Goal: Use online tool/utility: Utilize a website feature to perform a specific function

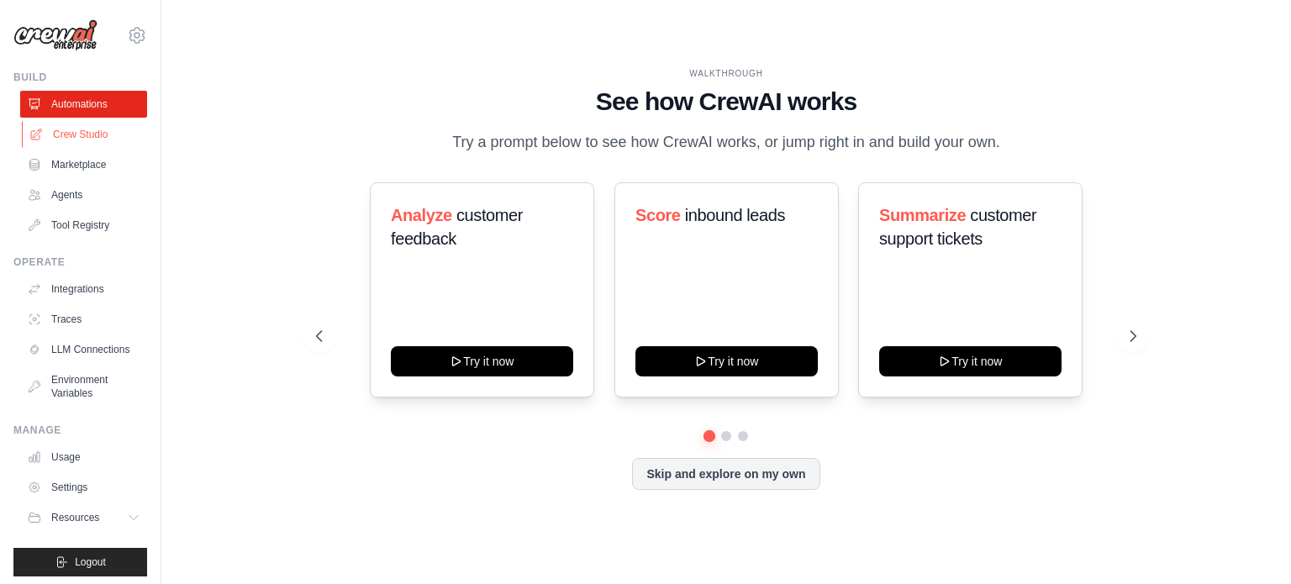
click at [87, 131] on link "Crew Studio" at bounding box center [85, 134] width 127 height 27
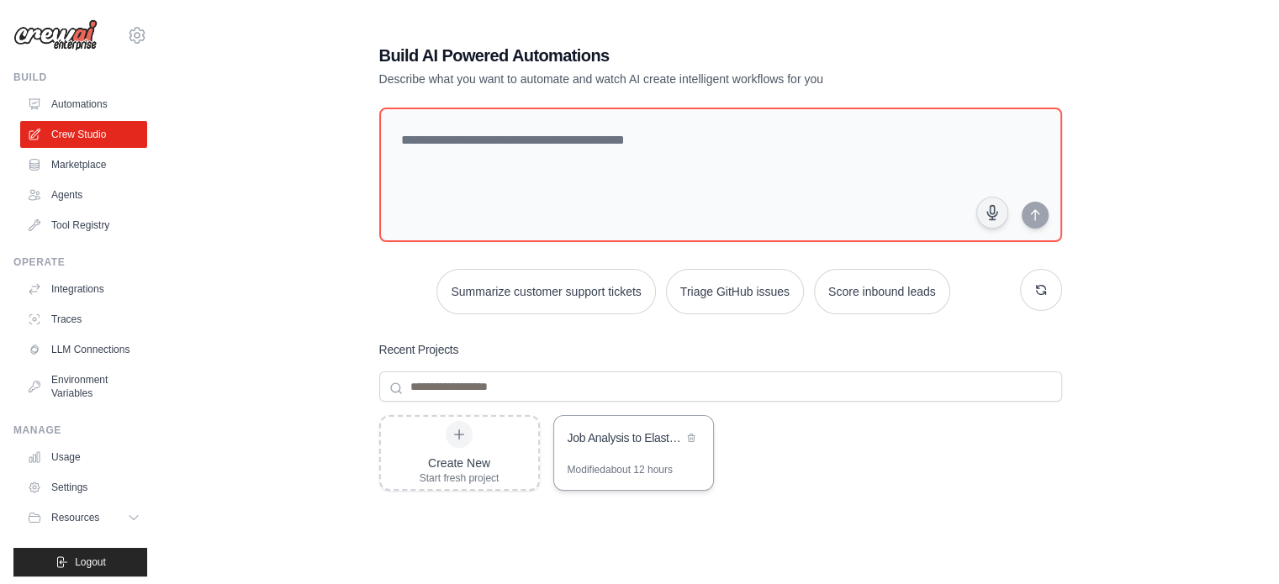
click at [626, 450] on div "Job Analysis to Elasticsearch Query Builder" at bounding box center [633, 439] width 159 height 47
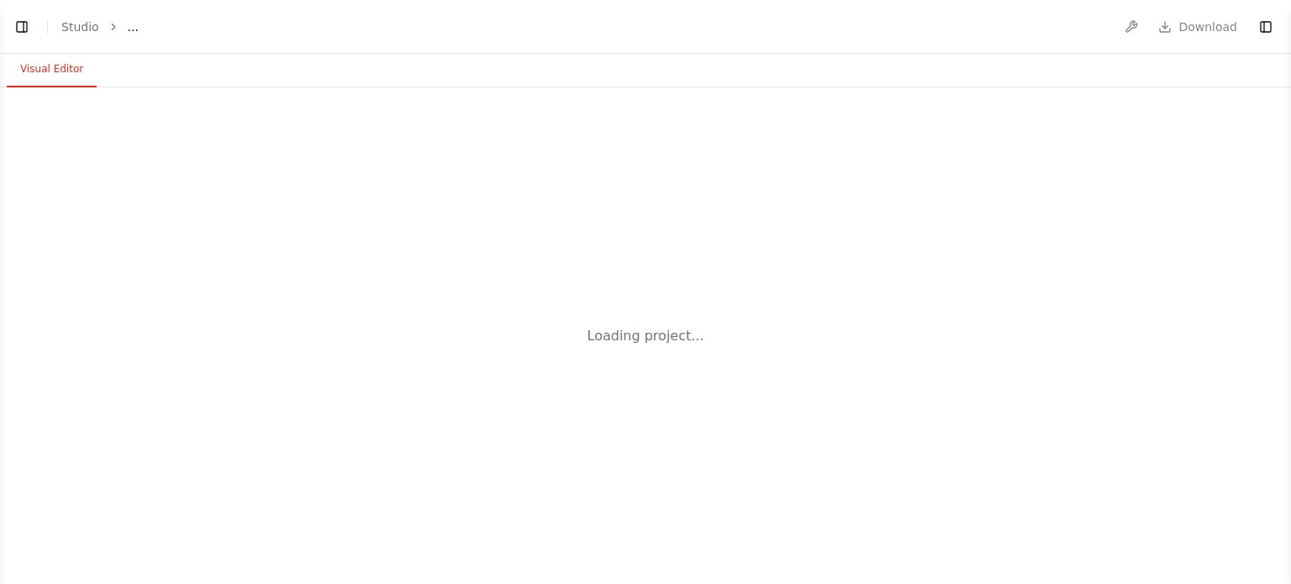
select select "****"
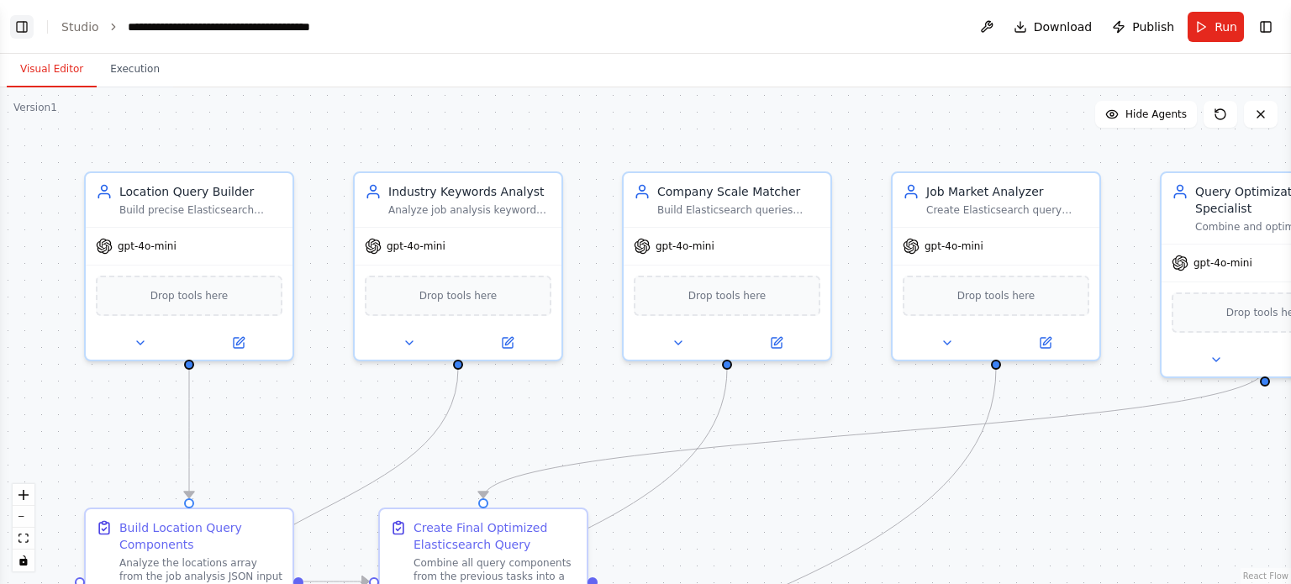
click at [27, 27] on button "Toggle Left Sidebar" at bounding box center [22, 27] width 24 height 24
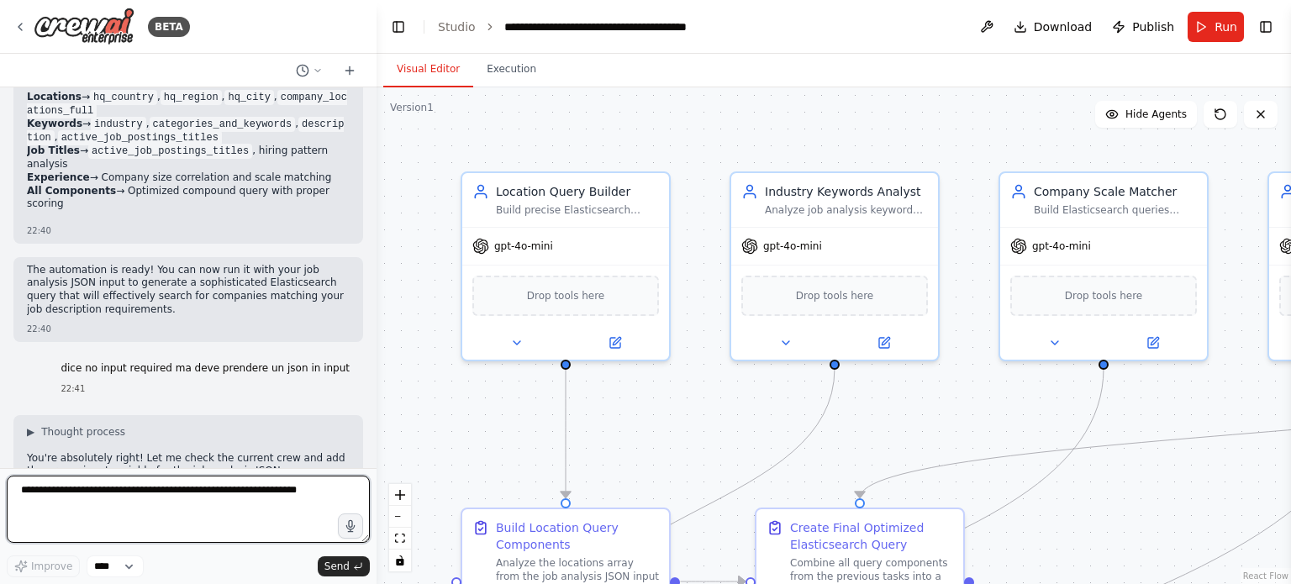
click at [179, 486] on textarea at bounding box center [188, 509] width 363 height 67
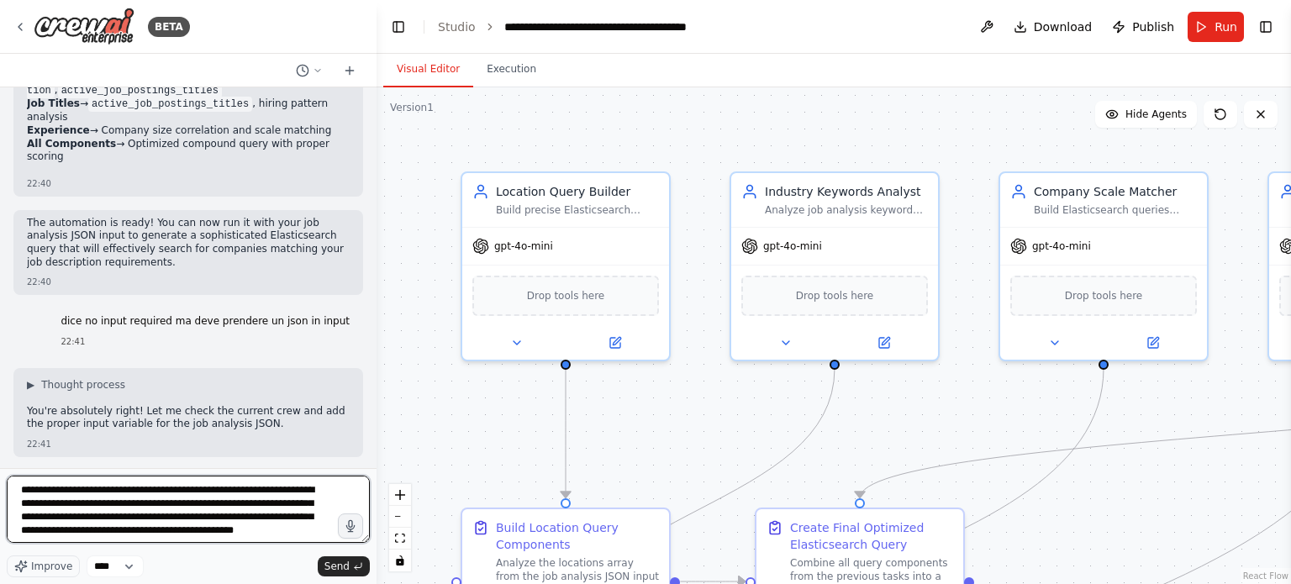
type textarea "**********"
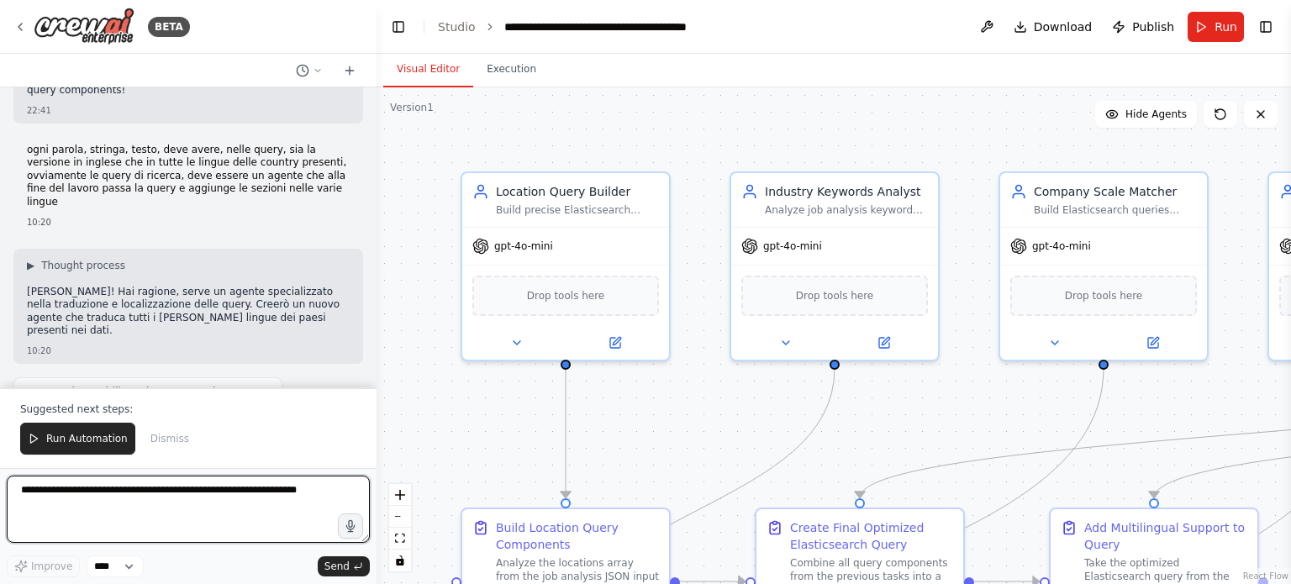
scroll to position [9303, 0]
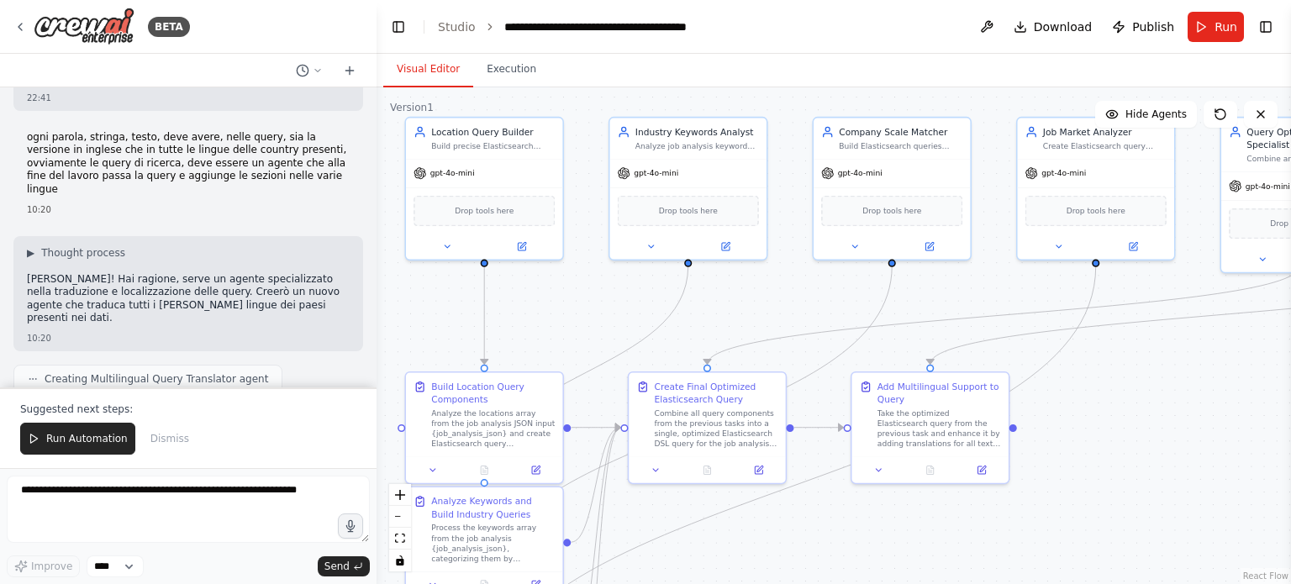
drag, startPoint x: 434, startPoint y: 318, endPoint x: 434, endPoint y: 298, distance: 19.3
click at [434, 298] on div ".deletable-edge-delete-btn { width: 20px; height: 20px; border: 0px solid #ffff…" at bounding box center [834, 335] width 915 height 497
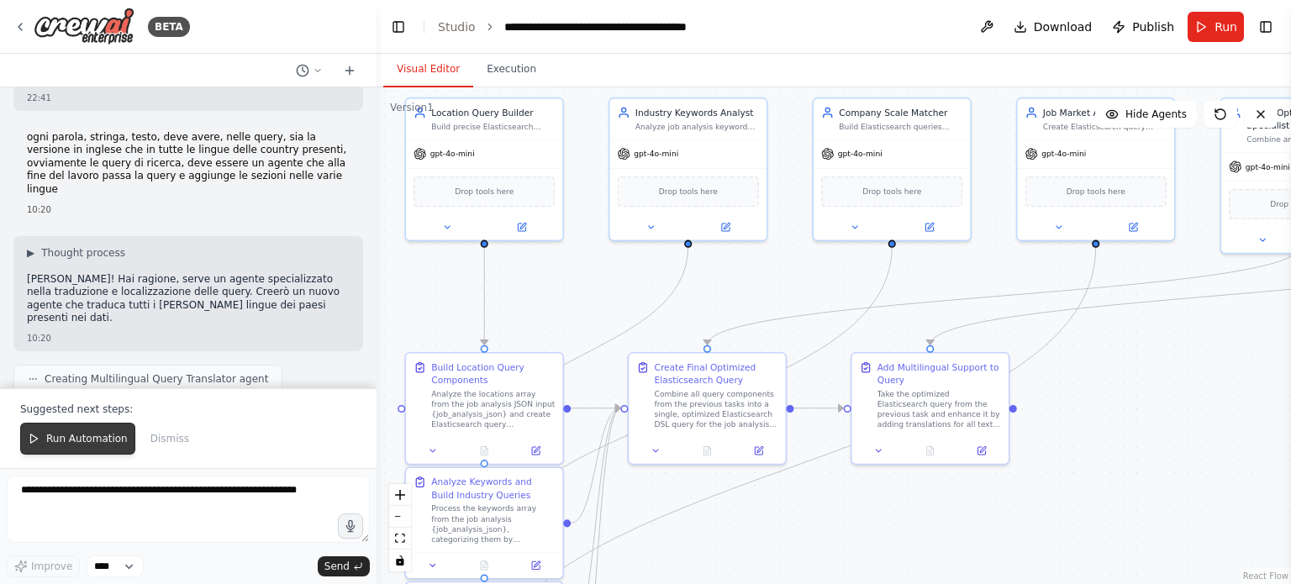
click at [77, 438] on span "Run Automation" at bounding box center [87, 438] width 82 height 13
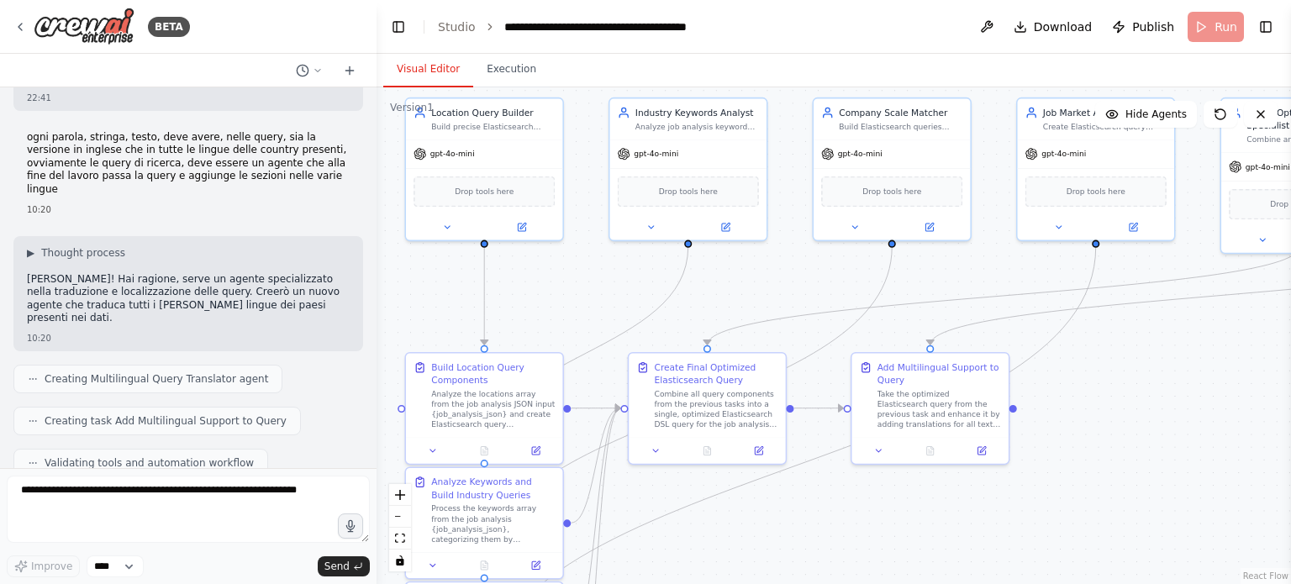
scroll to position [9223, 0]
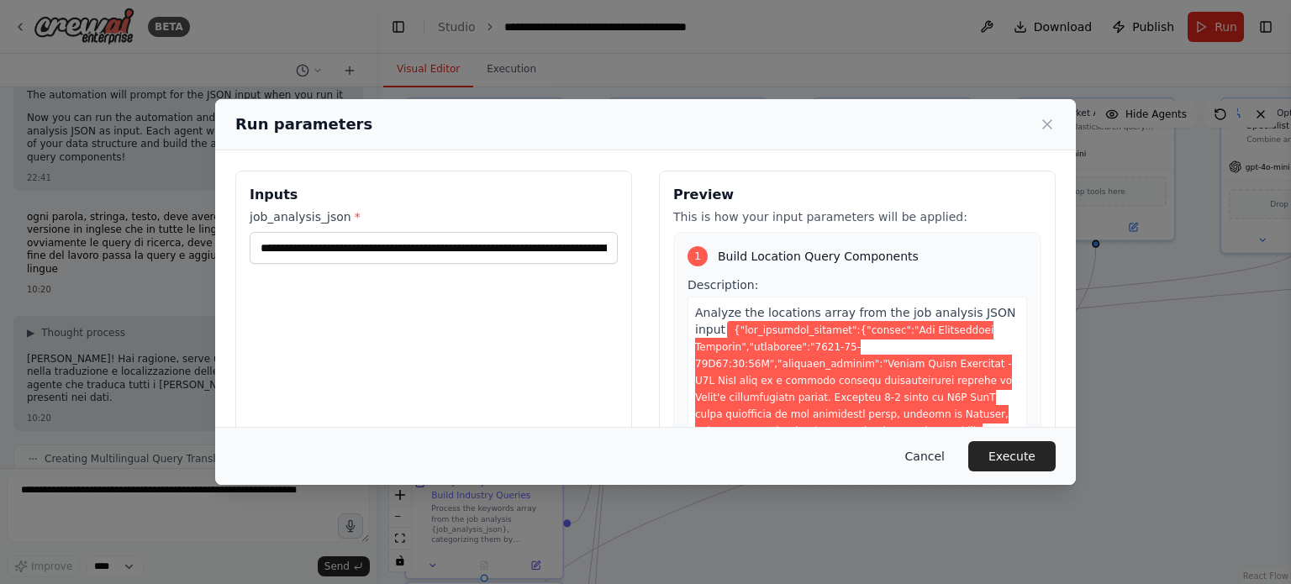
click at [948, 460] on button "Cancel" at bounding box center [925, 456] width 66 height 30
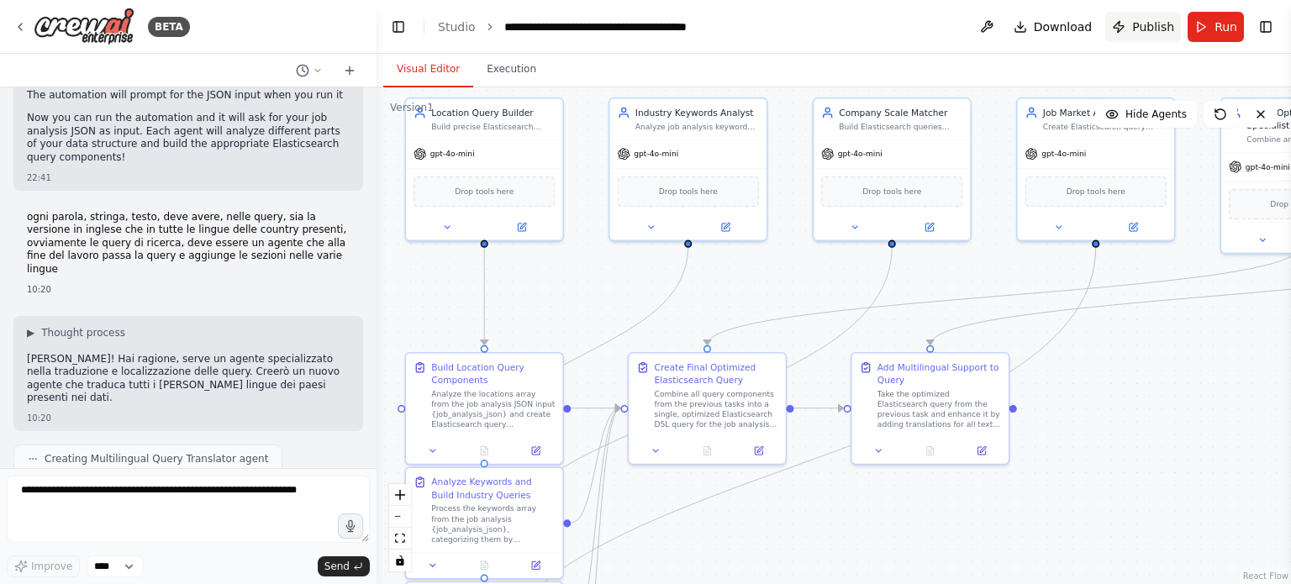
click at [1154, 26] on span "Publish" at bounding box center [1154, 26] width 42 height 17
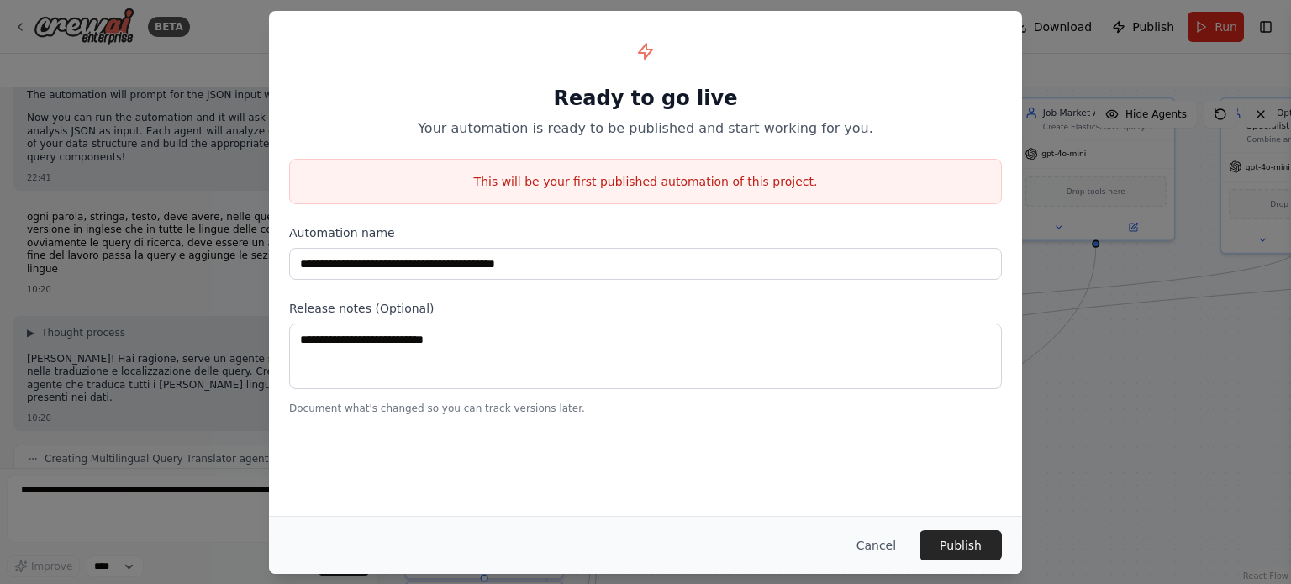
click at [1157, 174] on div "**********" at bounding box center [645, 292] width 1291 height 584
click at [890, 544] on button "Cancel" at bounding box center [876, 546] width 66 height 30
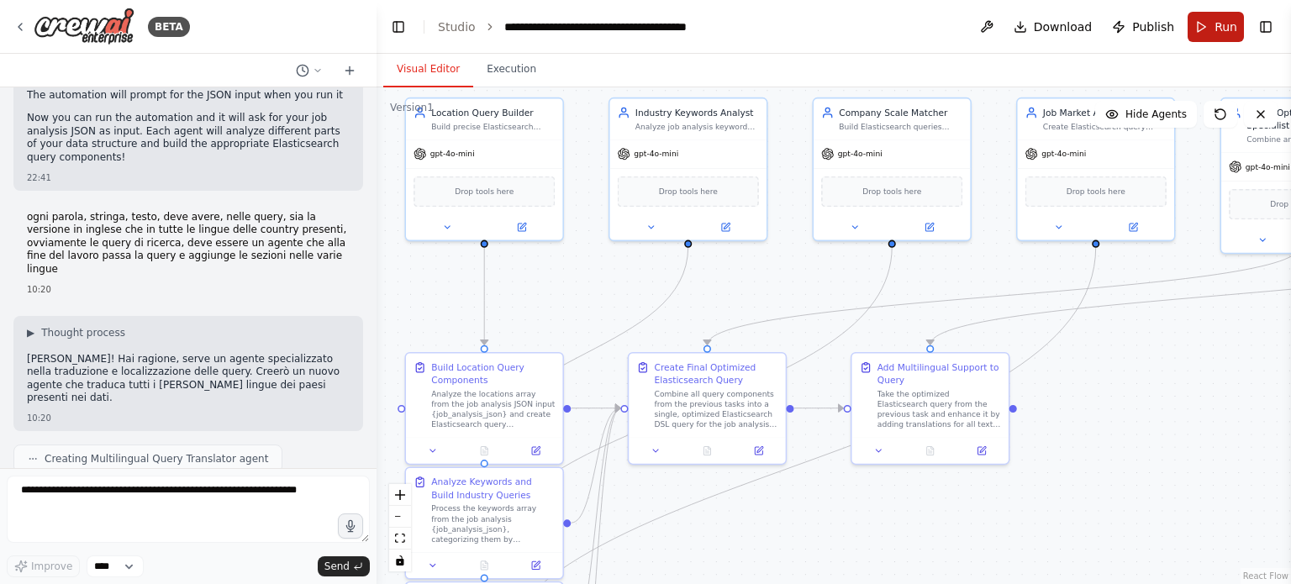
click at [1211, 31] on button "Run" at bounding box center [1216, 27] width 56 height 30
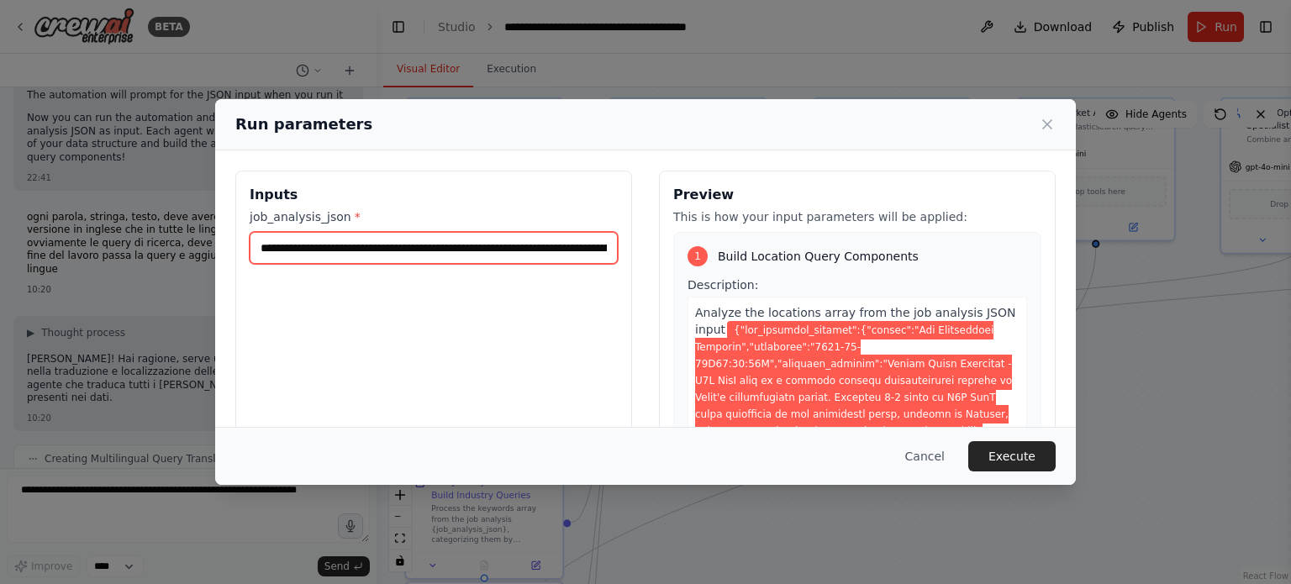
click at [421, 254] on input "job_analysis_json *" at bounding box center [434, 248] width 368 height 32
paste input "text"
type input "**********"
drag, startPoint x: 511, startPoint y: 256, endPoint x: 133, endPoint y: 243, distance: 378.6
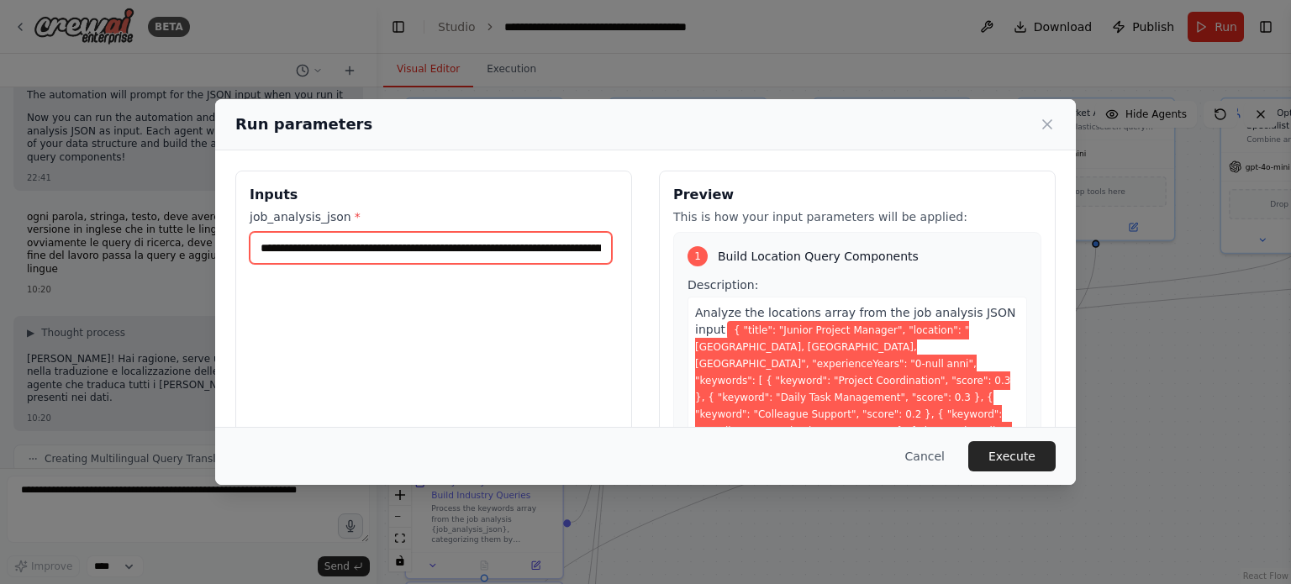
click at [133, 243] on div "**********" at bounding box center [645, 292] width 1291 height 584
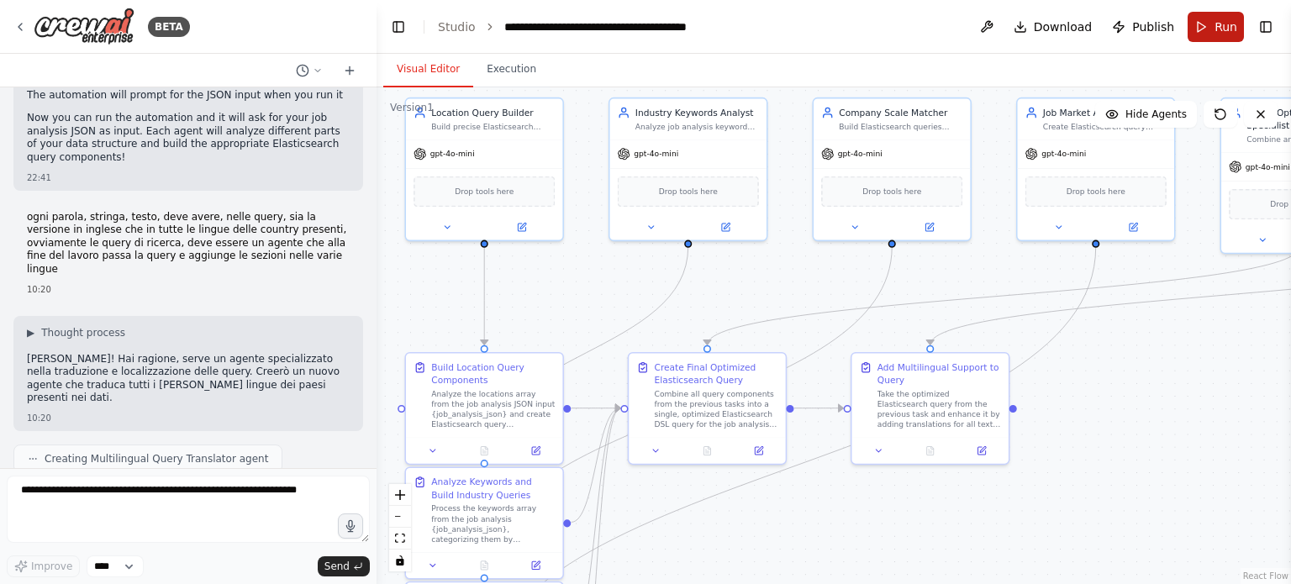
click at [1221, 26] on span "Run" at bounding box center [1226, 26] width 23 height 17
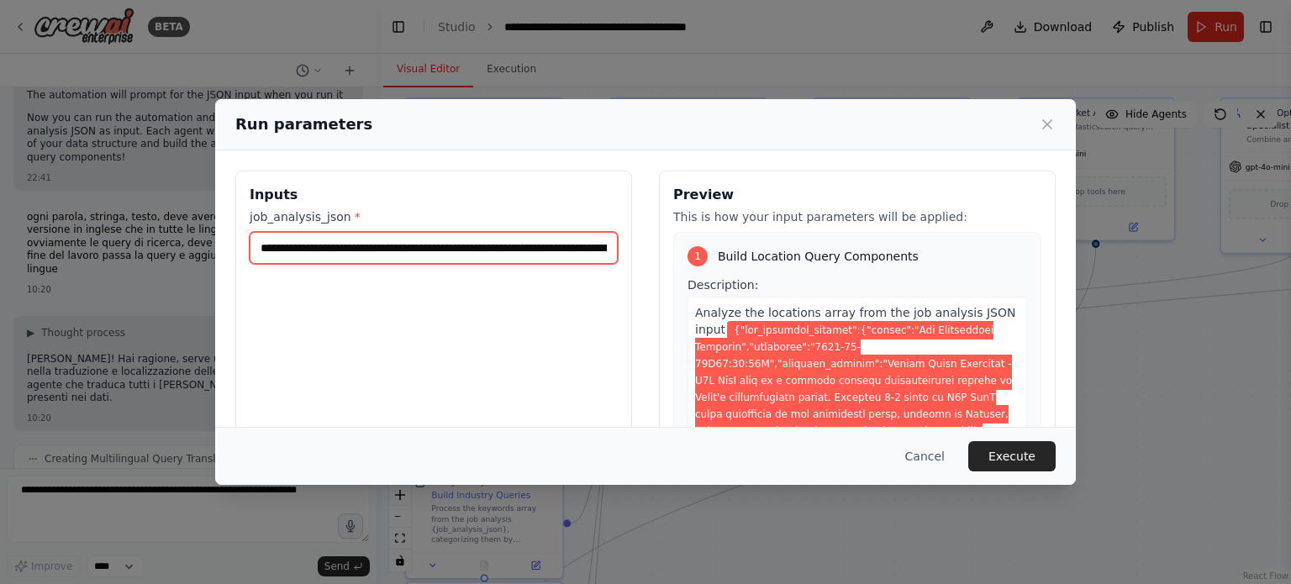
click at [484, 238] on input "job_analysis_json *" at bounding box center [434, 248] width 368 height 32
paste input "text"
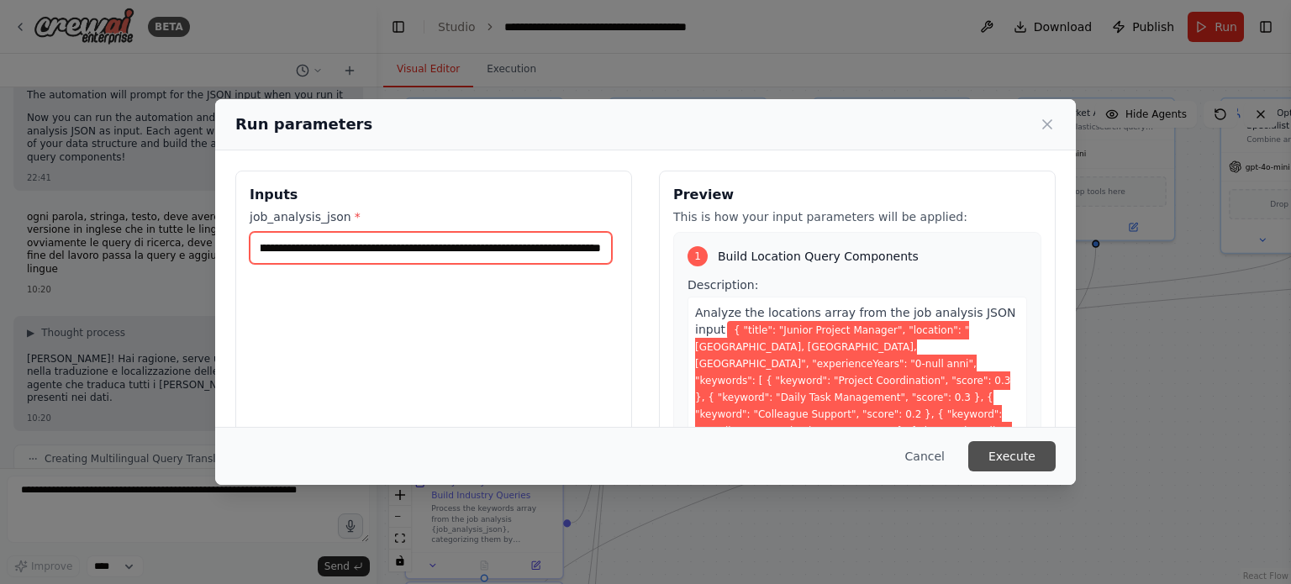
type input "**********"
click at [1025, 446] on button "Execute" at bounding box center [1012, 456] width 87 height 30
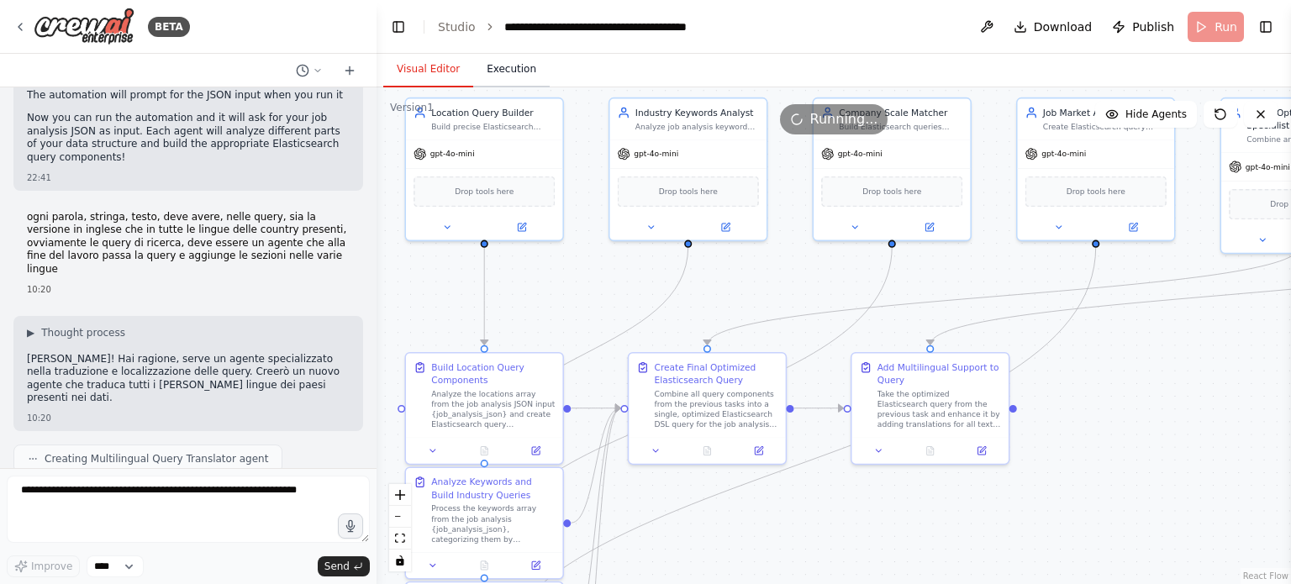
click at [494, 58] on button "Execution" at bounding box center [511, 69] width 77 height 35
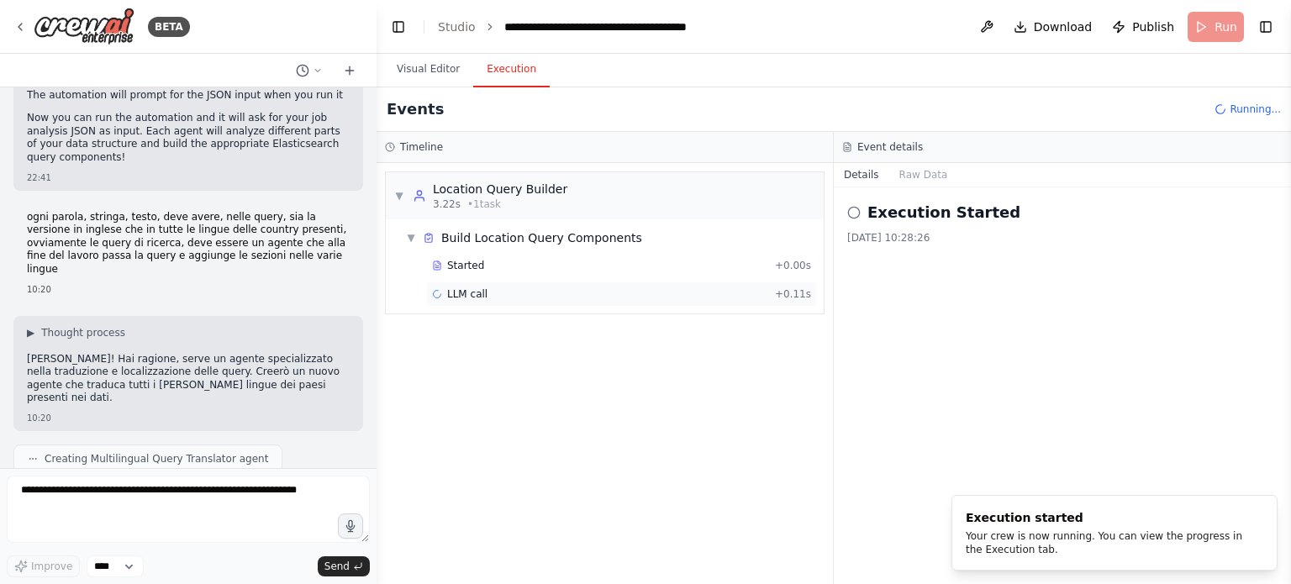
click at [527, 292] on div "LLM call + 0.11s" at bounding box center [621, 294] width 379 height 13
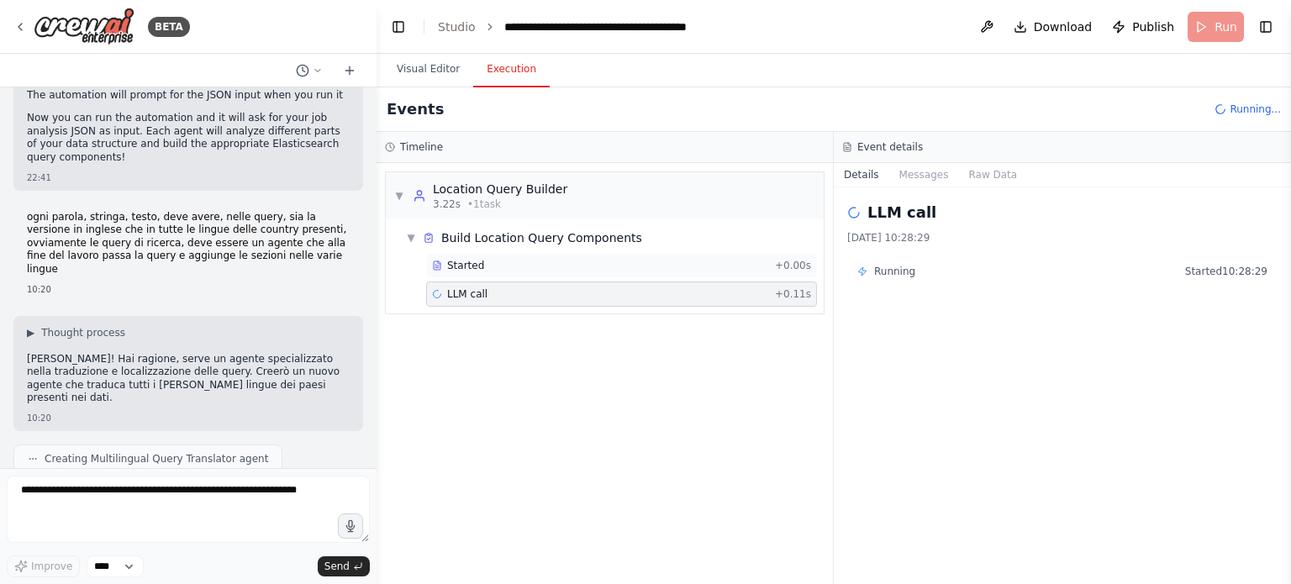
click at [545, 259] on div "Started" at bounding box center [600, 265] width 336 height 13
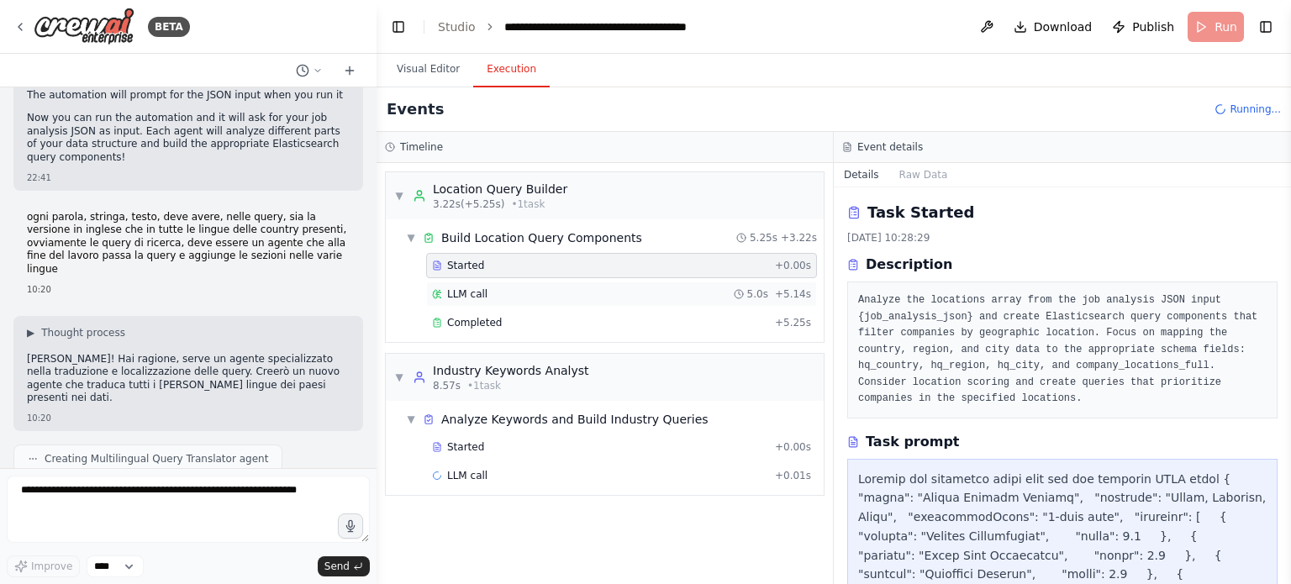
click at [538, 292] on div "LLM call 5.0s + 5.14s" at bounding box center [621, 294] width 379 height 13
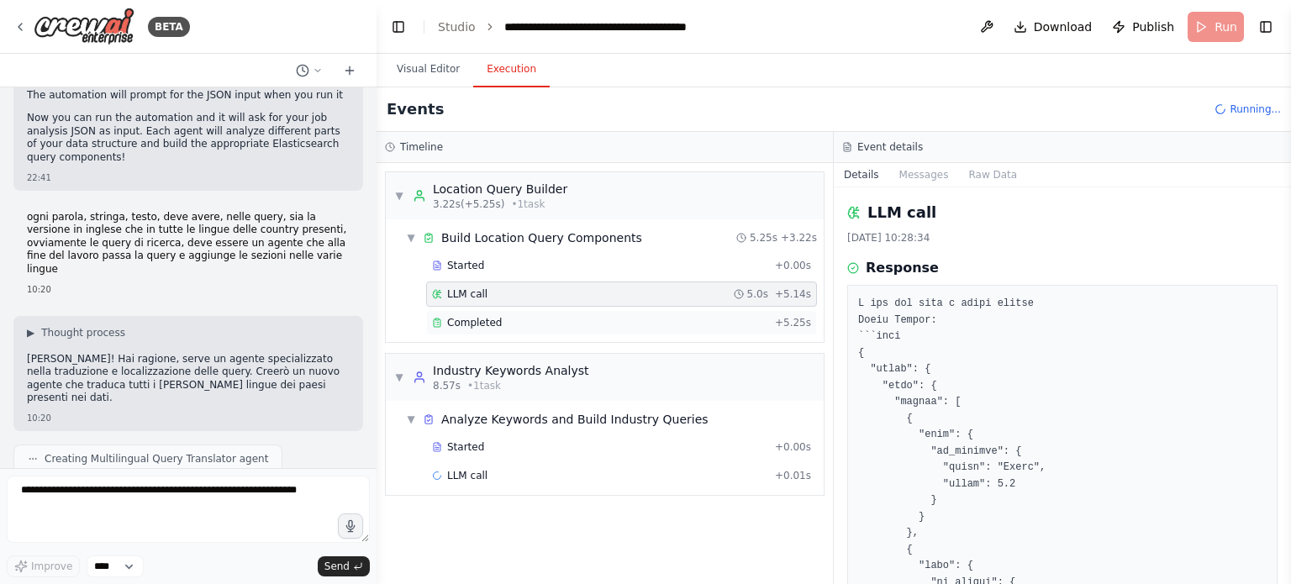
click at [537, 313] on div "Completed + 5.25s" at bounding box center [621, 322] width 391 height 25
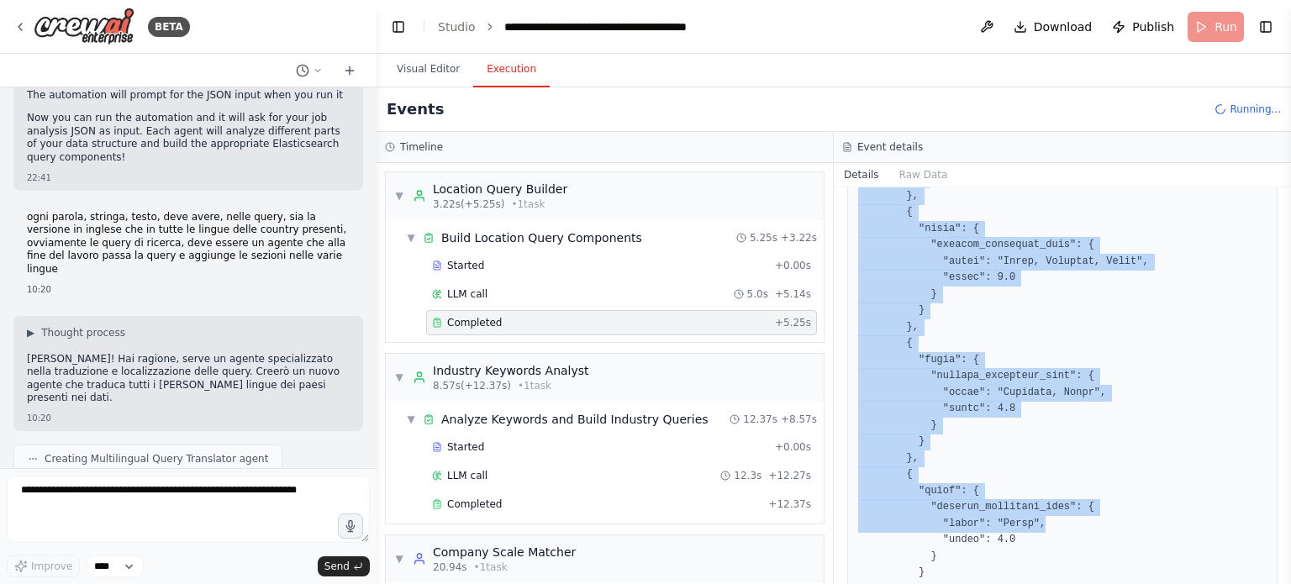
scroll to position [889, 0]
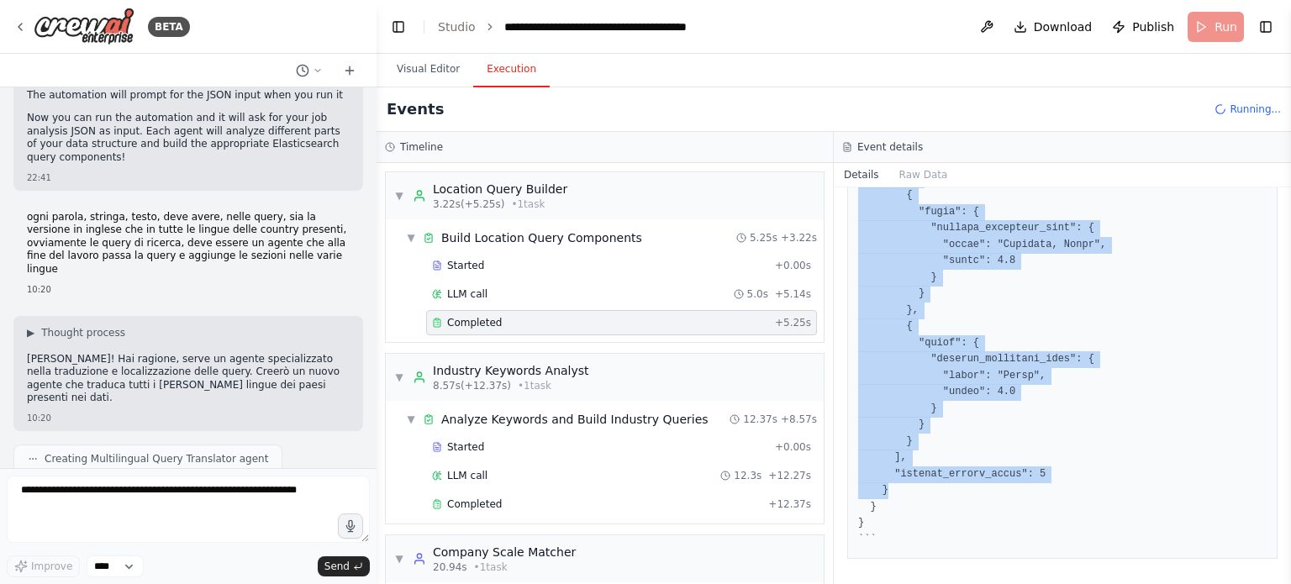
drag, startPoint x: 854, startPoint y: 277, endPoint x: 964, endPoint y: 504, distance: 251.2
click at [978, 496] on div at bounding box center [1063, 65] width 430 height 990
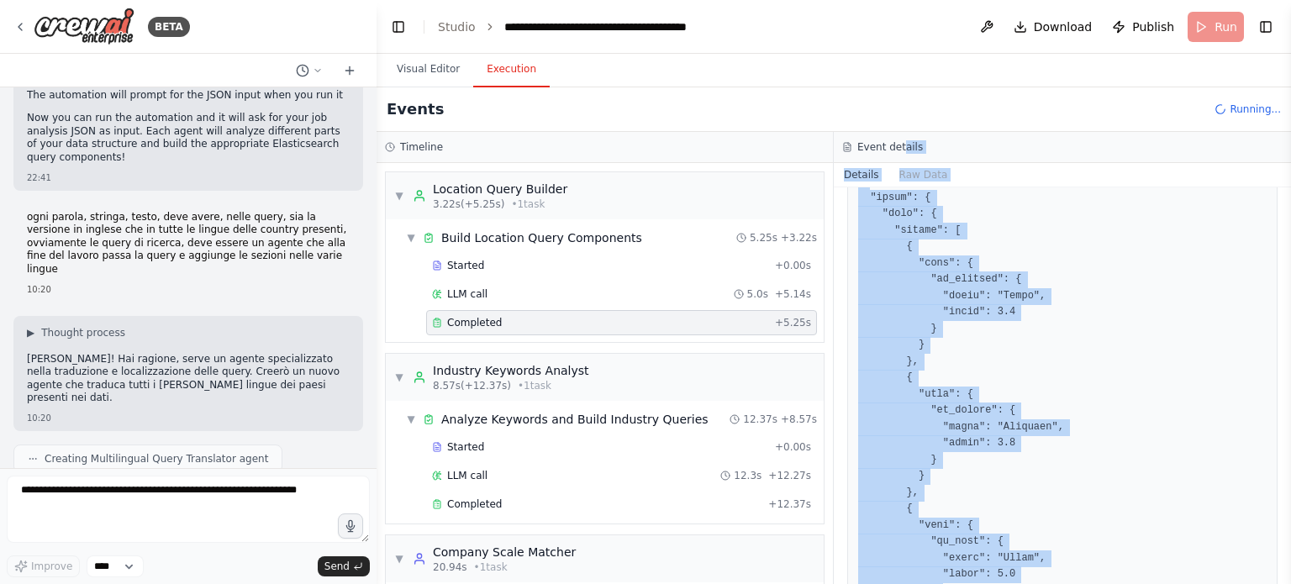
scroll to position [0, 0]
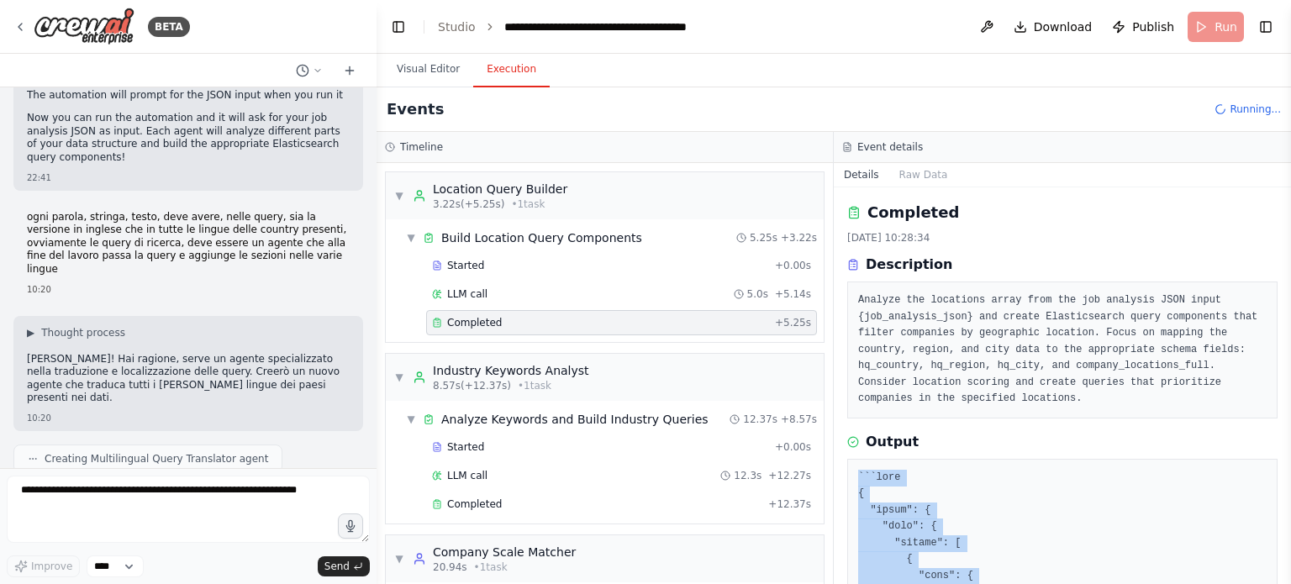
drag, startPoint x: 895, startPoint y: 536, endPoint x: 853, endPoint y: 482, distance: 68.4
copy pre "```json { "query": { "bool": { "should": [ { "term": { "hq_country": { "value":…"
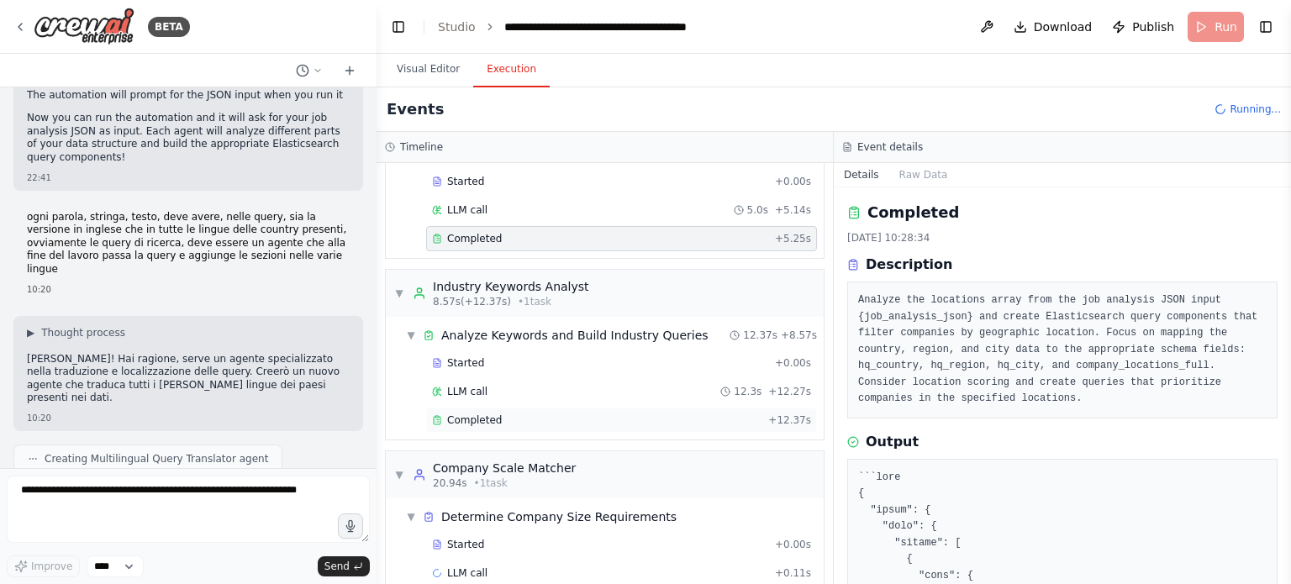
click at [597, 414] on div "Completed" at bounding box center [597, 420] width 330 height 13
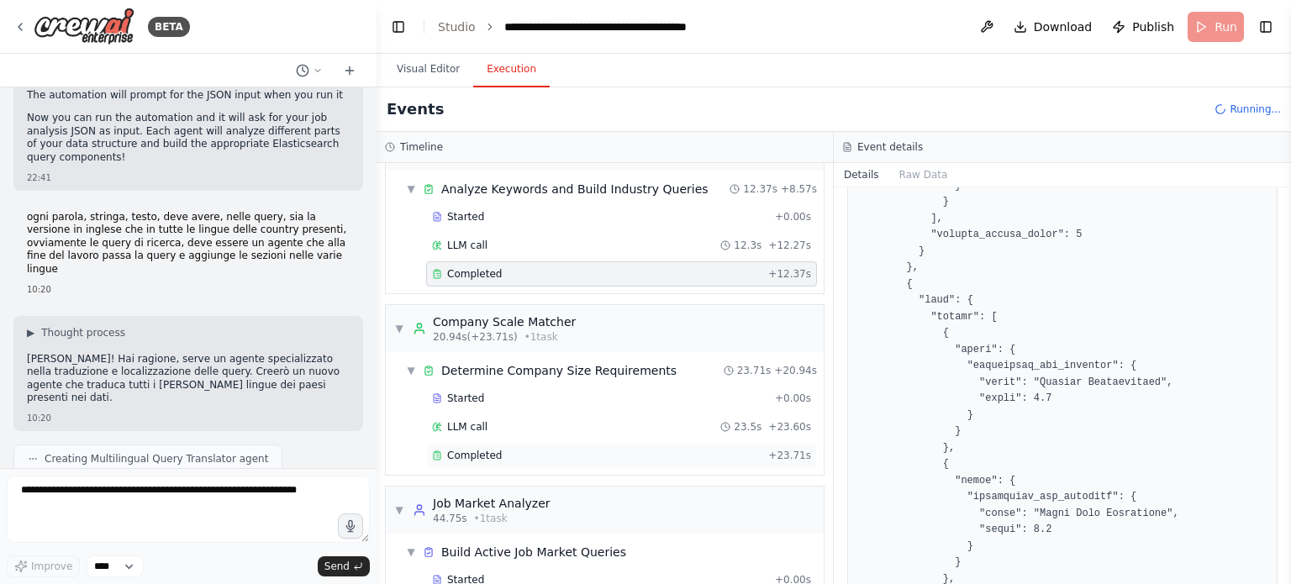
scroll to position [288, 0]
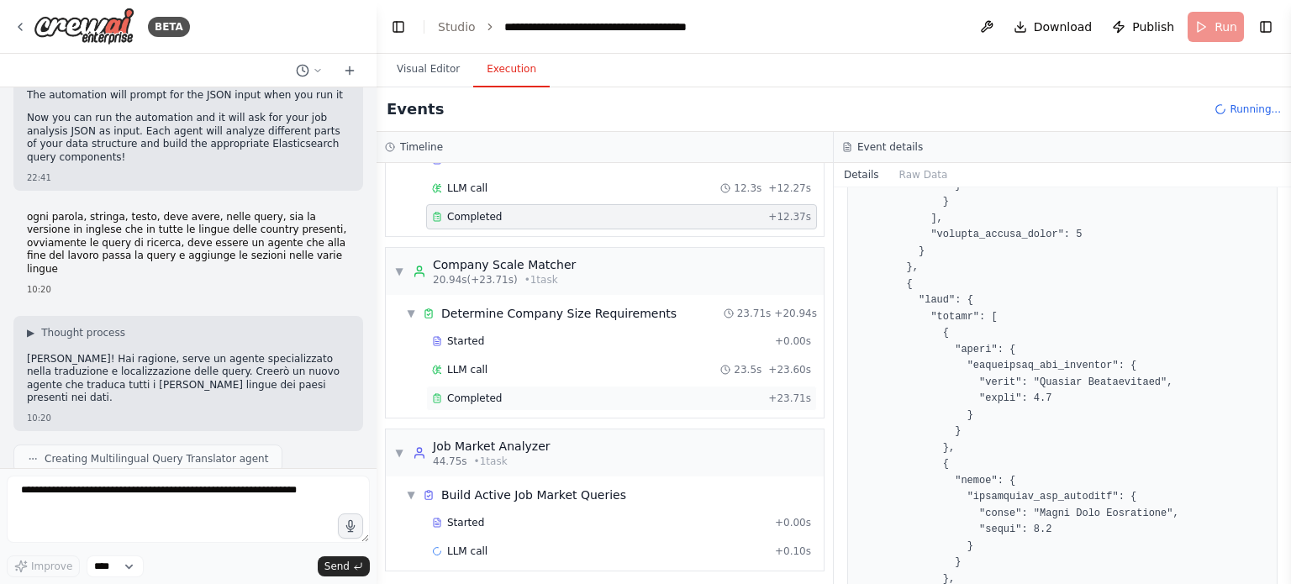
click at [545, 399] on div "Completed" at bounding box center [597, 398] width 330 height 13
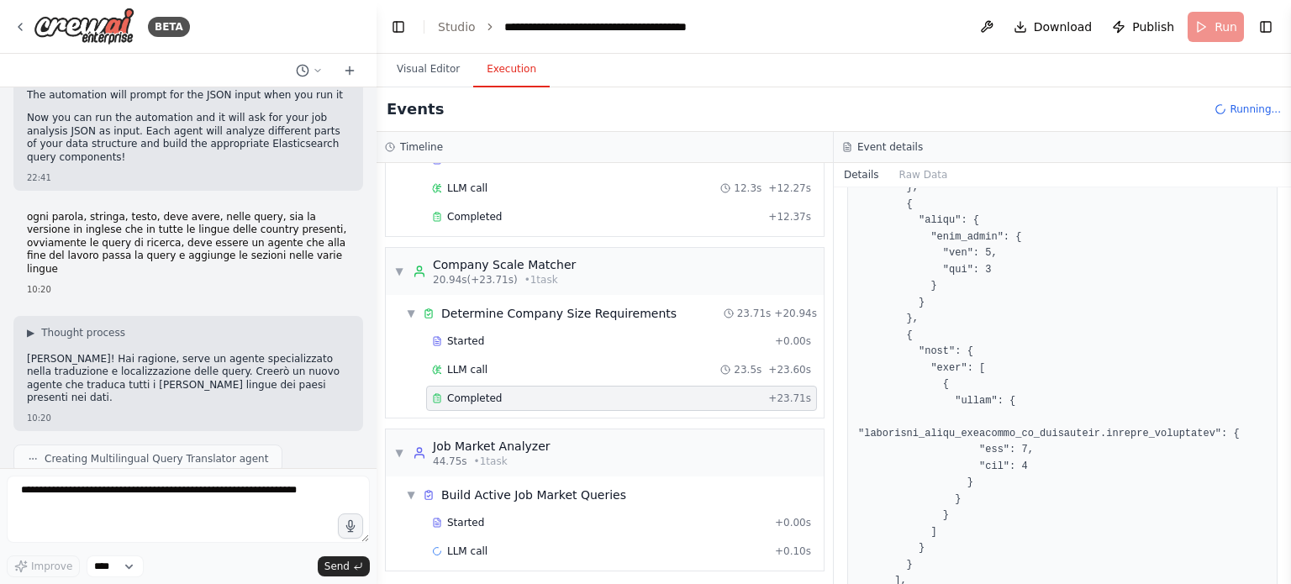
scroll to position [2960, 0]
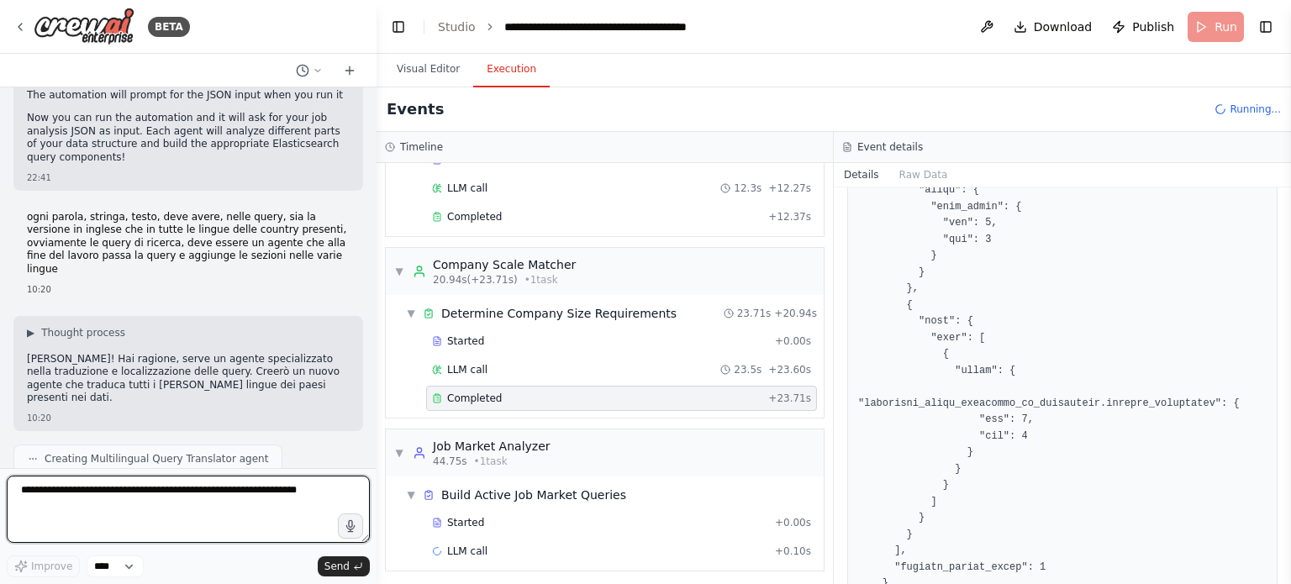
click at [207, 483] on textarea at bounding box center [188, 509] width 363 height 67
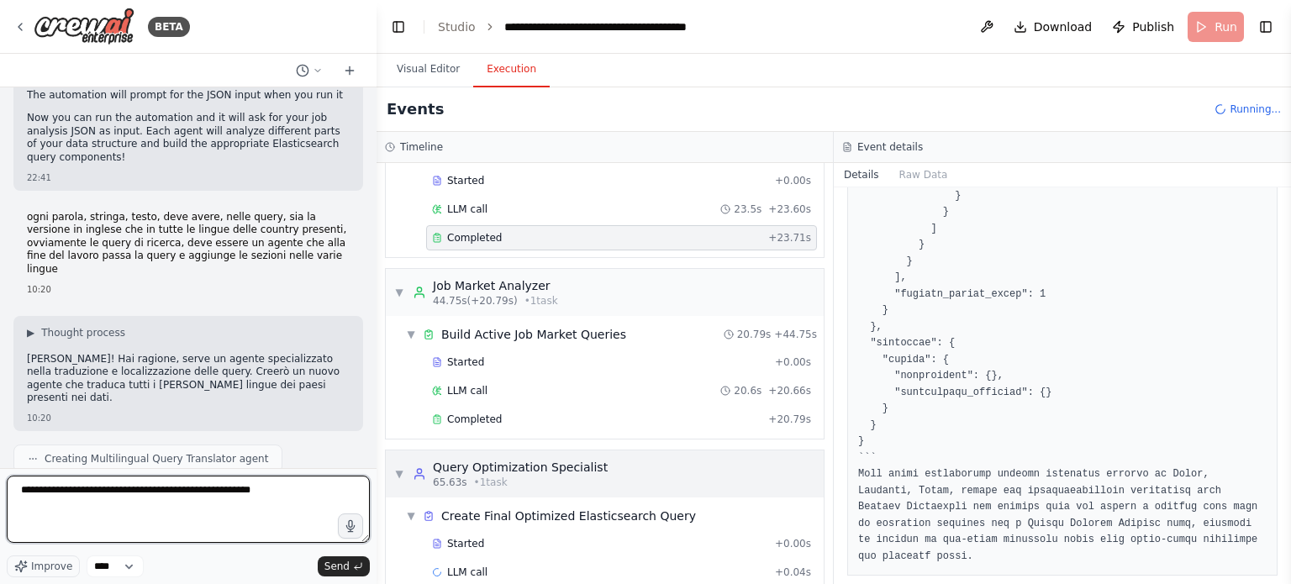
scroll to position [456, 0]
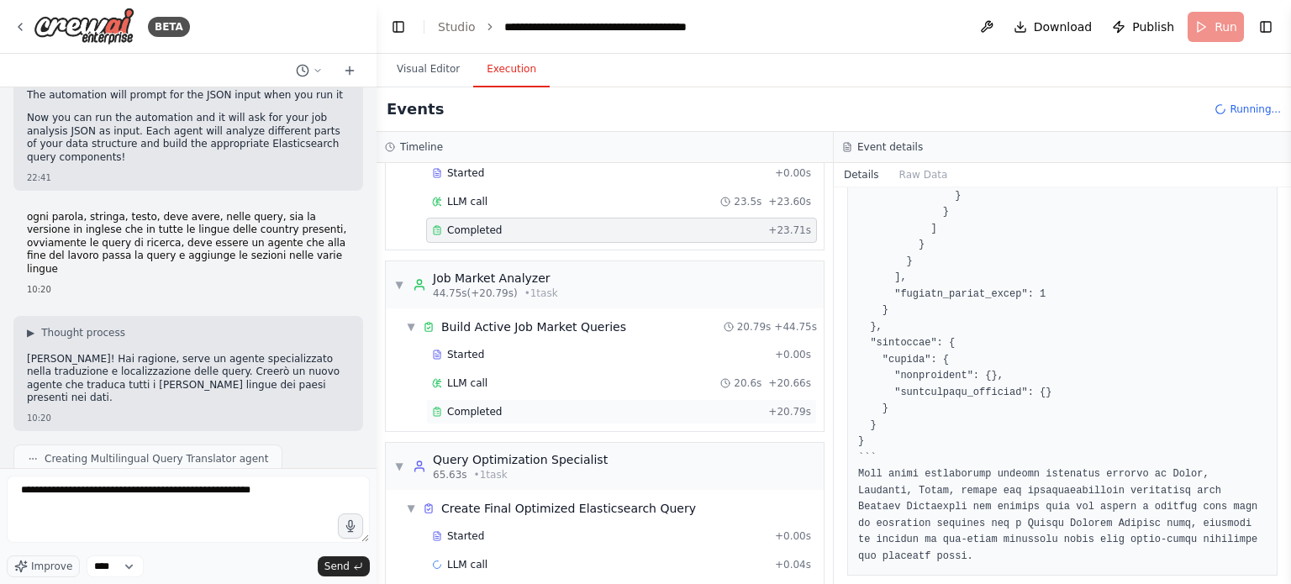
click at [557, 399] on div "Completed + 20.79s" at bounding box center [621, 411] width 391 height 25
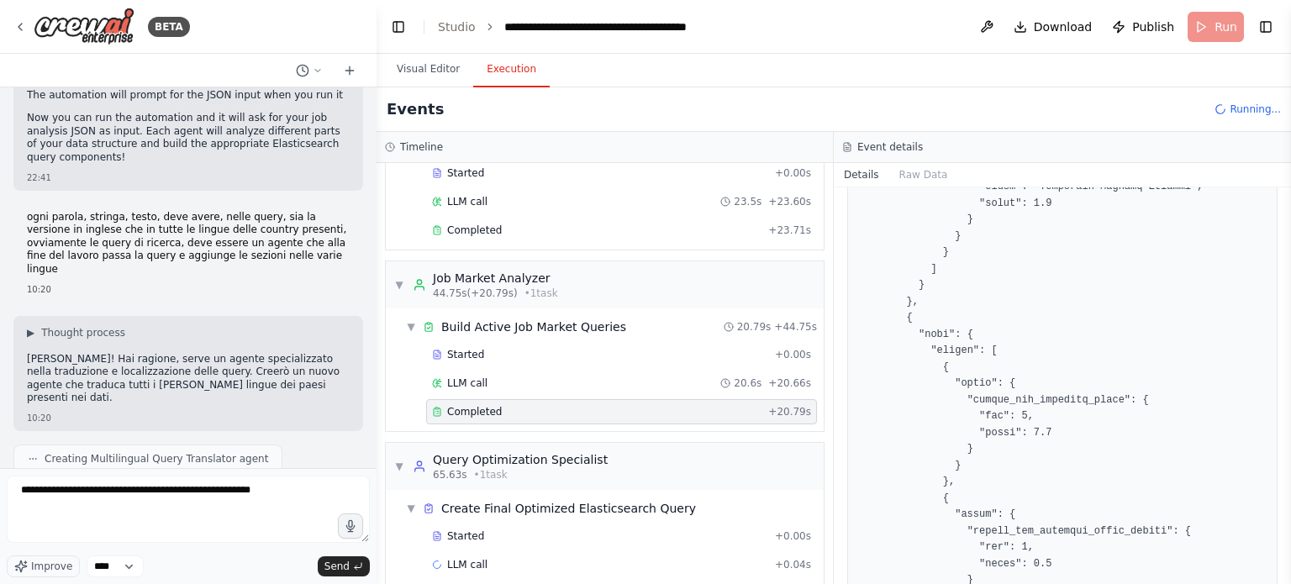
scroll to position [0, 0]
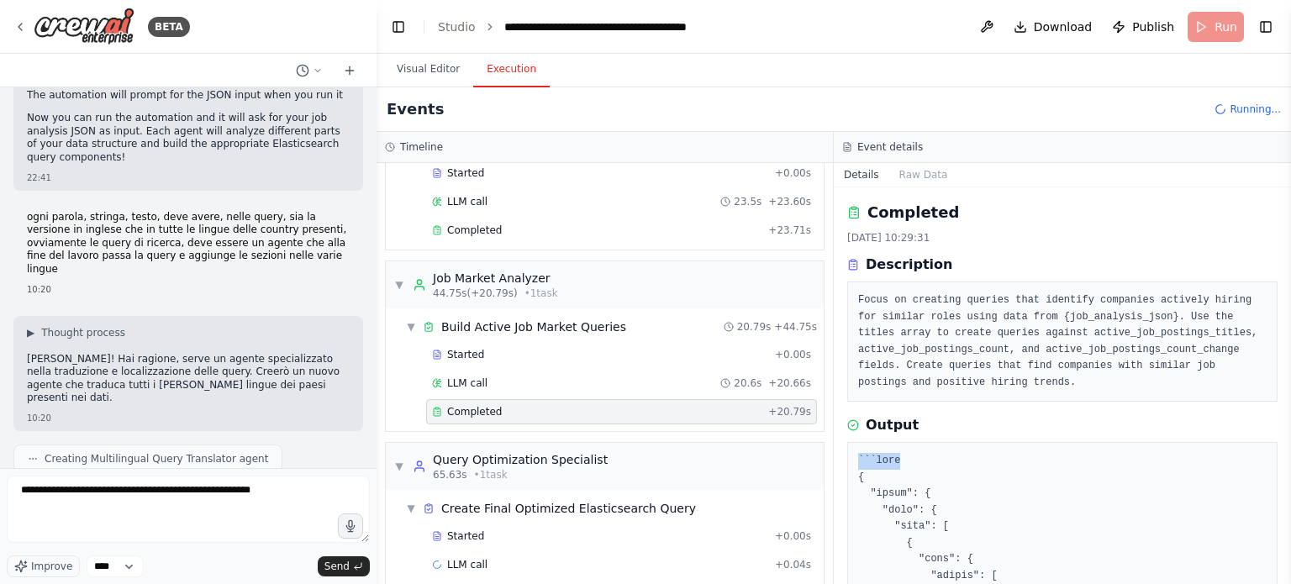
drag, startPoint x: 907, startPoint y: 459, endPoint x: 848, endPoint y: 457, distance: 59.7
copy pre "```json"
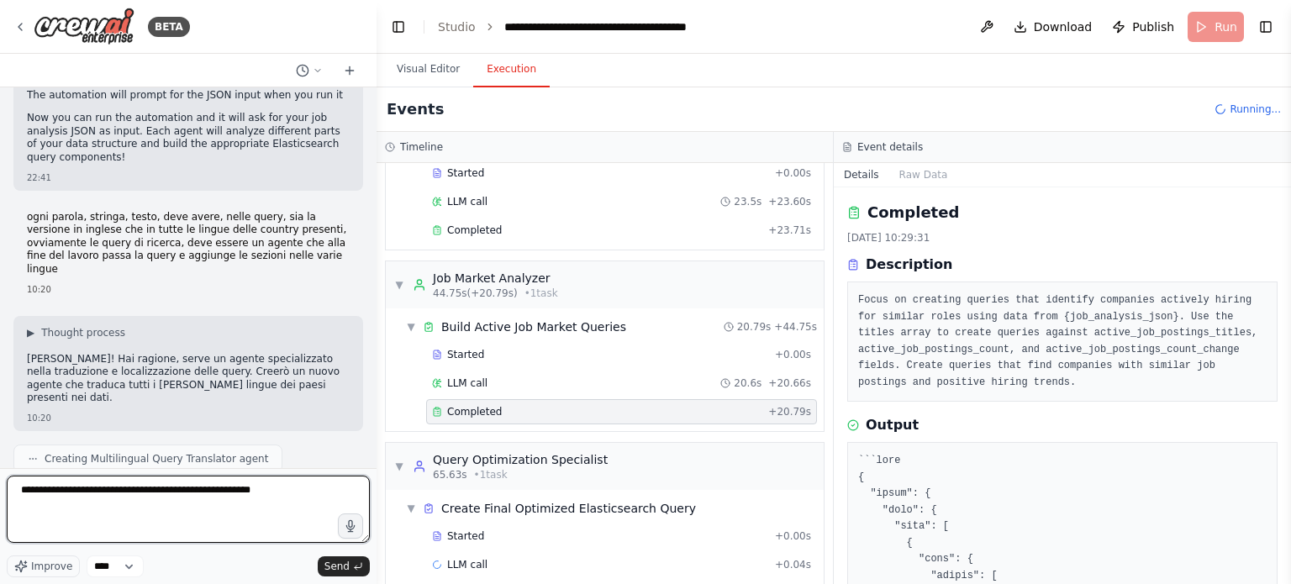
click at [305, 500] on textarea "**********" at bounding box center [188, 509] width 363 height 67
paste textarea "********"
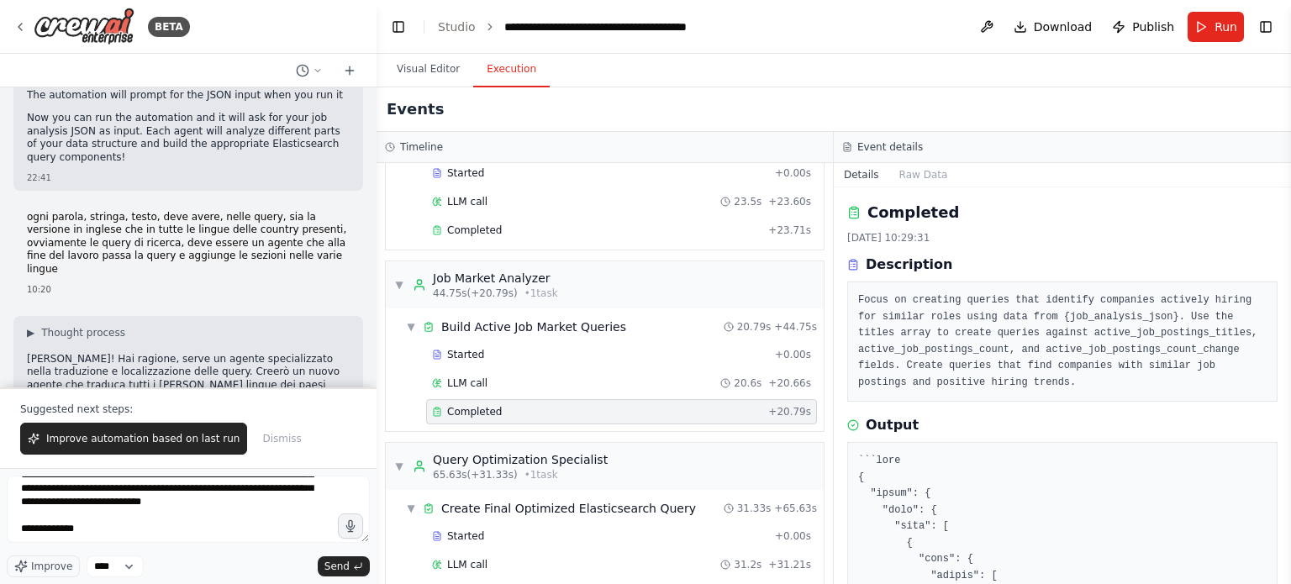
scroll to position [9303, 0]
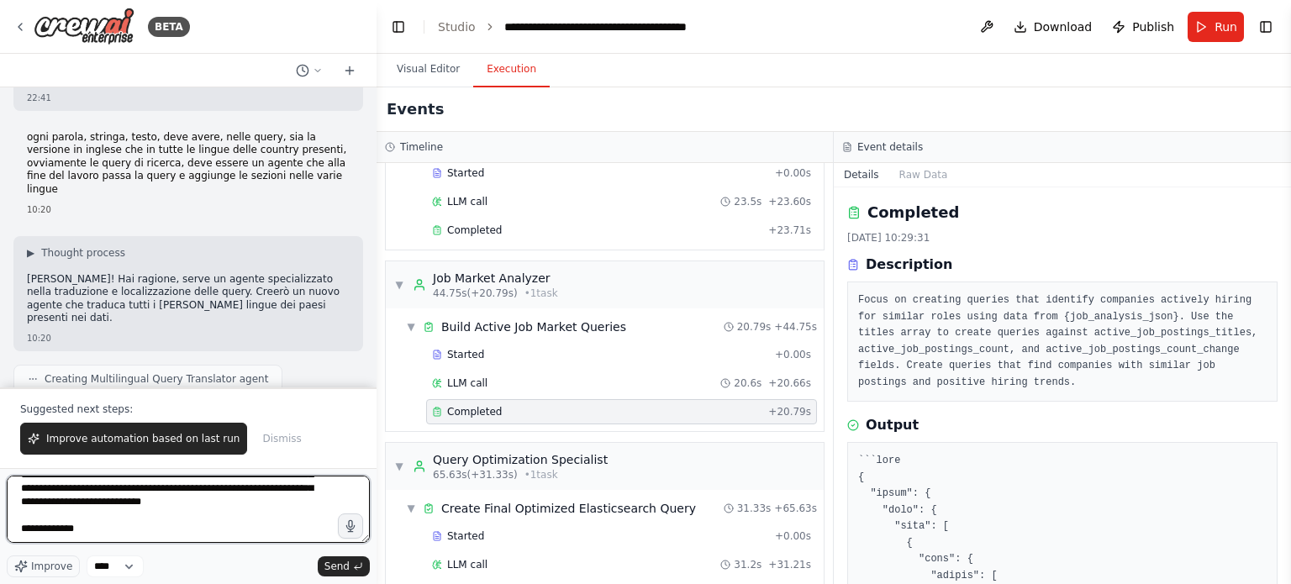
paste textarea "**********"
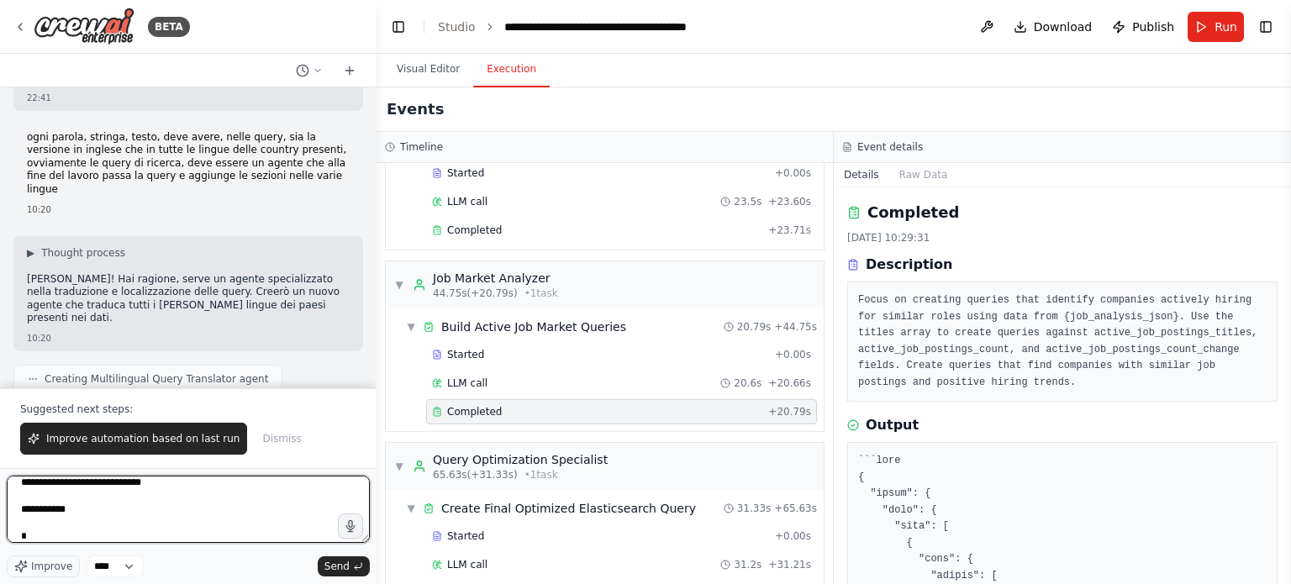
scroll to position [18169, 0]
type textarea "**********"
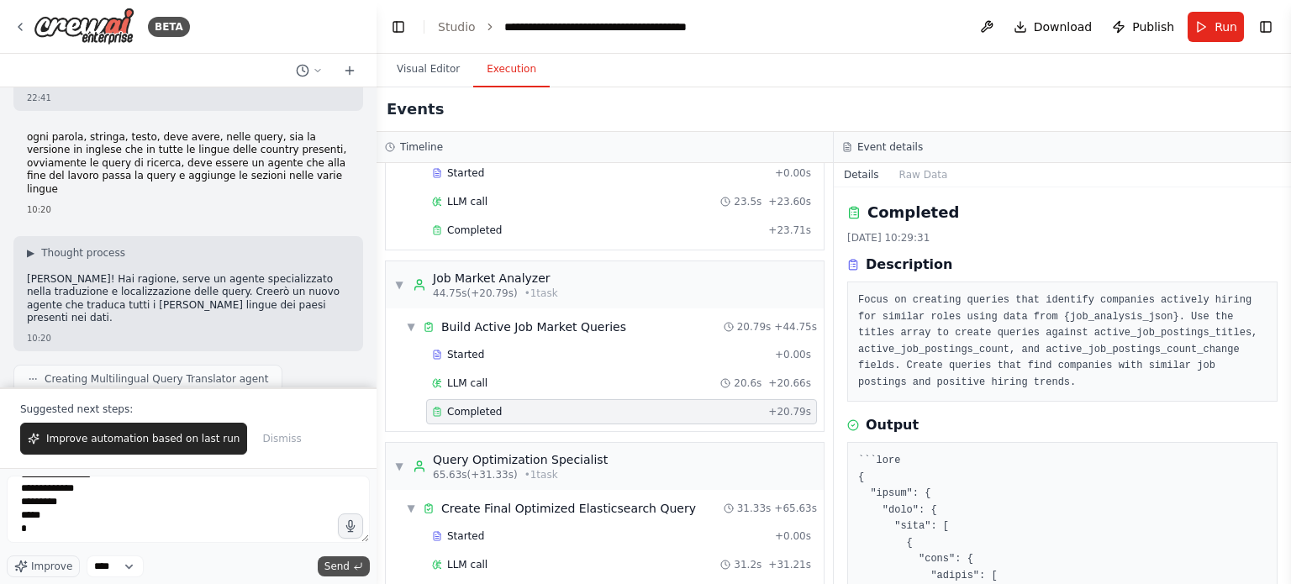
click at [351, 567] on button "Send" at bounding box center [344, 567] width 52 height 20
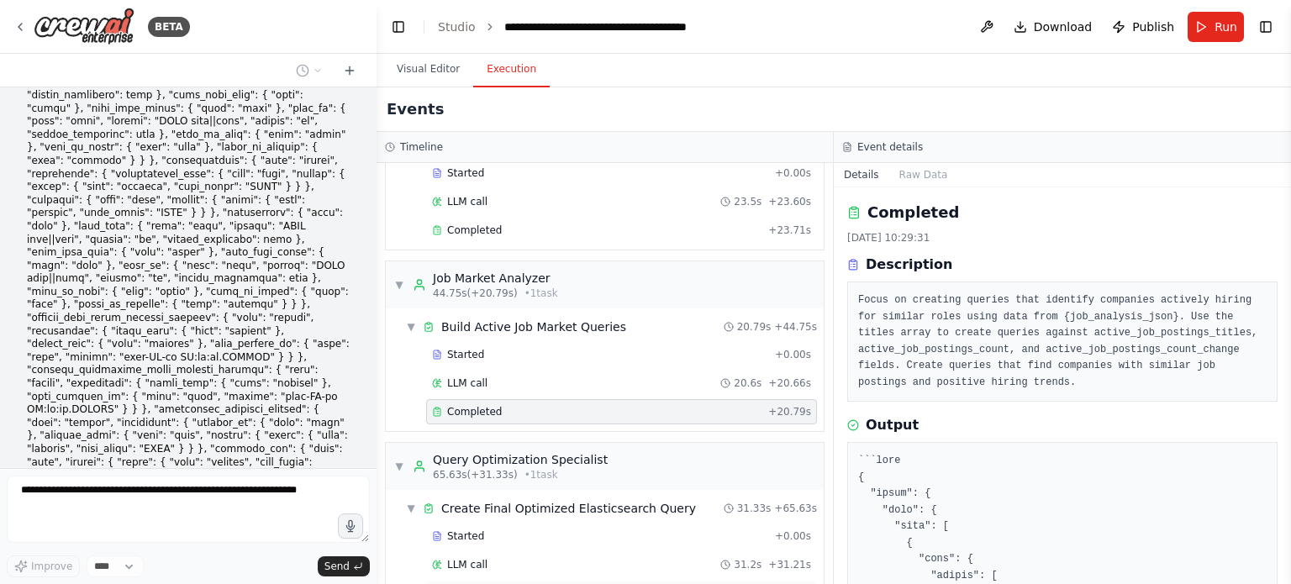
scroll to position [13712, 0]
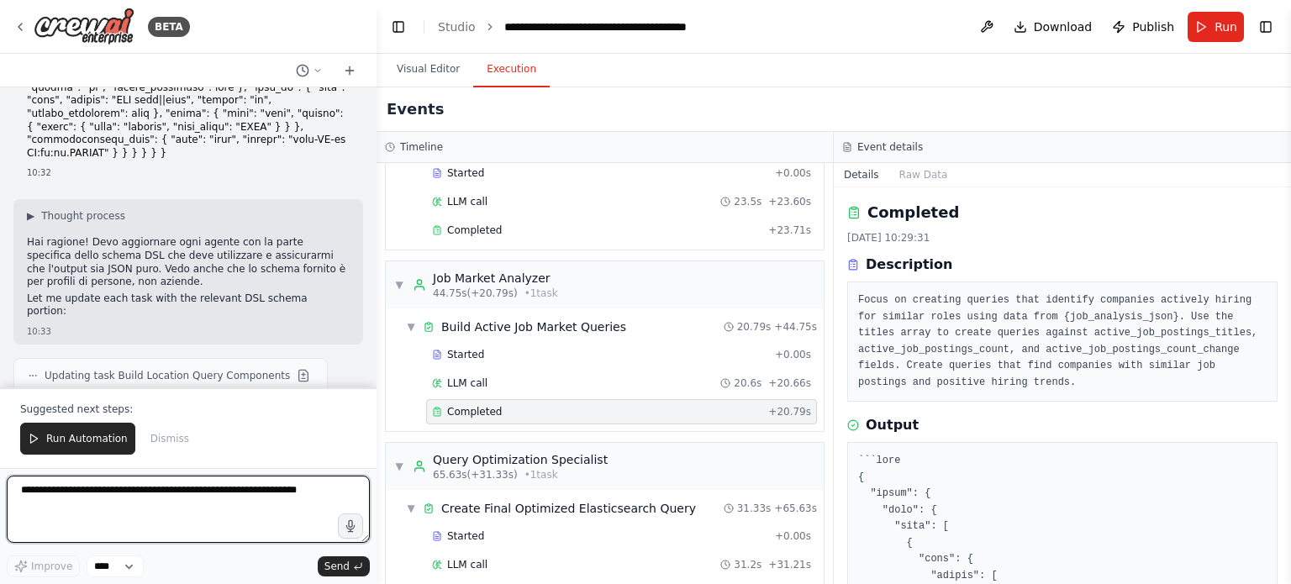
click at [169, 487] on textarea at bounding box center [188, 509] width 363 height 67
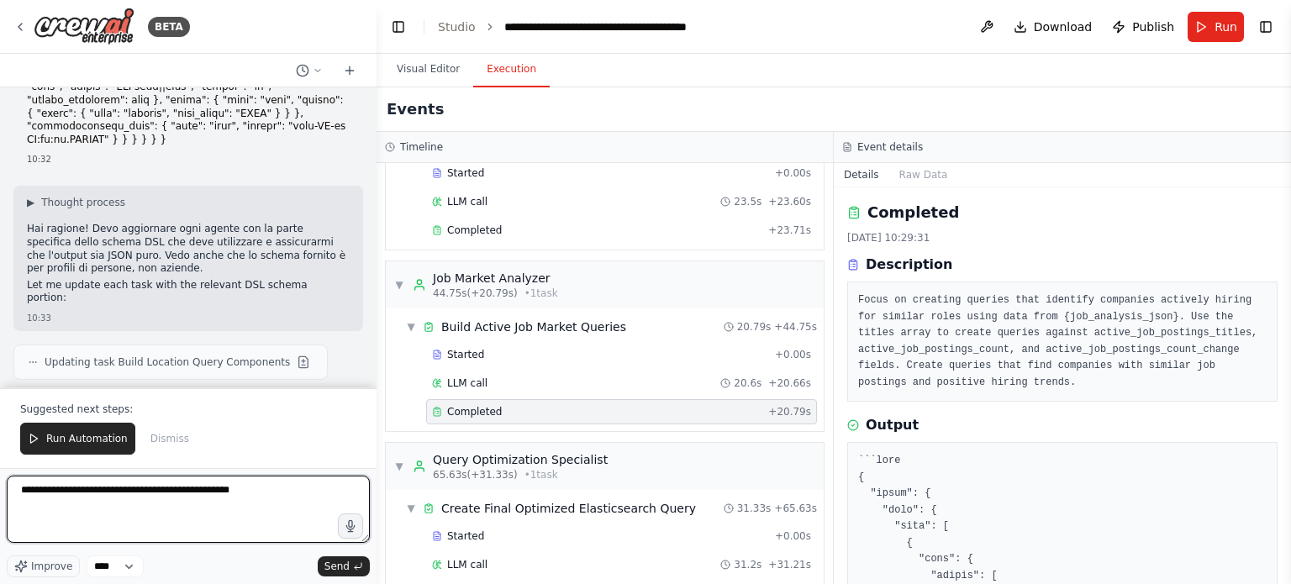
paste textarea "**********"
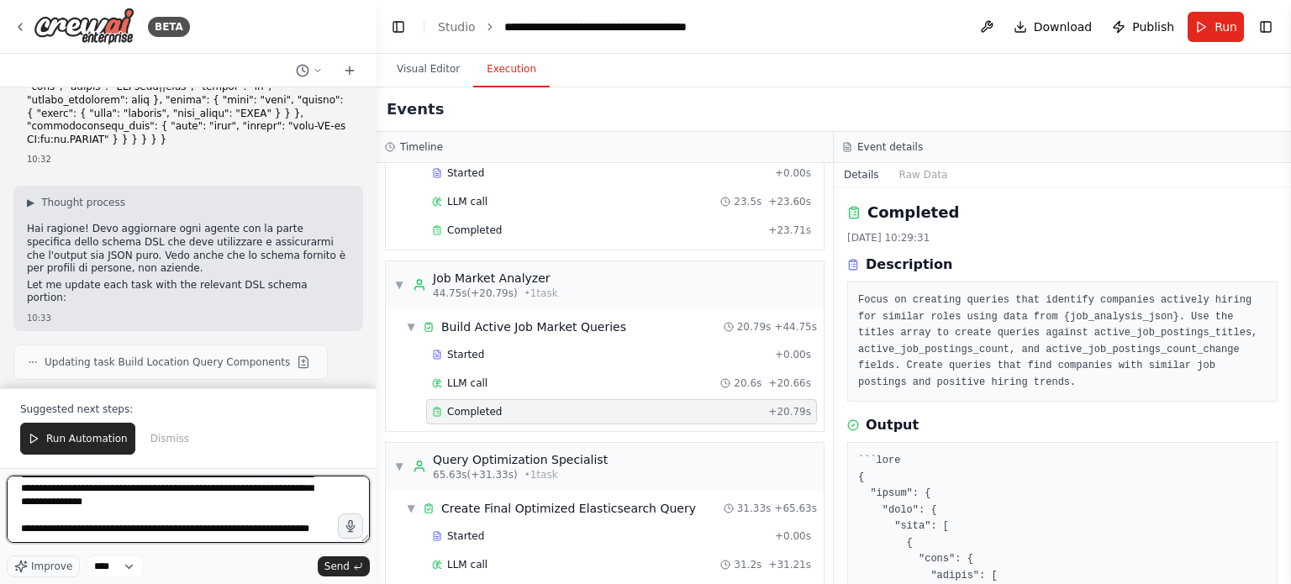
scroll to position [519, 0]
type textarea "**********"
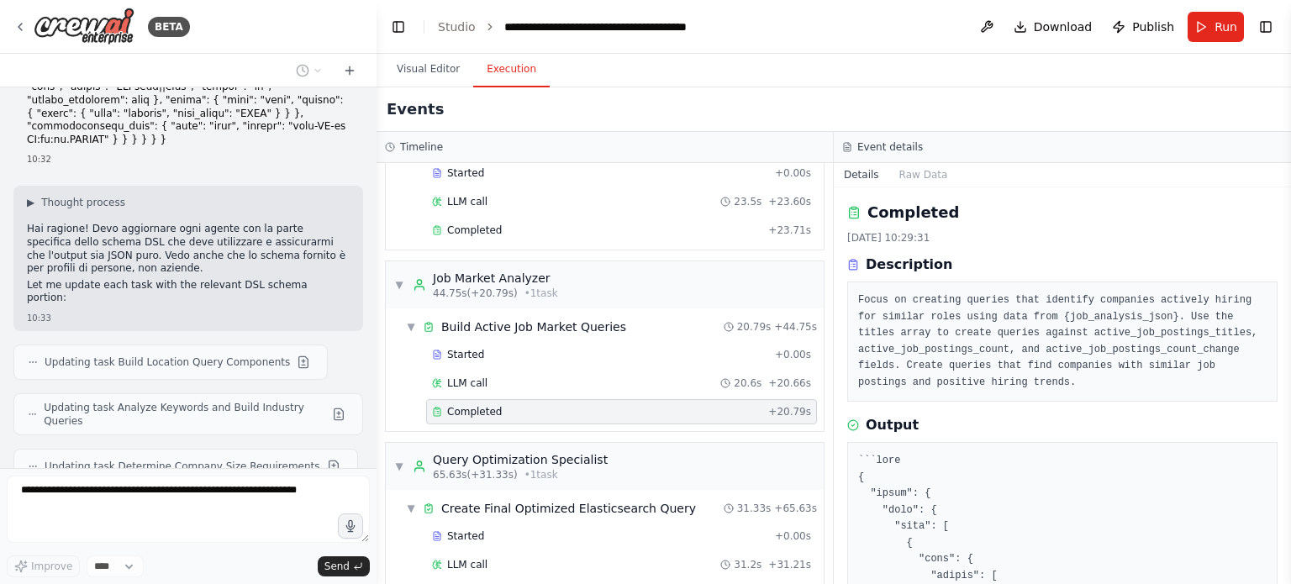
scroll to position [14828, 0]
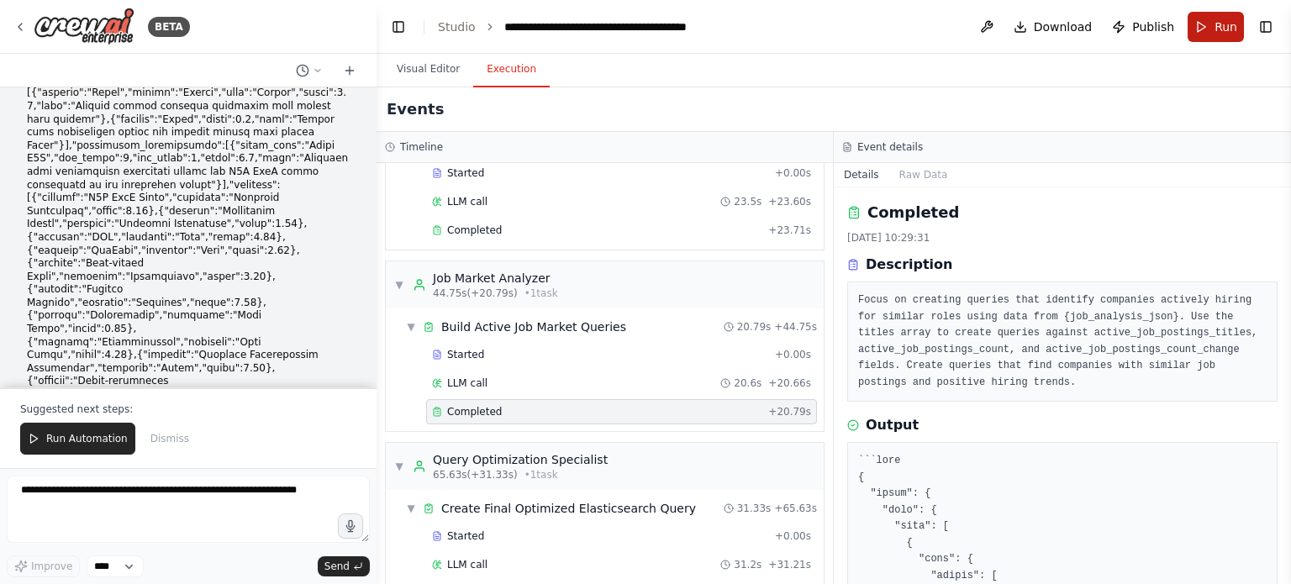
click at [1204, 37] on button "Run" at bounding box center [1216, 27] width 56 height 30
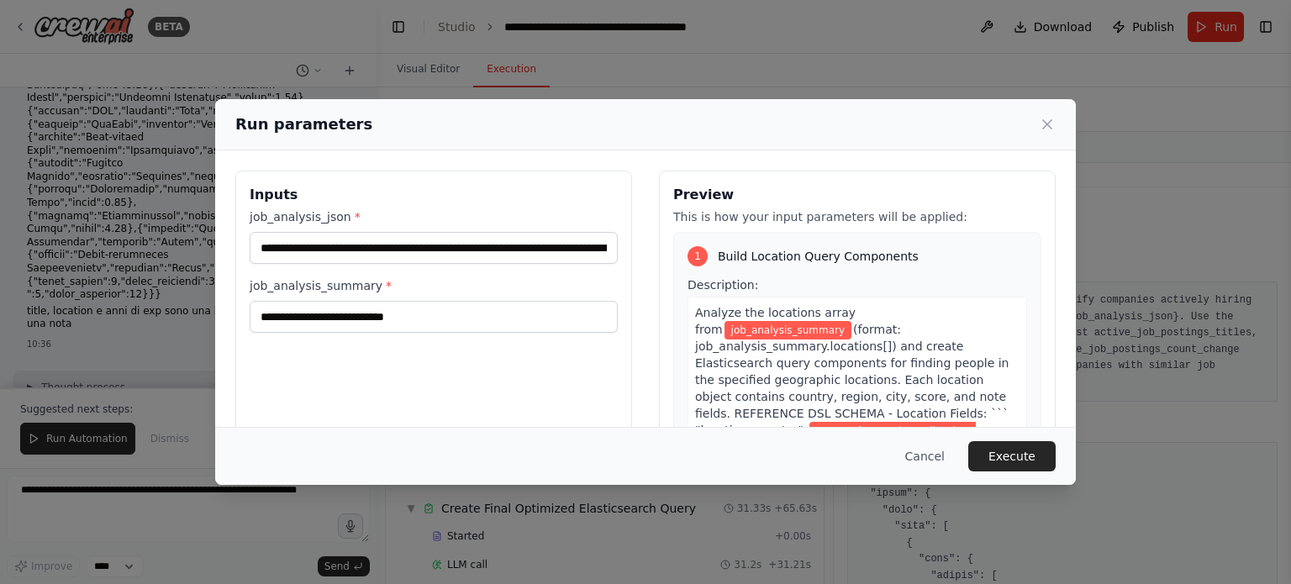
scroll to position [16300, 0]
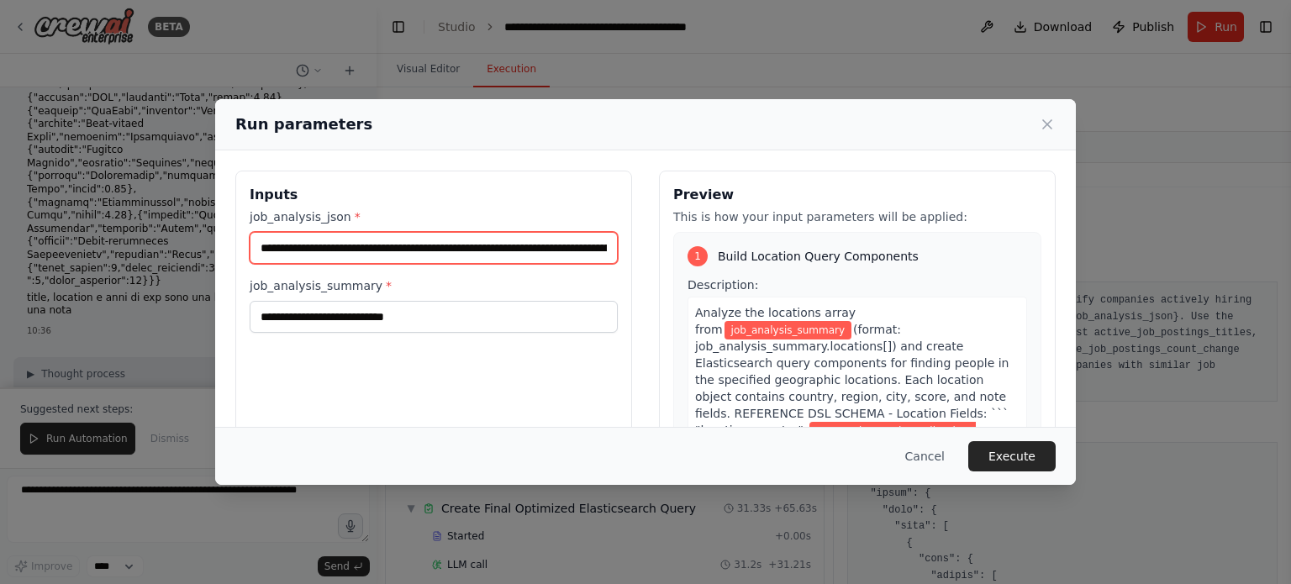
click at [456, 255] on input "**********" at bounding box center [434, 248] width 368 height 32
click at [343, 298] on div "job_analysis_summary *" at bounding box center [434, 304] width 368 height 55
click at [342, 298] on div "job_analysis_summary *" at bounding box center [434, 304] width 368 height 55
click at [342, 289] on label "job_analysis_summary *" at bounding box center [434, 285] width 368 height 17
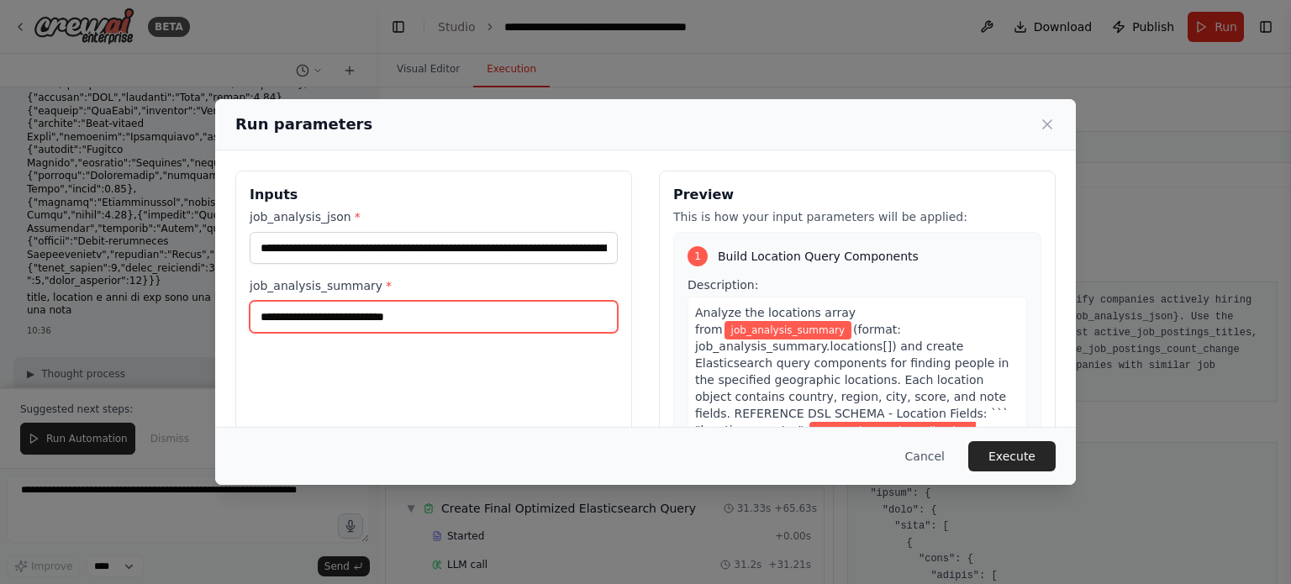
click at [342, 301] on input "job_analysis_summary *" at bounding box center [434, 317] width 368 height 32
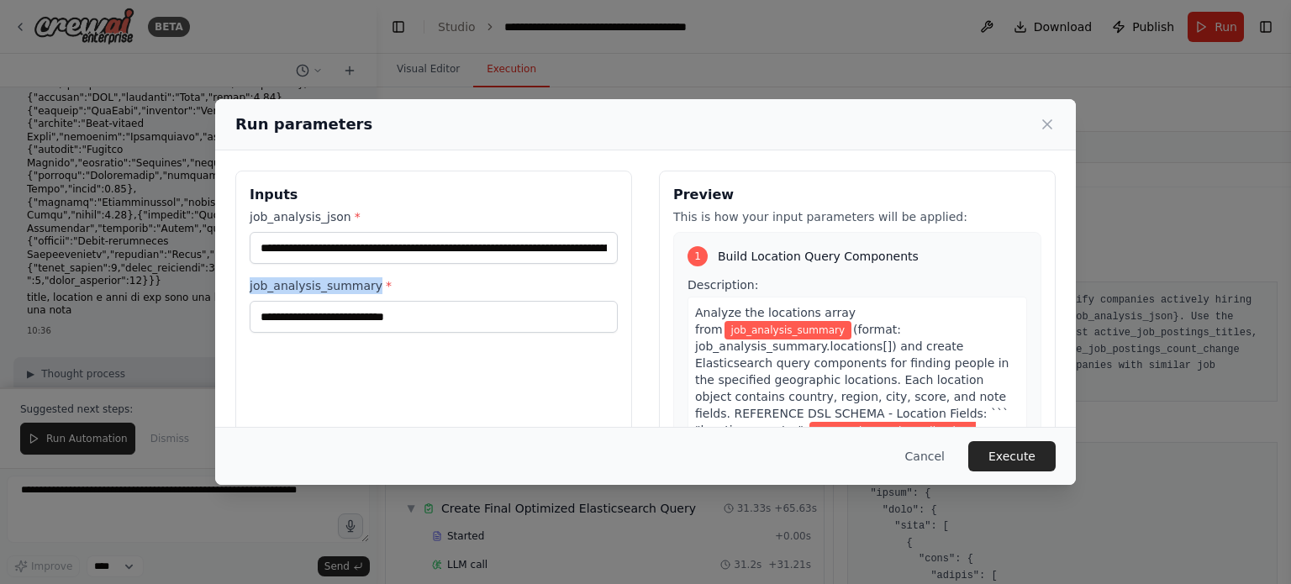
click at [342, 289] on label "job_analysis_summary *" at bounding box center [434, 285] width 368 height 17
click at [342, 301] on input "job_analysis_summary *" at bounding box center [434, 317] width 368 height 32
copy label "job_analysis_summary"
click at [158, 512] on div "**********" at bounding box center [645, 292] width 1291 height 584
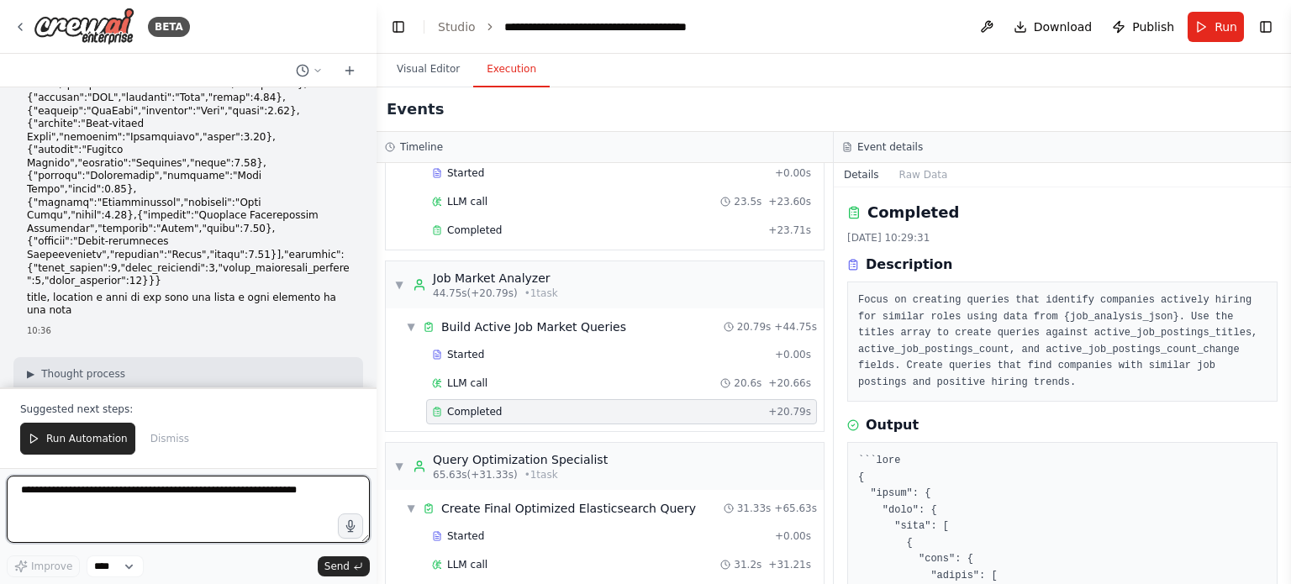
click at [164, 499] on textarea at bounding box center [188, 509] width 363 height 67
type textarea "*"
paste textarea "**********"
type textarea "**********"
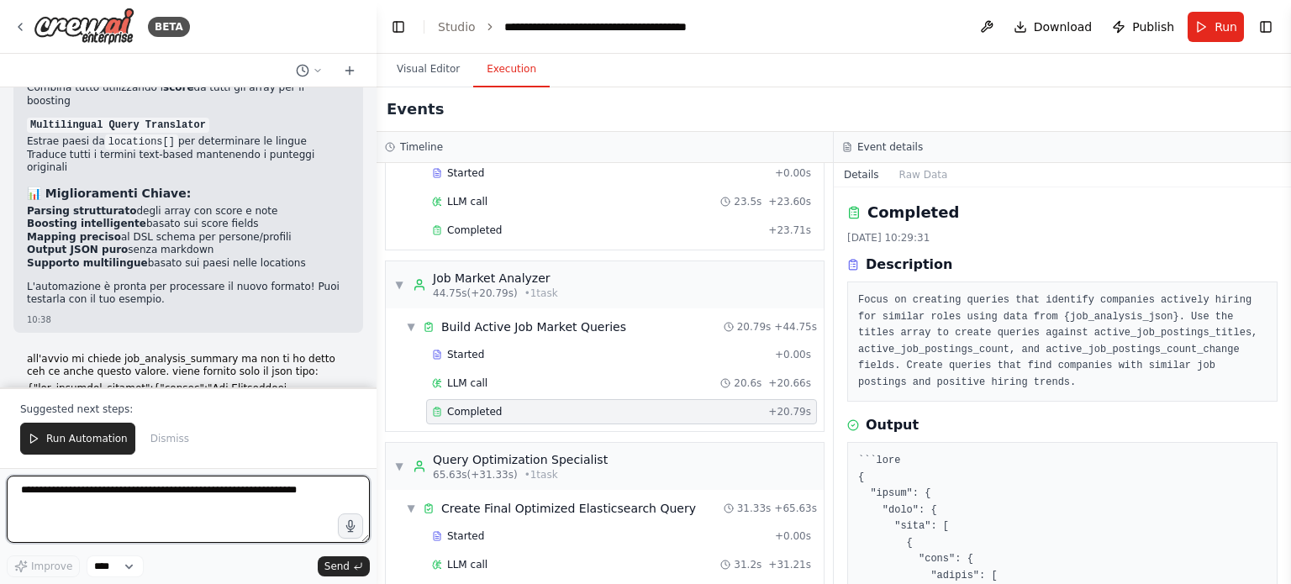
scroll to position [17737, 0]
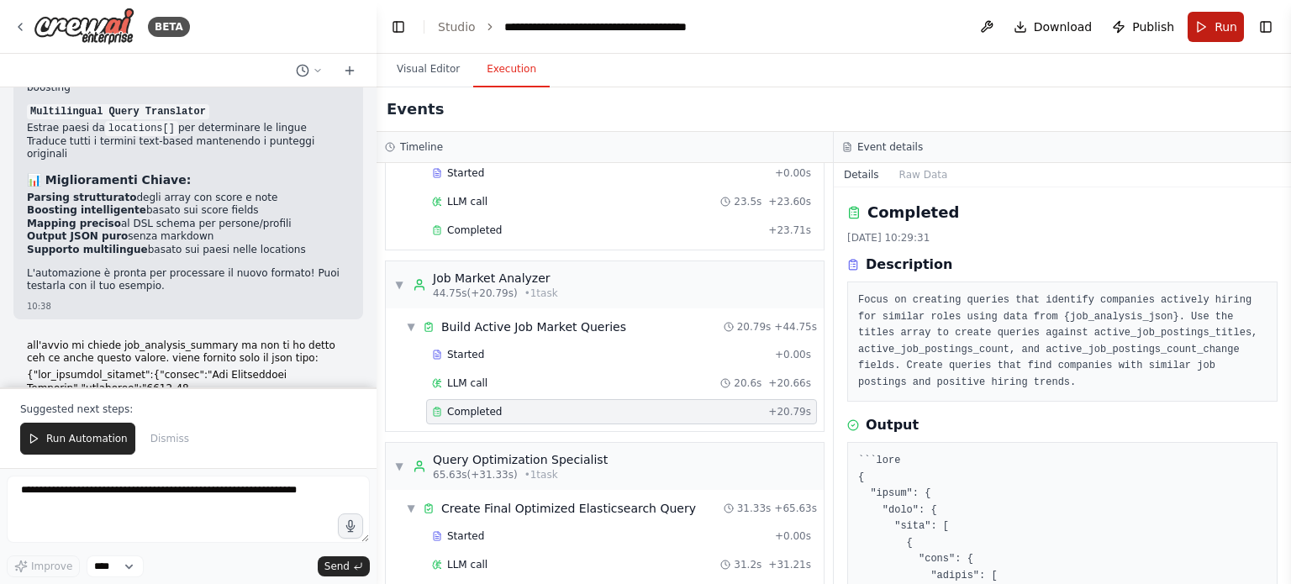
click at [1230, 20] on span "Run" at bounding box center [1226, 26] width 23 height 17
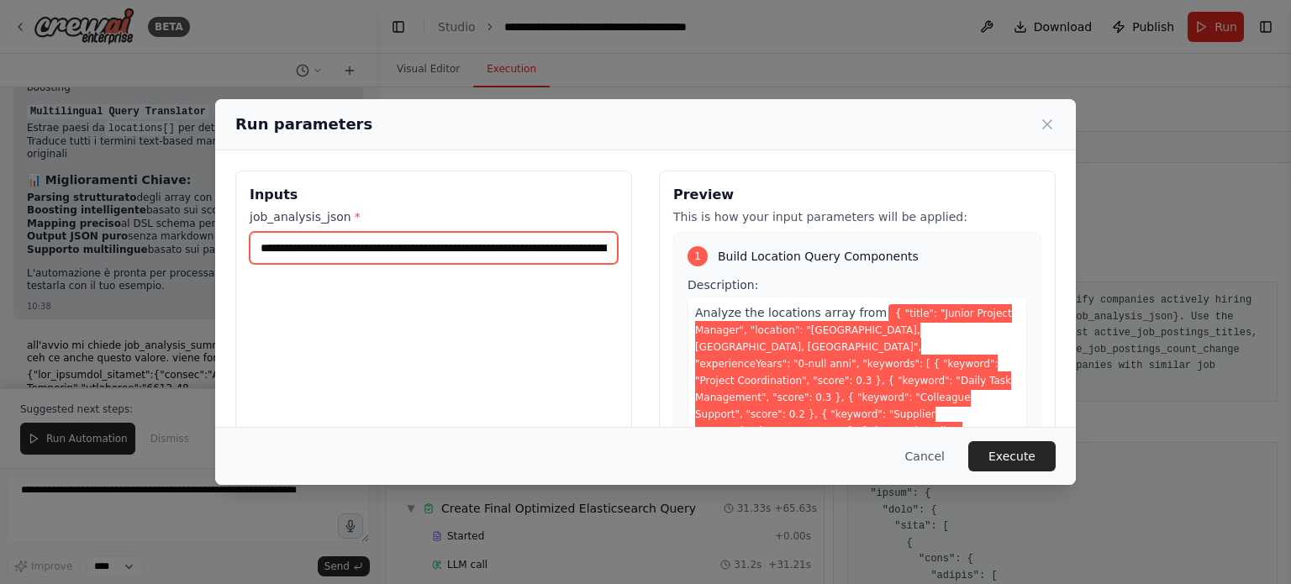
click at [487, 256] on input "**********" at bounding box center [434, 248] width 368 height 32
paste input "**********"
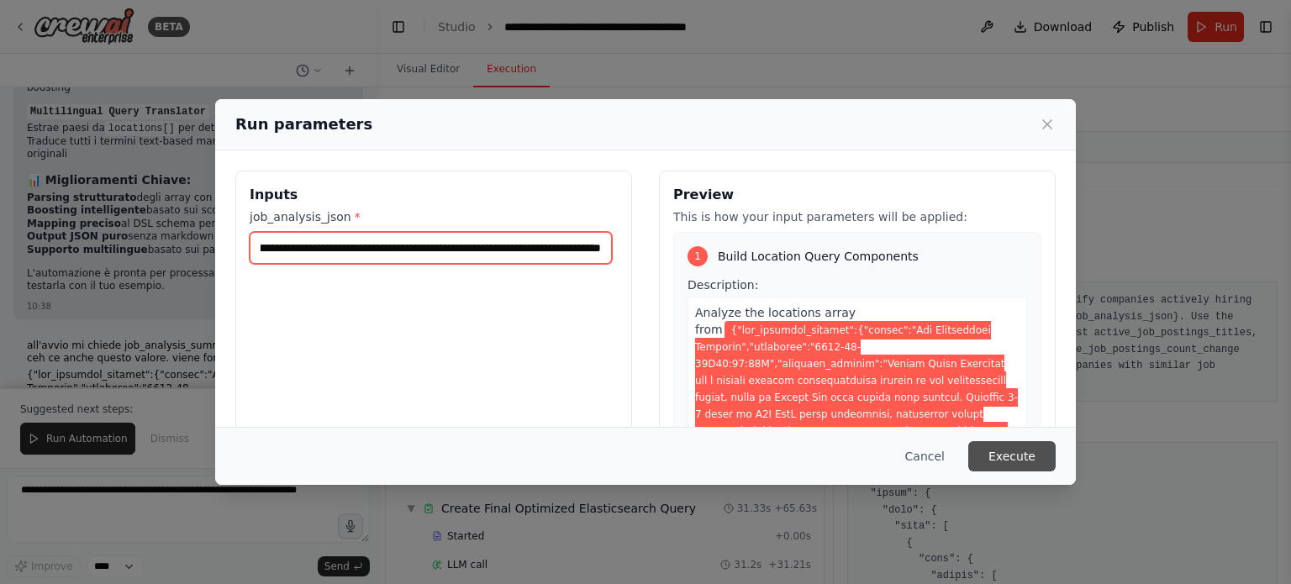
type input "**********"
click at [1034, 459] on button "Execute" at bounding box center [1012, 456] width 87 height 30
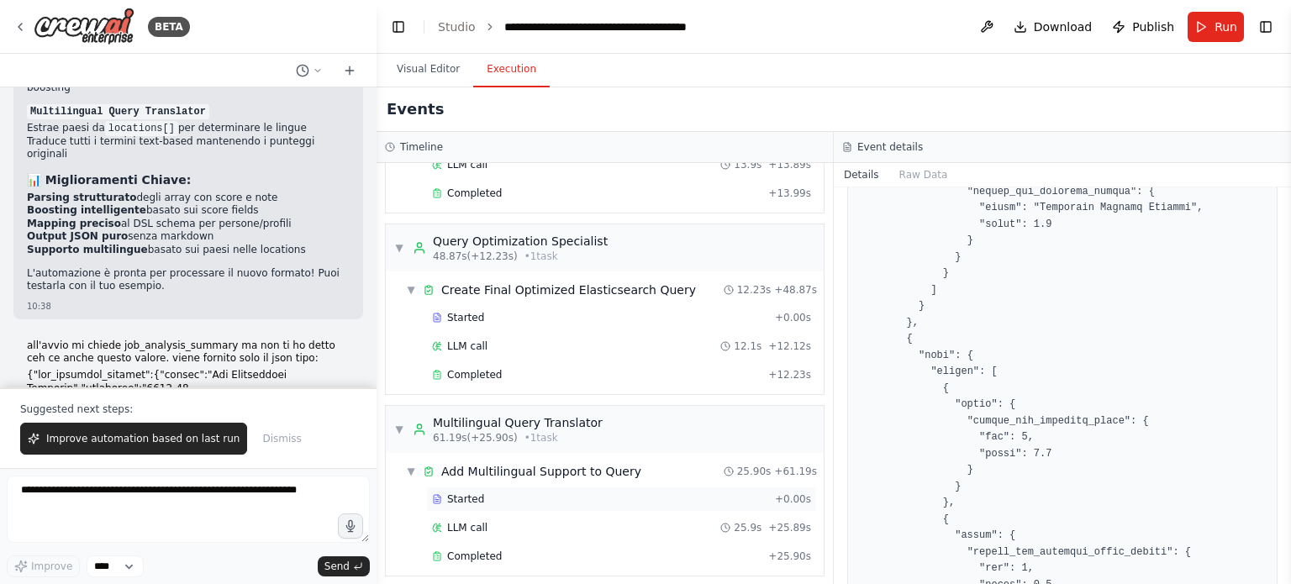
scroll to position [676, 0]
click at [499, 548] on div "Completed" at bounding box center [597, 554] width 330 height 13
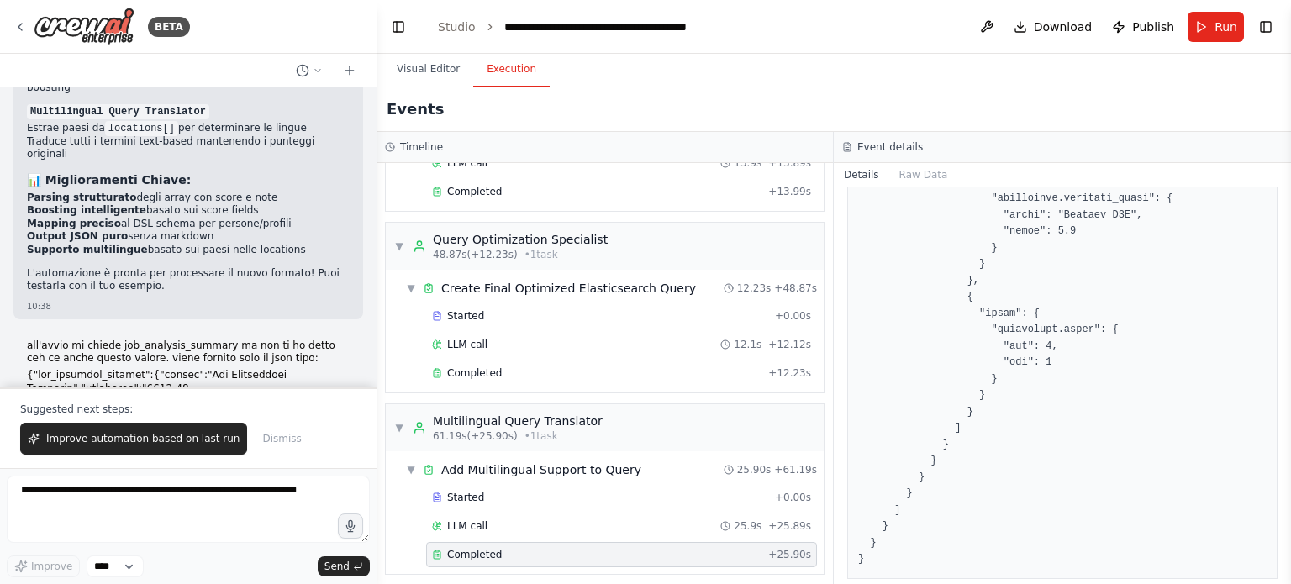
scroll to position [3742, 0]
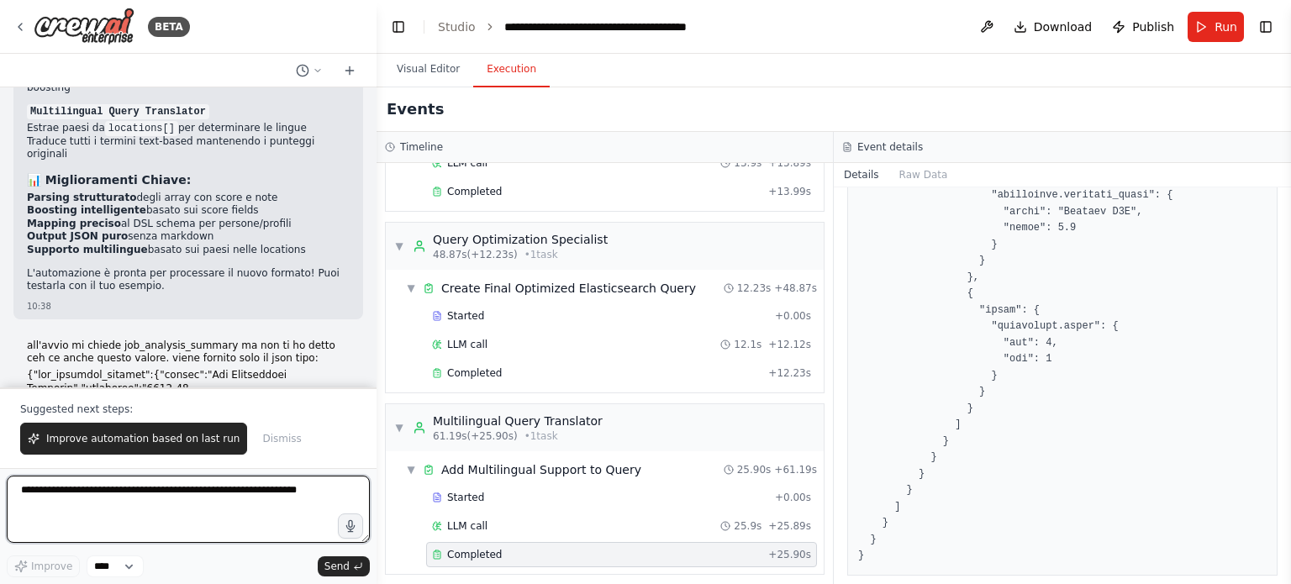
click at [98, 494] on textarea at bounding box center [188, 509] width 363 height 67
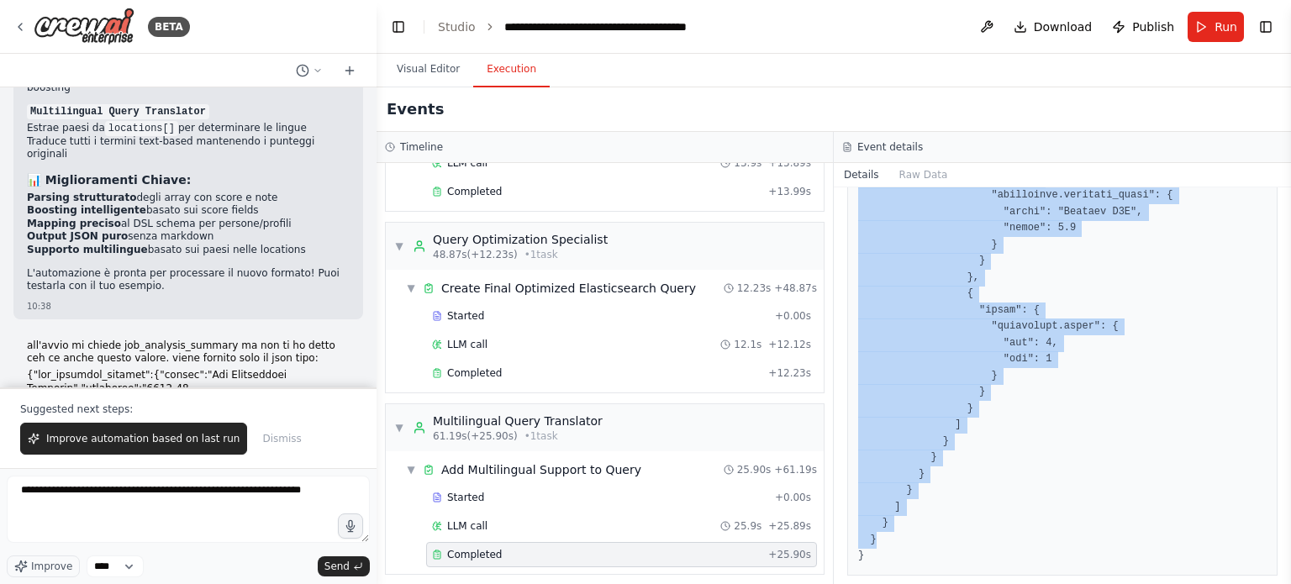
drag, startPoint x: 856, startPoint y: 320, endPoint x: 966, endPoint y: 523, distance: 230.6
copy pre "{ "query": { "bool": { "should": [ { "match": { "location_country": { "query": …"
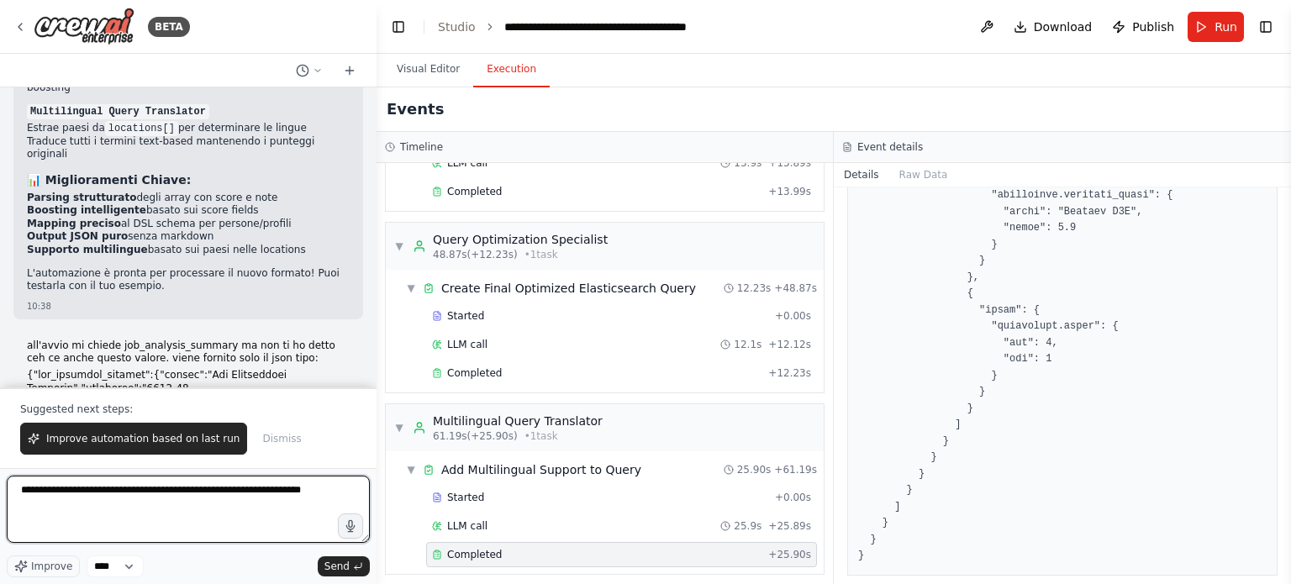
click at [195, 504] on textarea "**********" at bounding box center [188, 509] width 363 height 67
paste textarea "**********"
type textarea "**********"
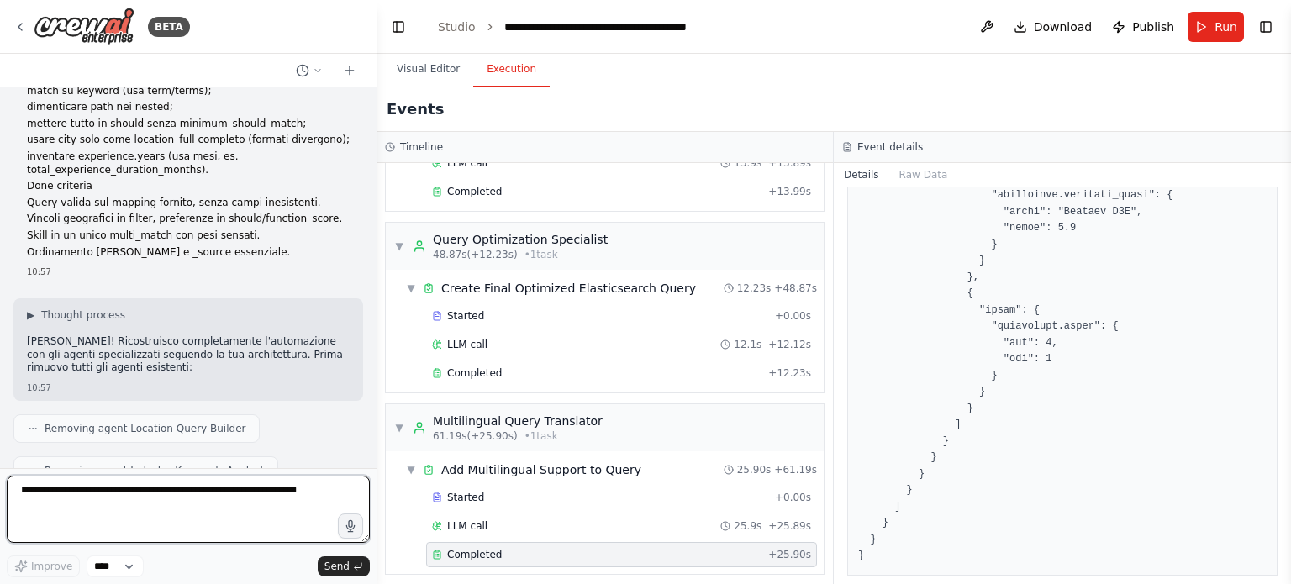
scroll to position [21053, 0]
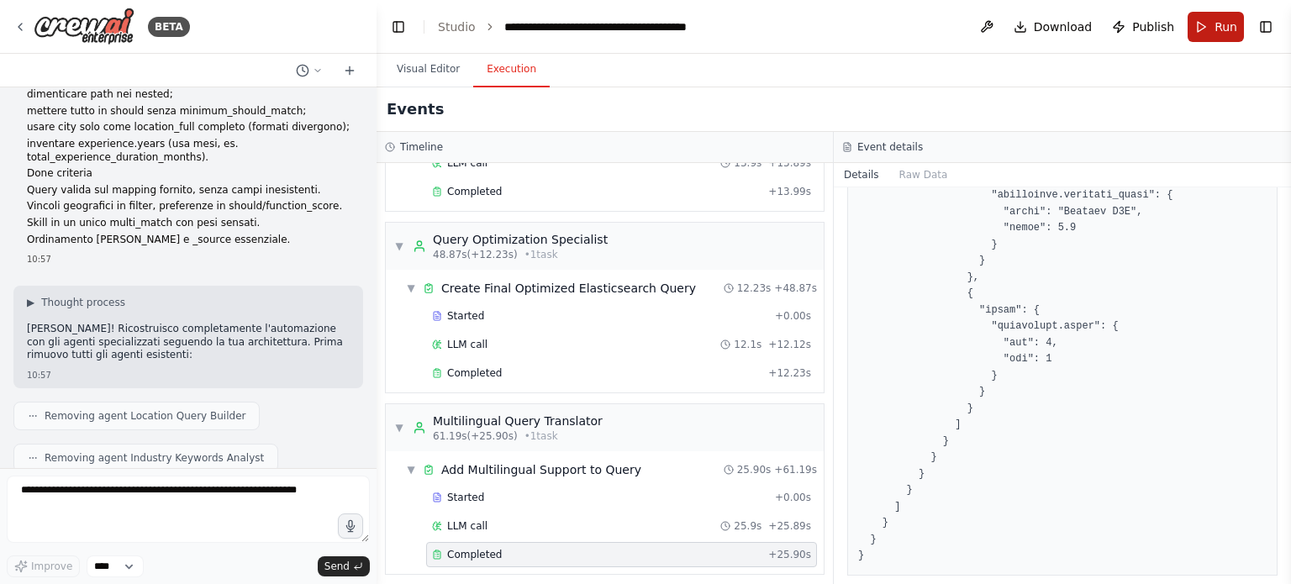
click at [1216, 16] on button "Run" at bounding box center [1216, 27] width 56 height 30
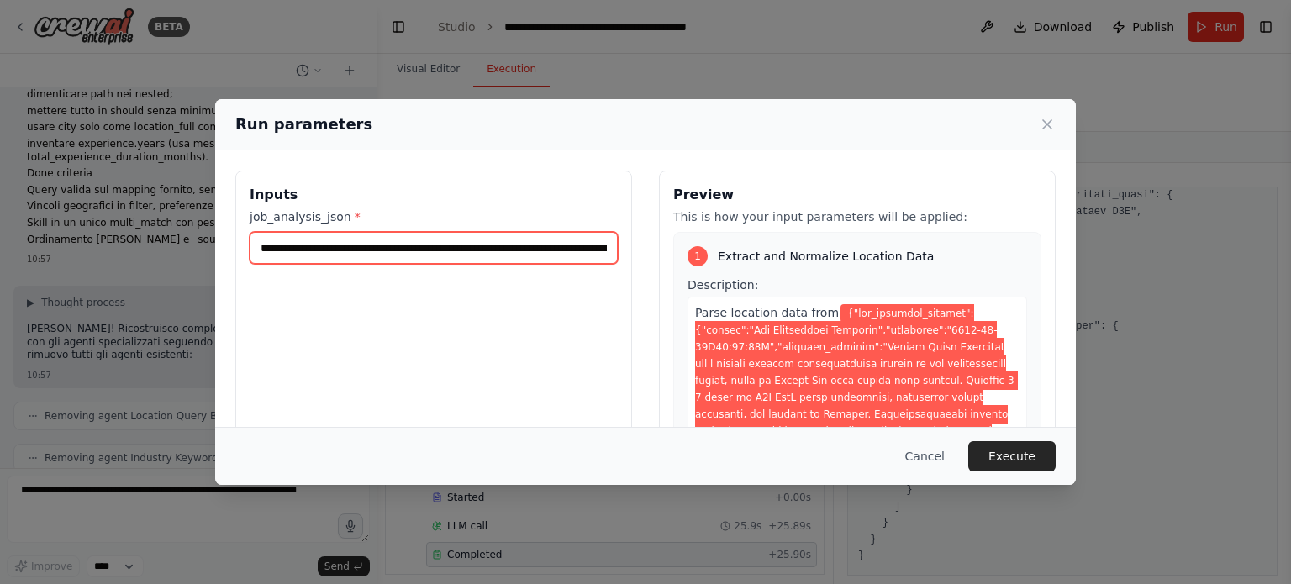
click at [417, 241] on input "job_analysis_json *" at bounding box center [434, 248] width 368 height 32
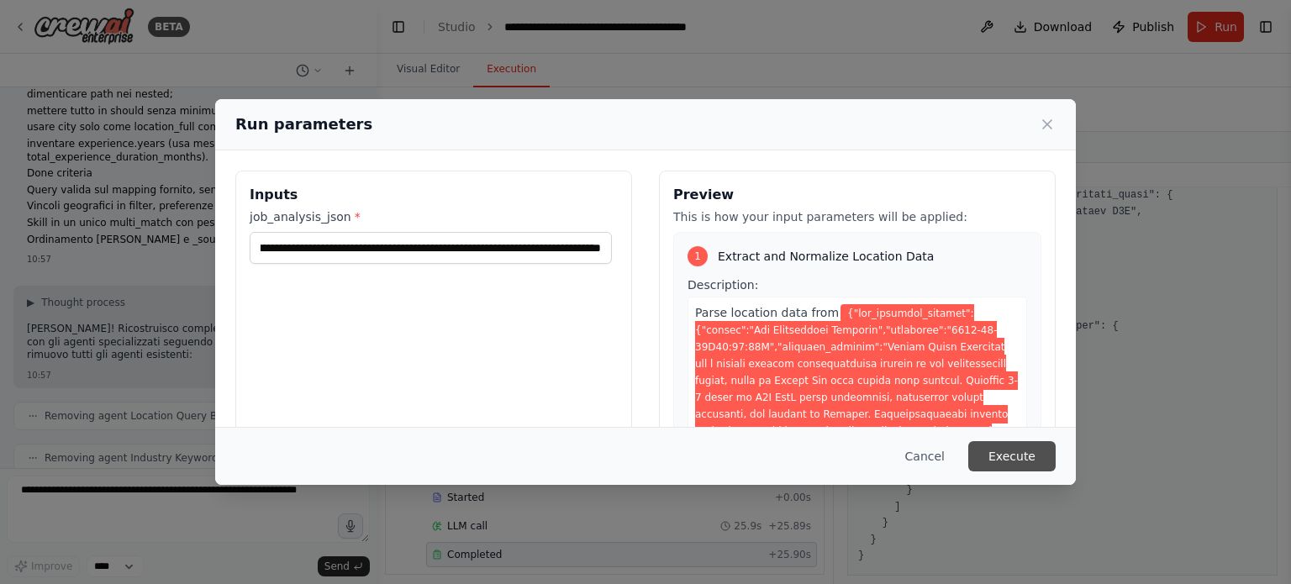
scroll to position [0, 0]
click at [1032, 457] on button "Execute" at bounding box center [1012, 456] width 87 height 30
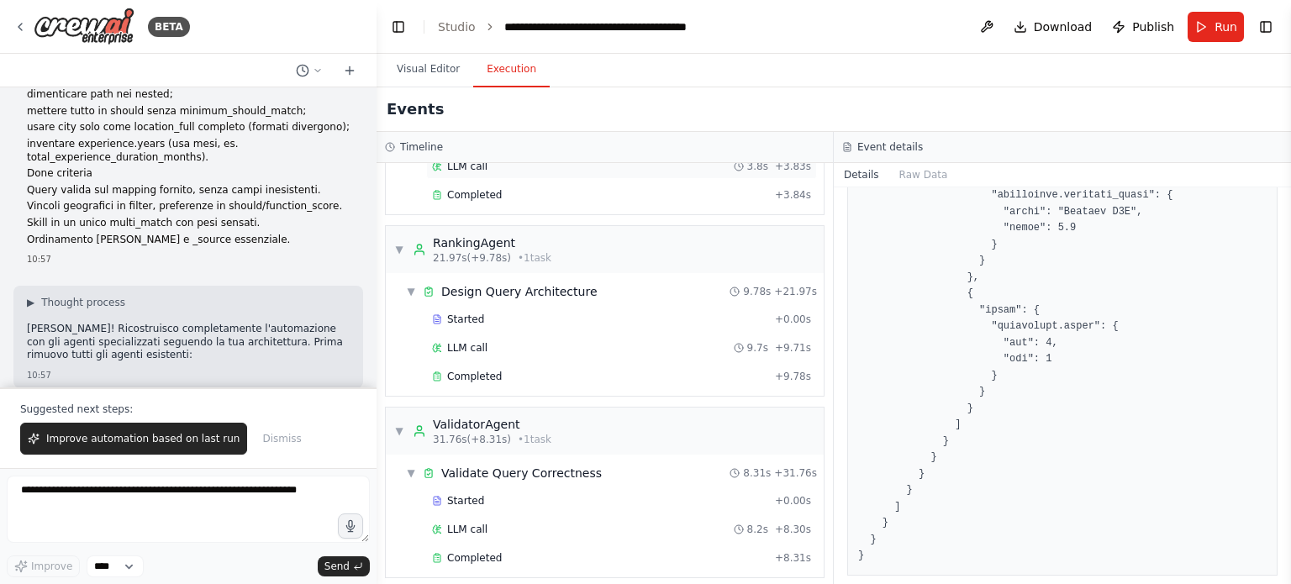
scroll to position [496, 0]
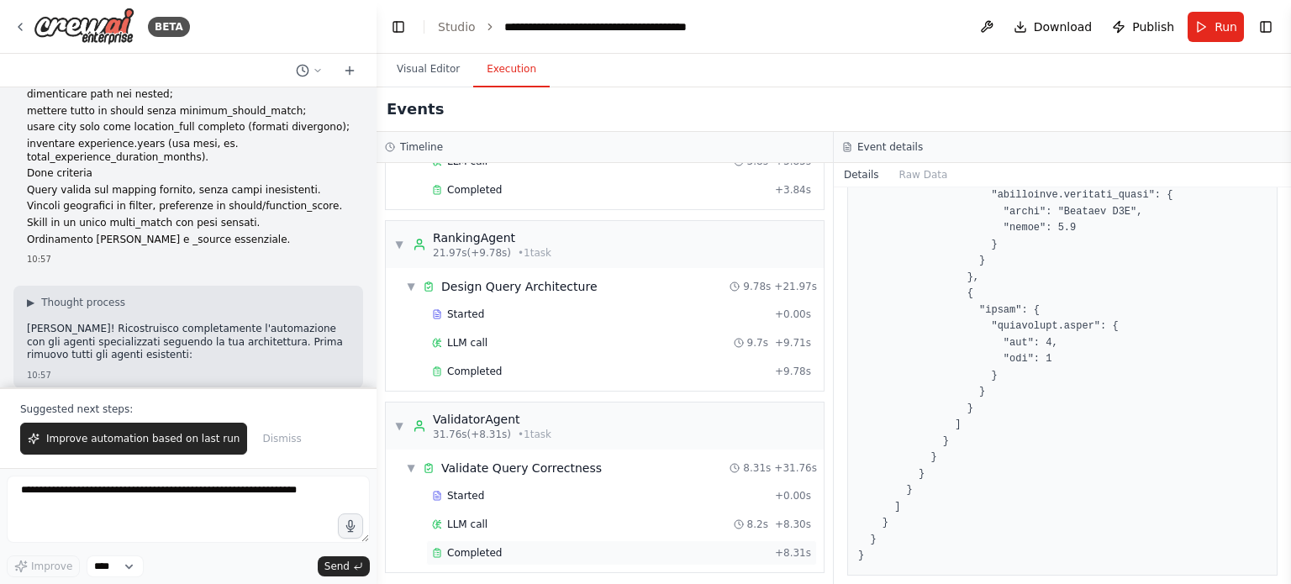
click at [482, 541] on div "Completed + 8.31s" at bounding box center [621, 553] width 391 height 25
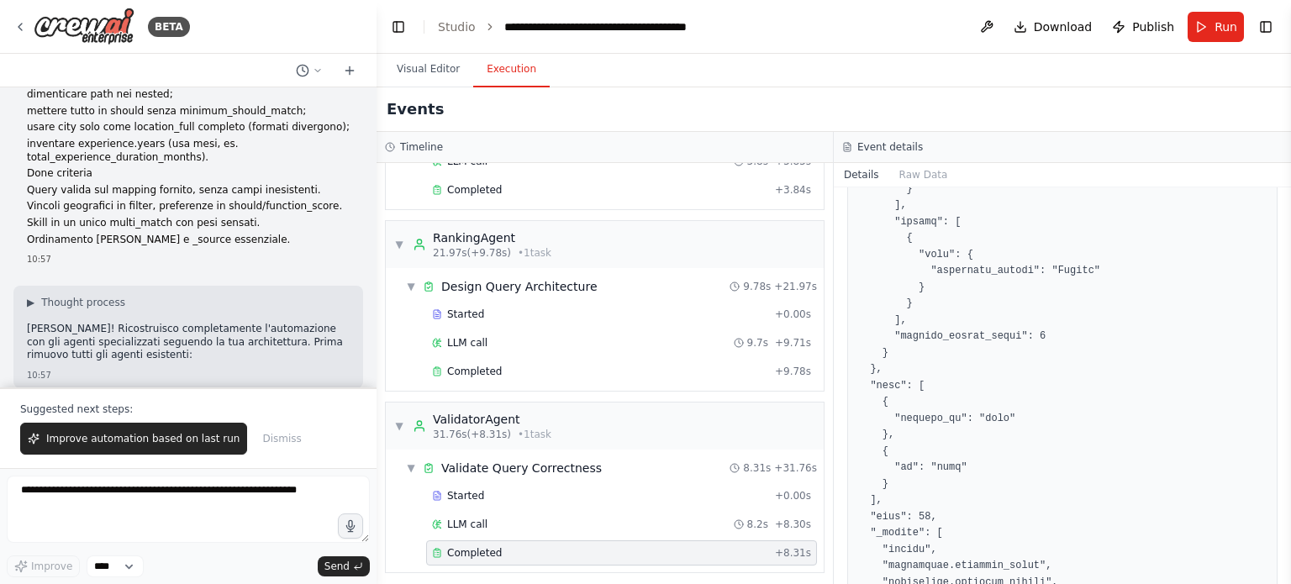
scroll to position [1429, 0]
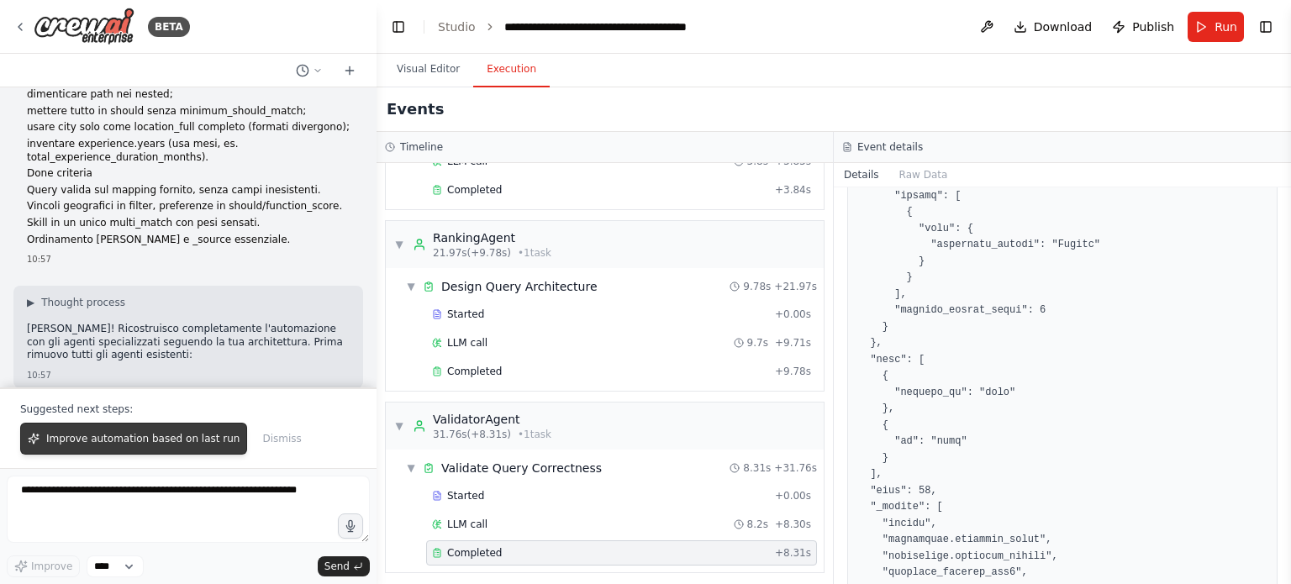
click at [186, 441] on span "Improve automation based on last run" at bounding box center [142, 438] width 193 height 13
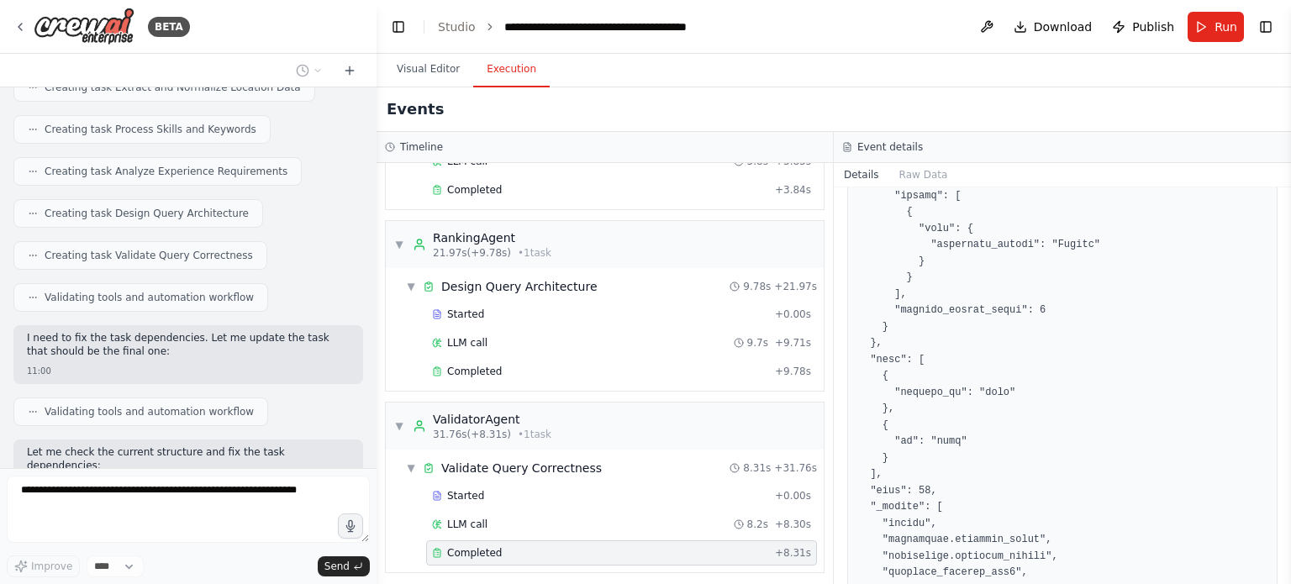
scroll to position [22146, 0]
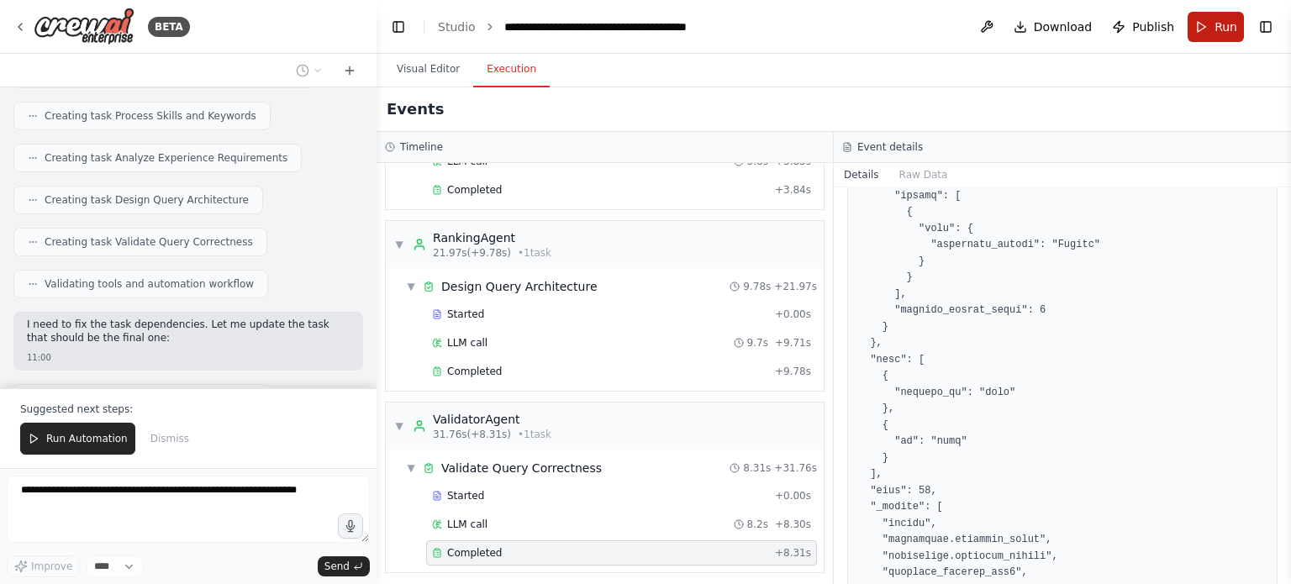
click at [1211, 30] on button "Run" at bounding box center [1216, 27] width 56 height 30
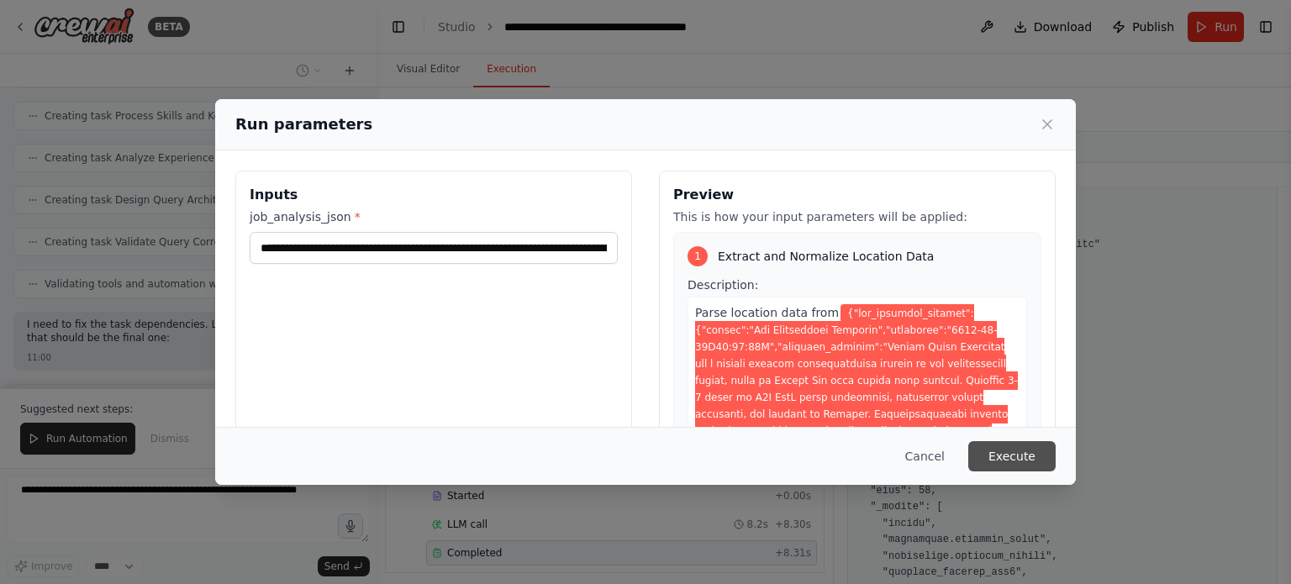
click at [998, 455] on button "Execute" at bounding box center [1012, 456] width 87 height 30
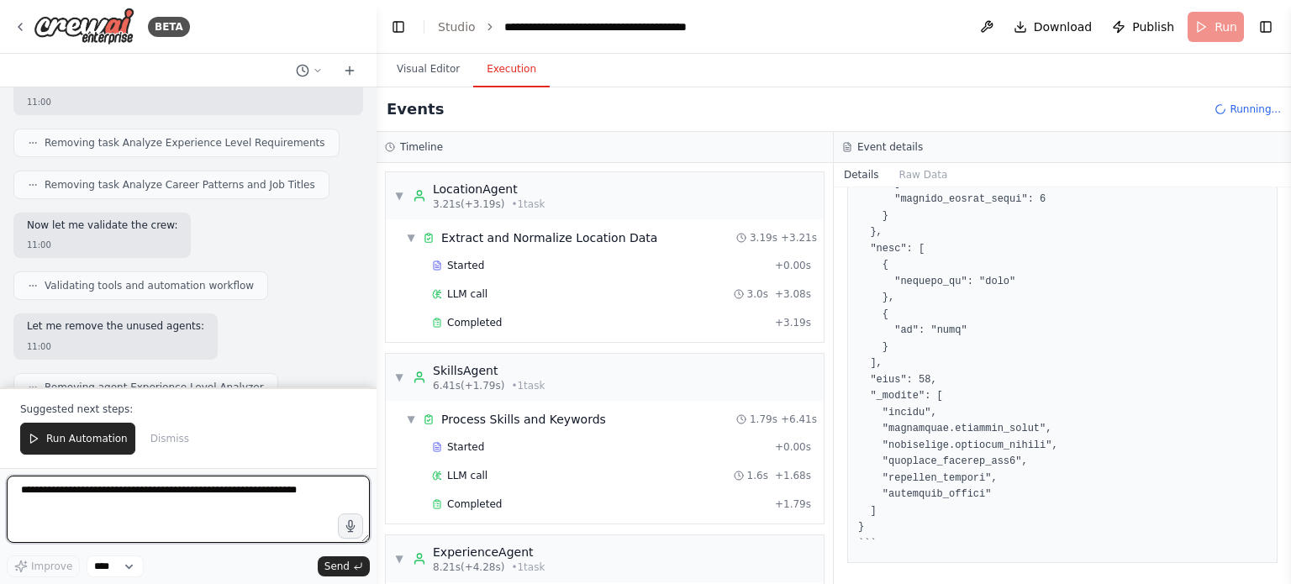
scroll to position [1545, 0]
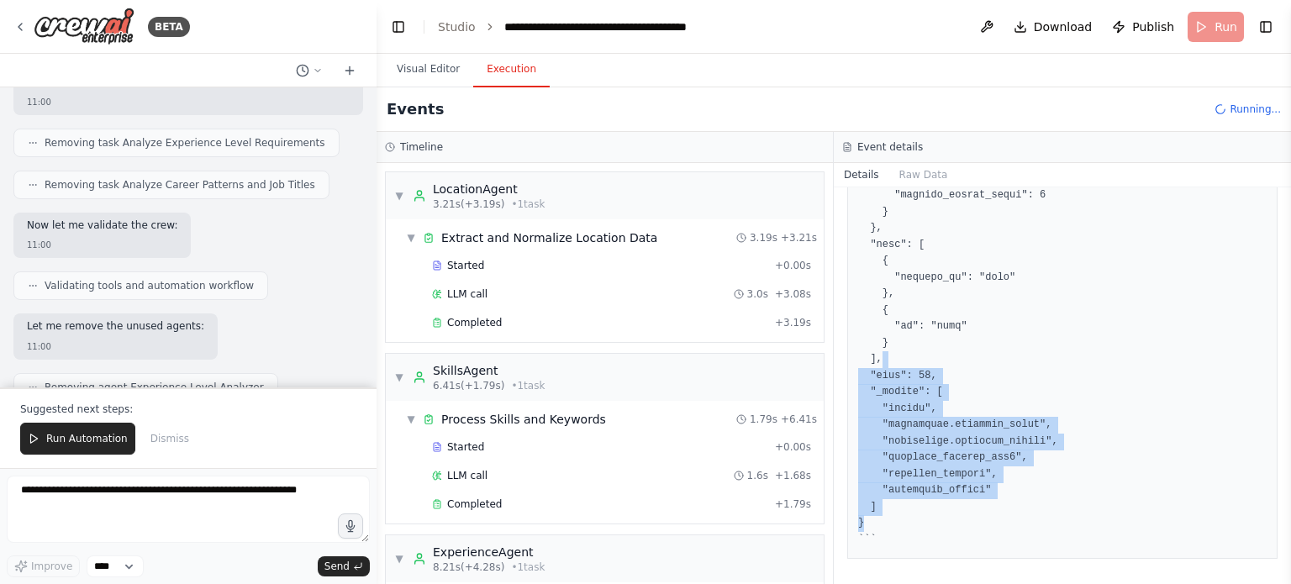
drag, startPoint x: 904, startPoint y: 519, endPoint x: 922, endPoint y: 354, distance: 165.7
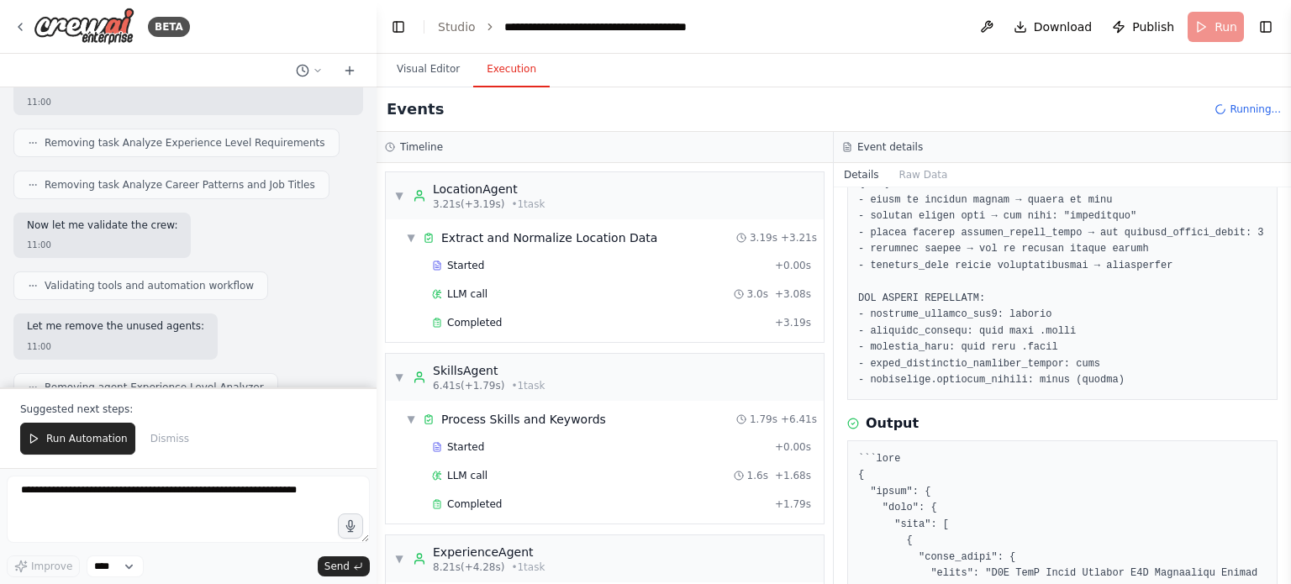
scroll to position [367, 0]
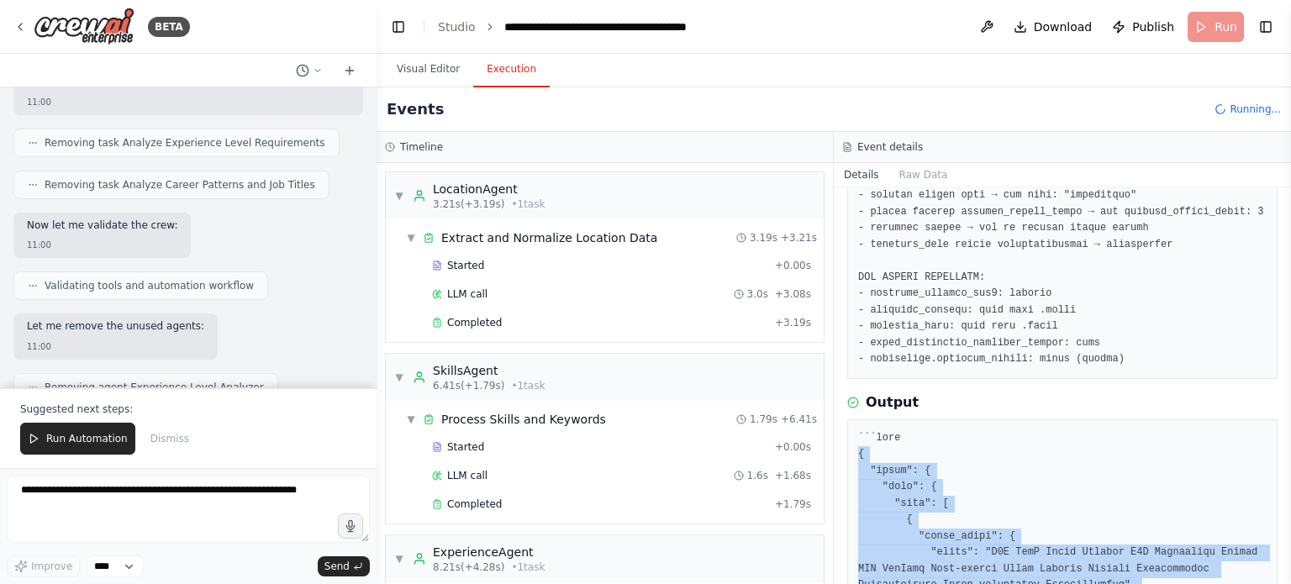
copy pre "{ "query": { "bool": { "must": [ { "multi_match": { "query": "B2B SaaS Sales Ve…"
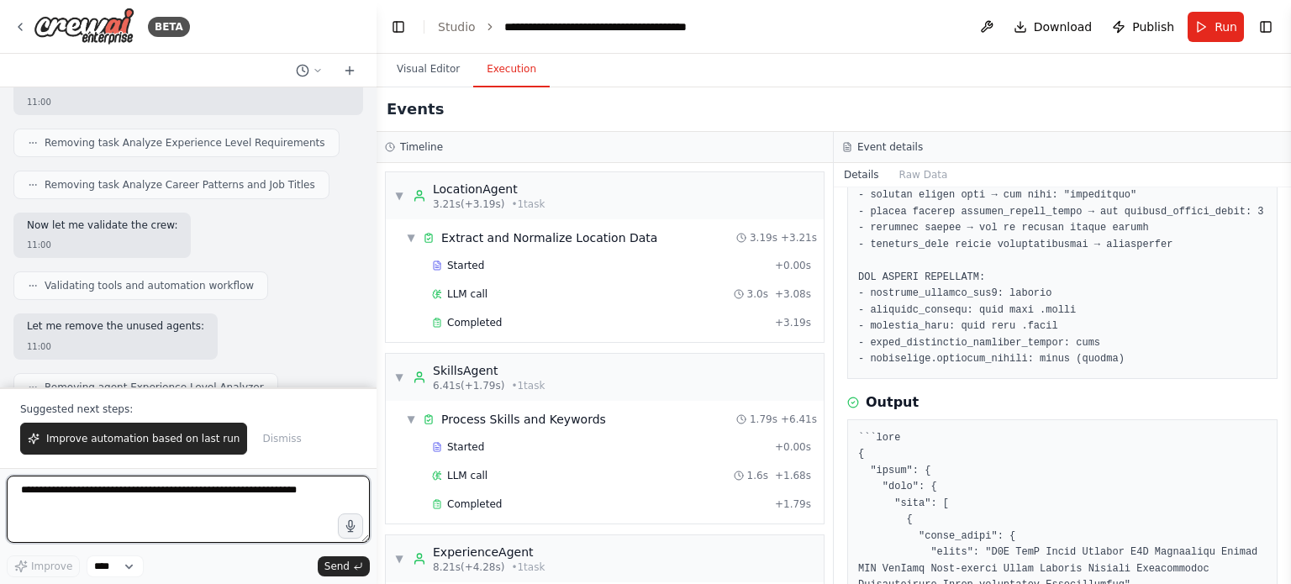
click at [184, 487] on textarea at bounding box center [188, 509] width 363 height 67
paste textarea "**********"
type textarea "**********"
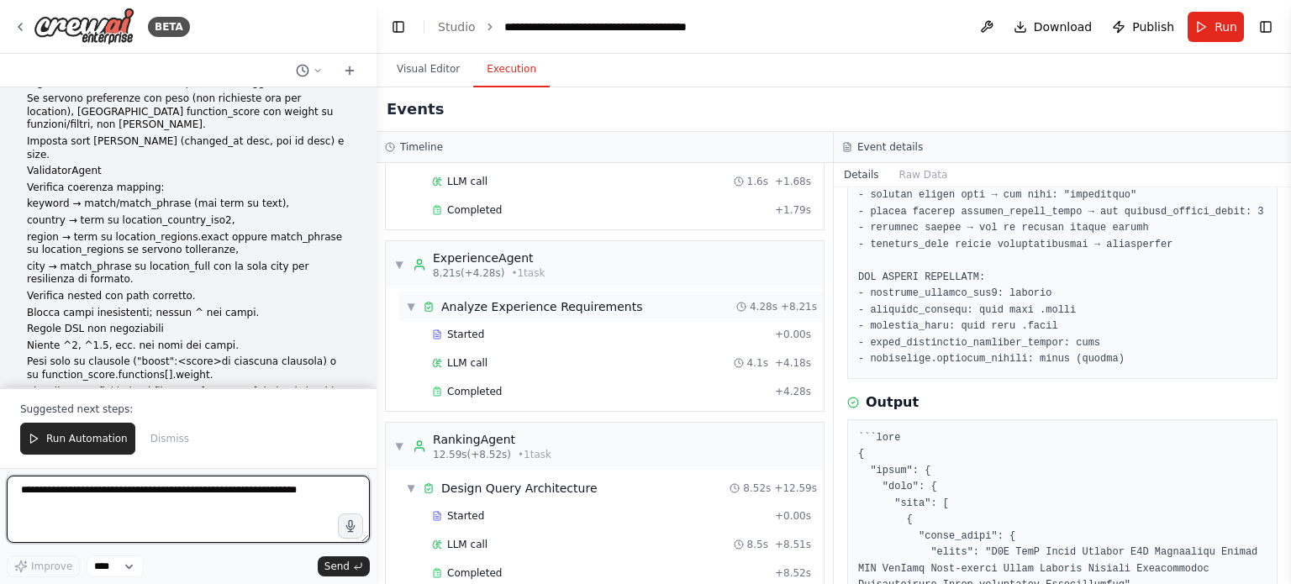
scroll to position [496, 0]
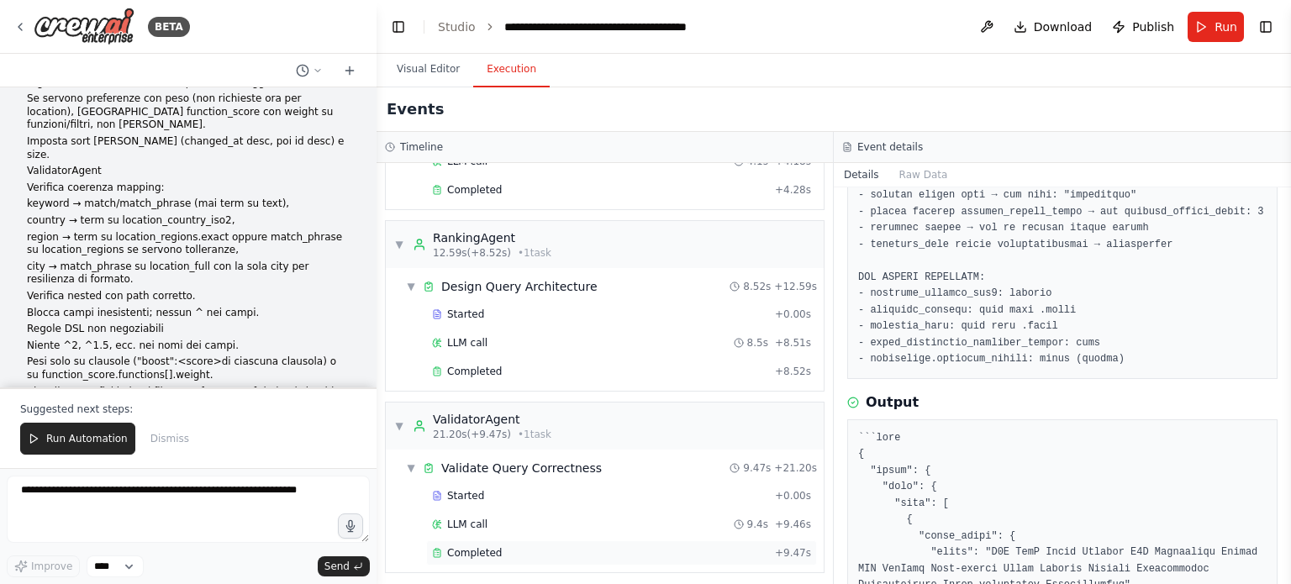
click at [540, 547] on div "Completed" at bounding box center [600, 553] width 336 height 13
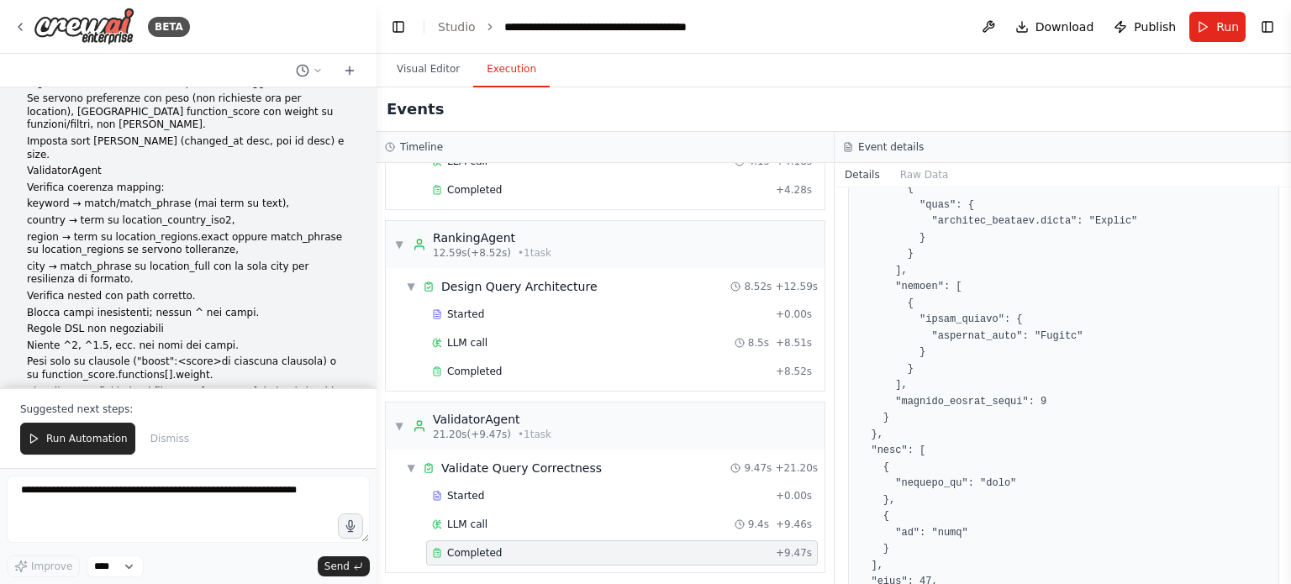
scroll to position [1423, 0]
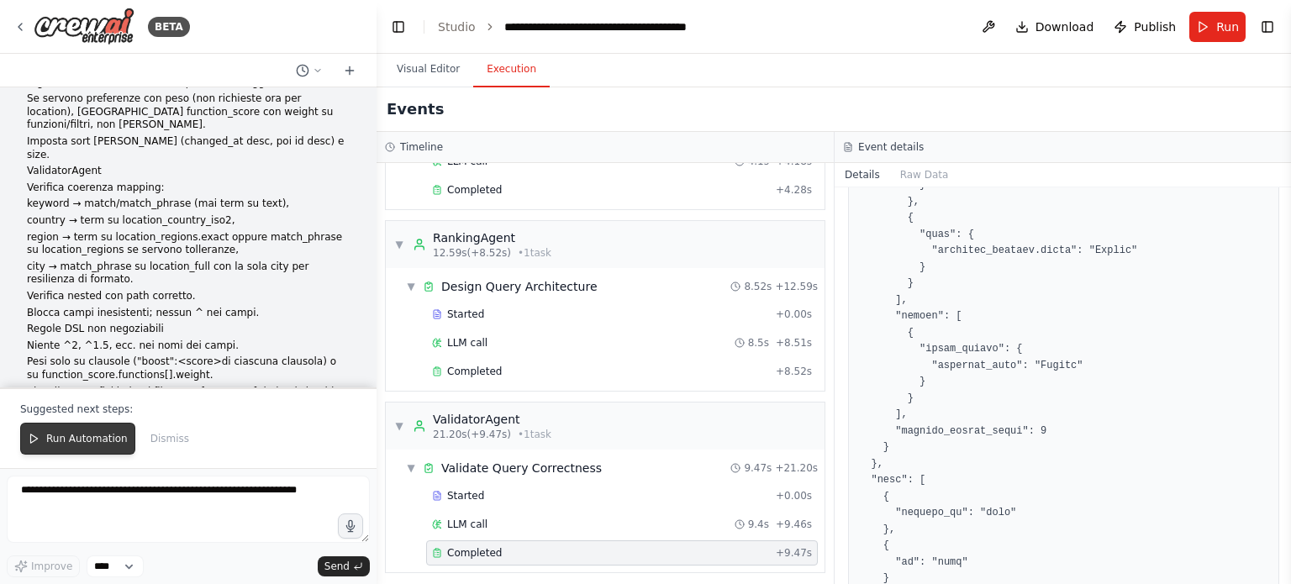
click at [82, 455] on button "Run Automation" at bounding box center [77, 439] width 115 height 32
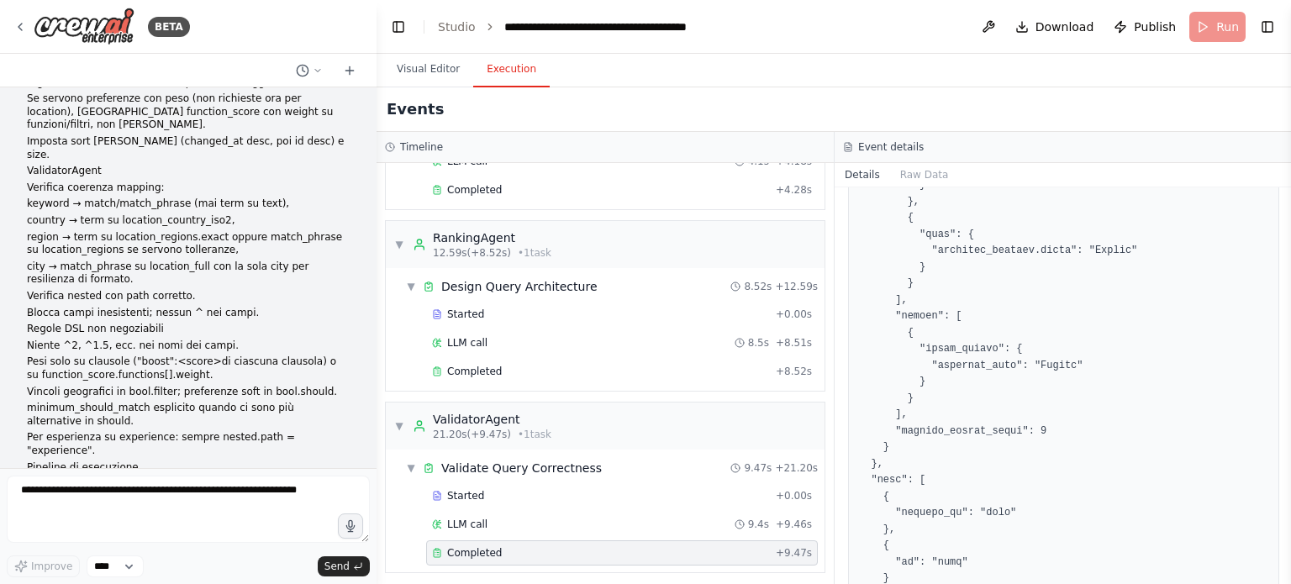
scroll to position [25215, 0]
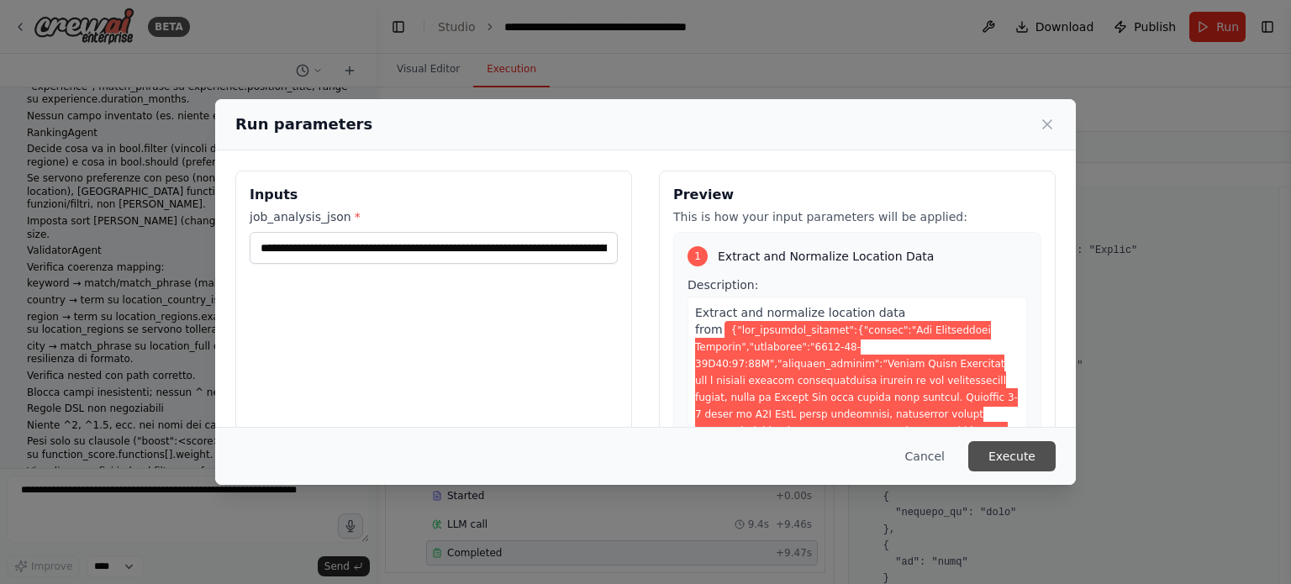
click at [1021, 457] on button "Execute" at bounding box center [1012, 456] width 87 height 30
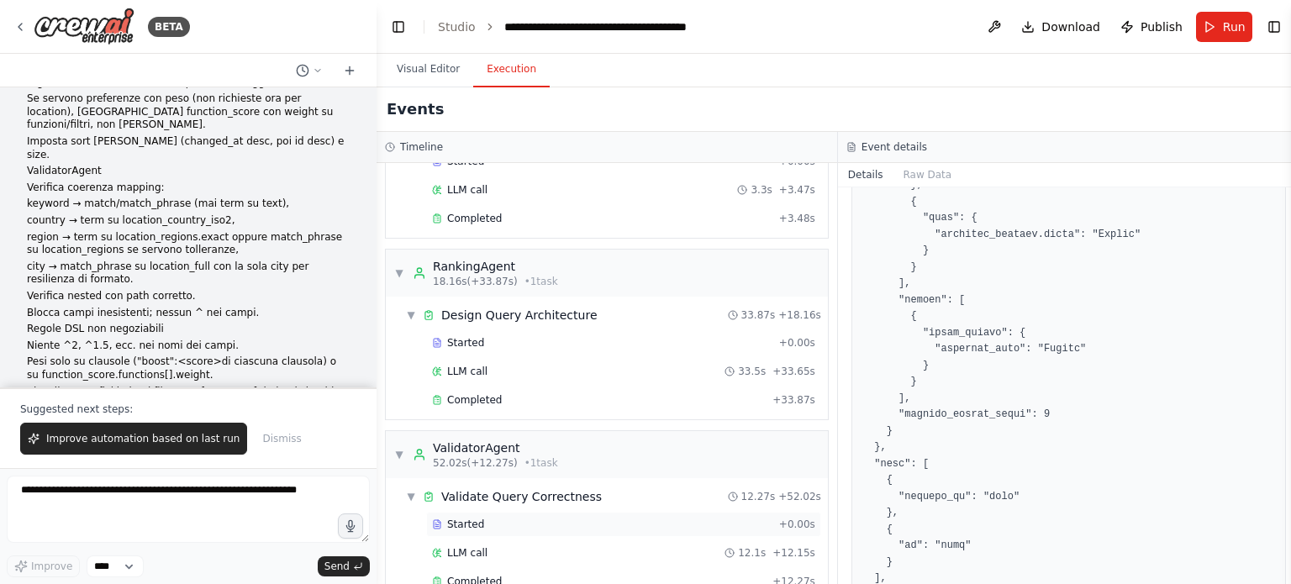
scroll to position [496, 0]
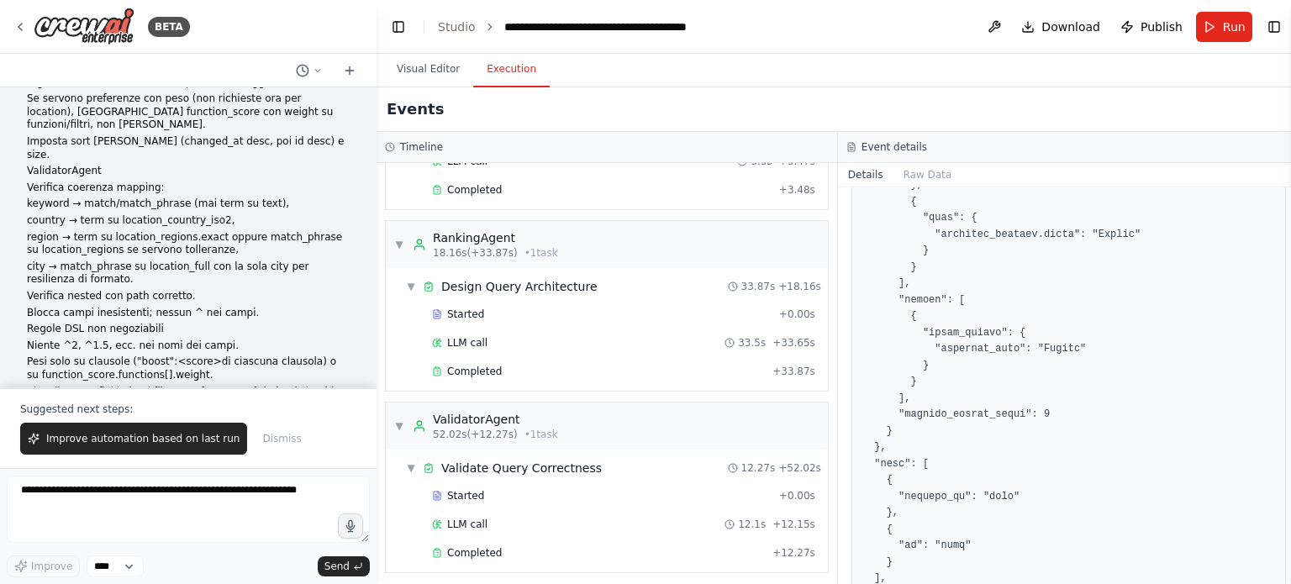
click at [484, 560] on div "Started + 0.00s LLM call 12.1s + 12.15s Completed + 12.27s" at bounding box center [613, 526] width 429 height 86
click at [489, 552] on span "Completed" at bounding box center [474, 553] width 55 height 13
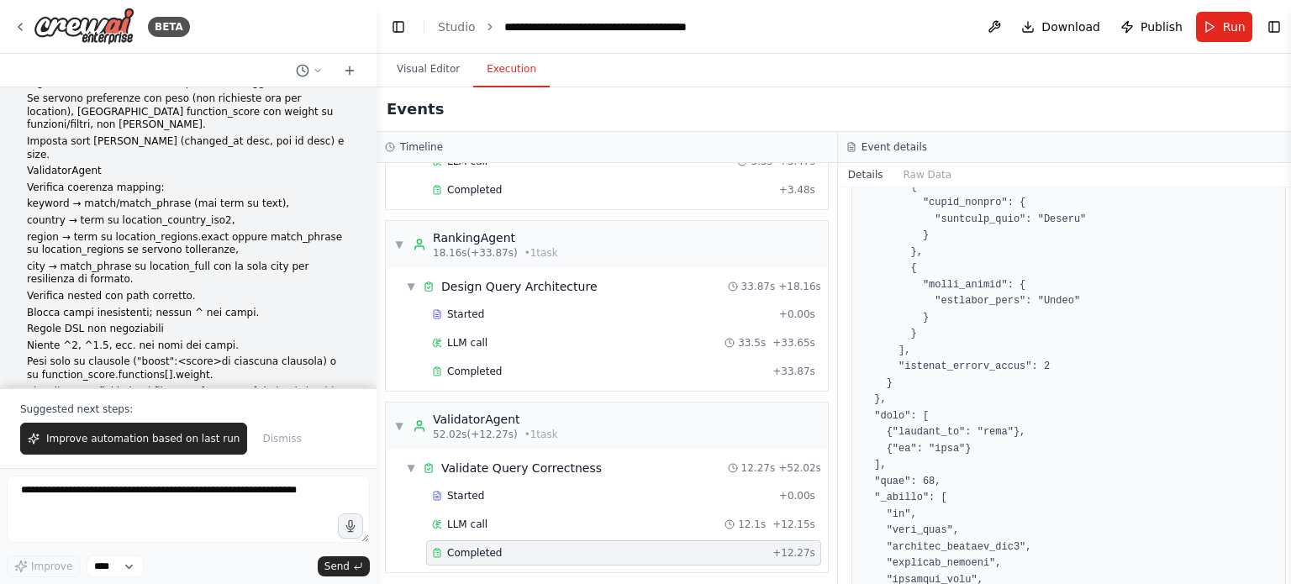
scroll to position [2758, 0]
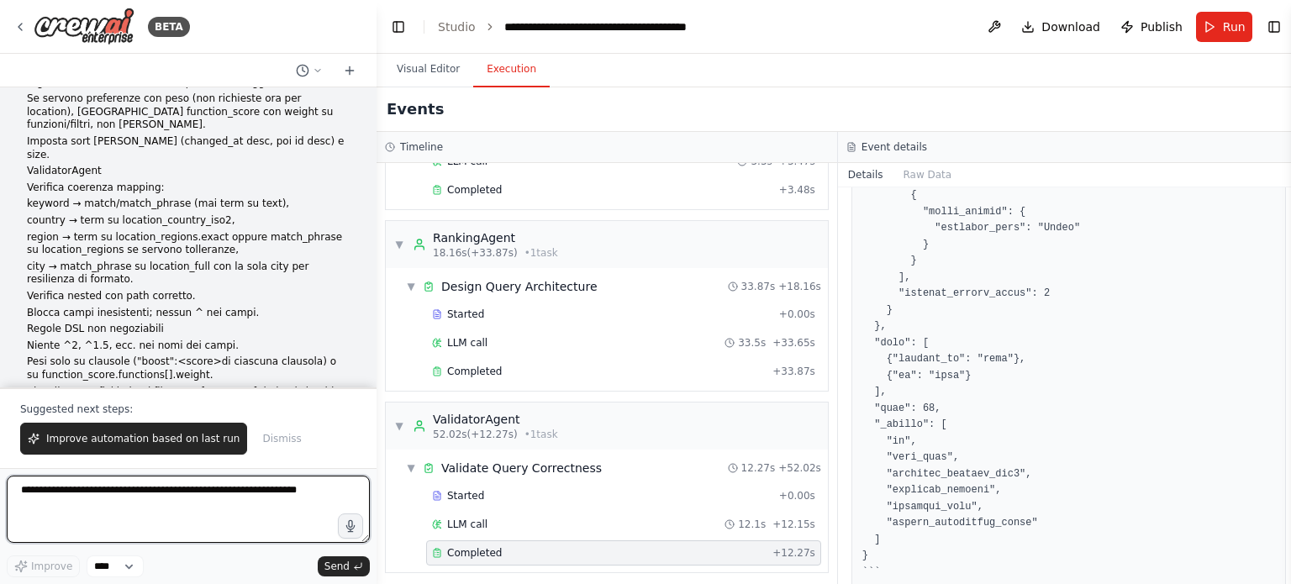
click at [217, 509] on textarea at bounding box center [188, 509] width 363 height 67
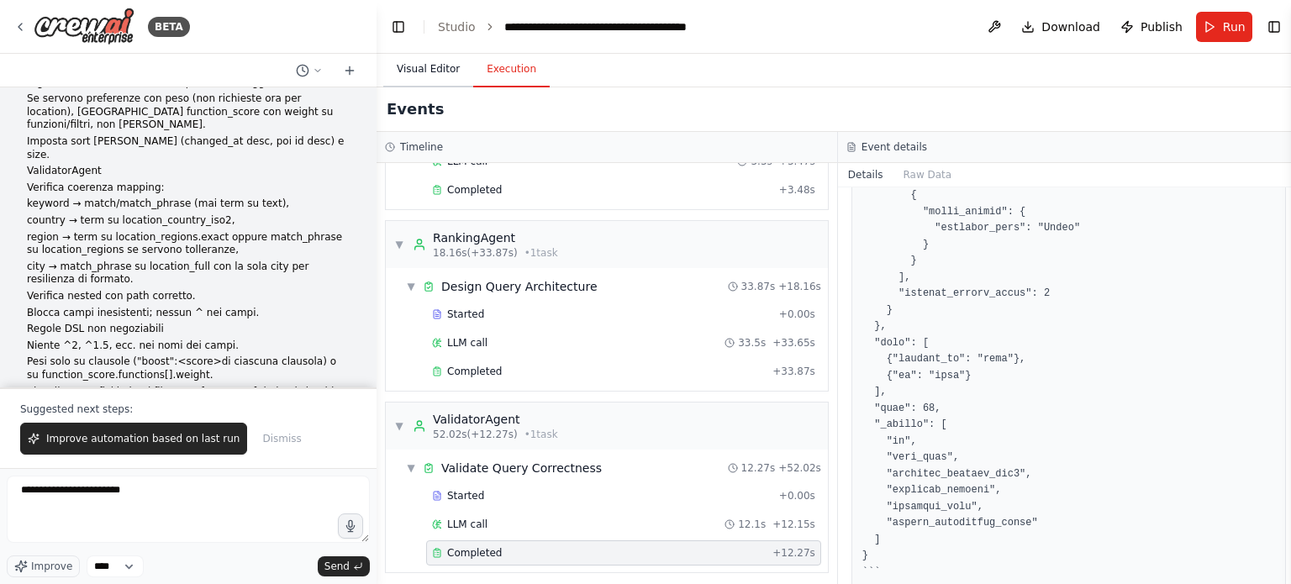
click at [414, 73] on button "Visual Editor" at bounding box center [428, 69] width 90 height 35
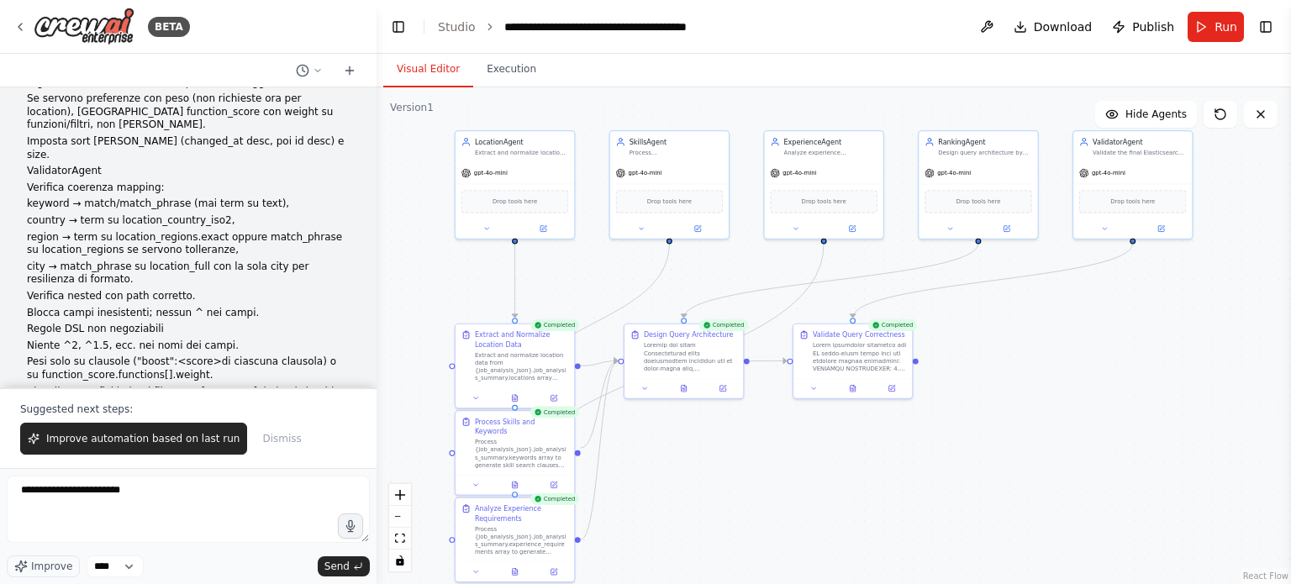
drag, startPoint x: 1093, startPoint y: 359, endPoint x: 1027, endPoint y: 339, distance: 68.6
click at [1027, 339] on div ".deletable-edge-delete-btn { width: 20px; height: 20px; border: 0px solid #ffff…" at bounding box center [834, 335] width 915 height 497
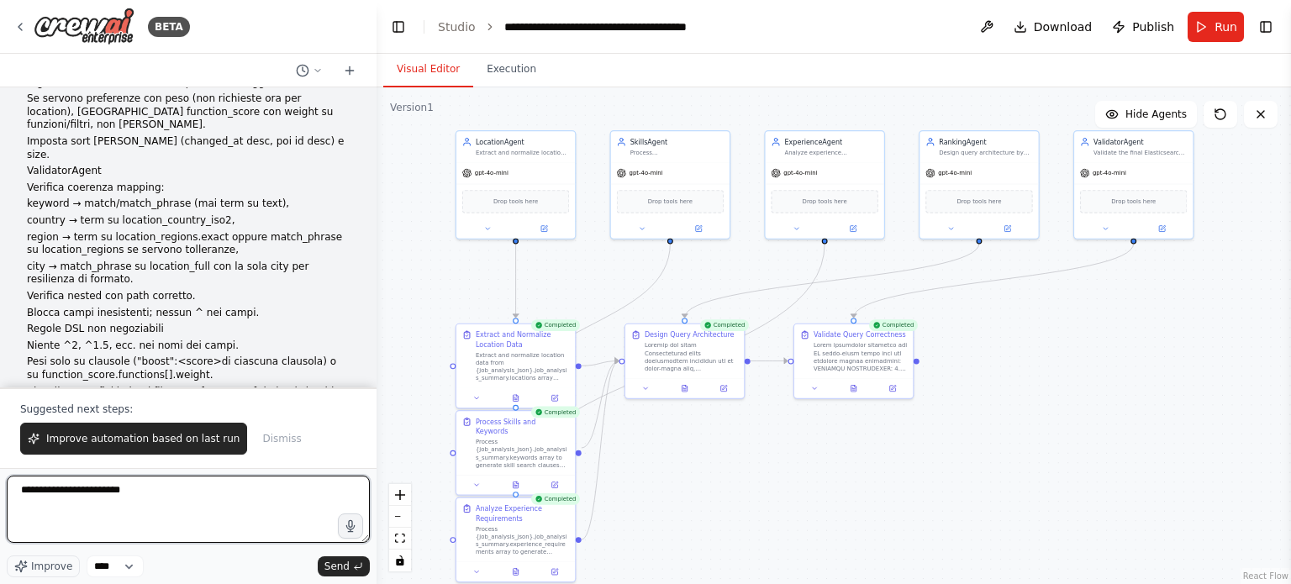
click at [235, 487] on textarea "**********" at bounding box center [188, 509] width 363 height 67
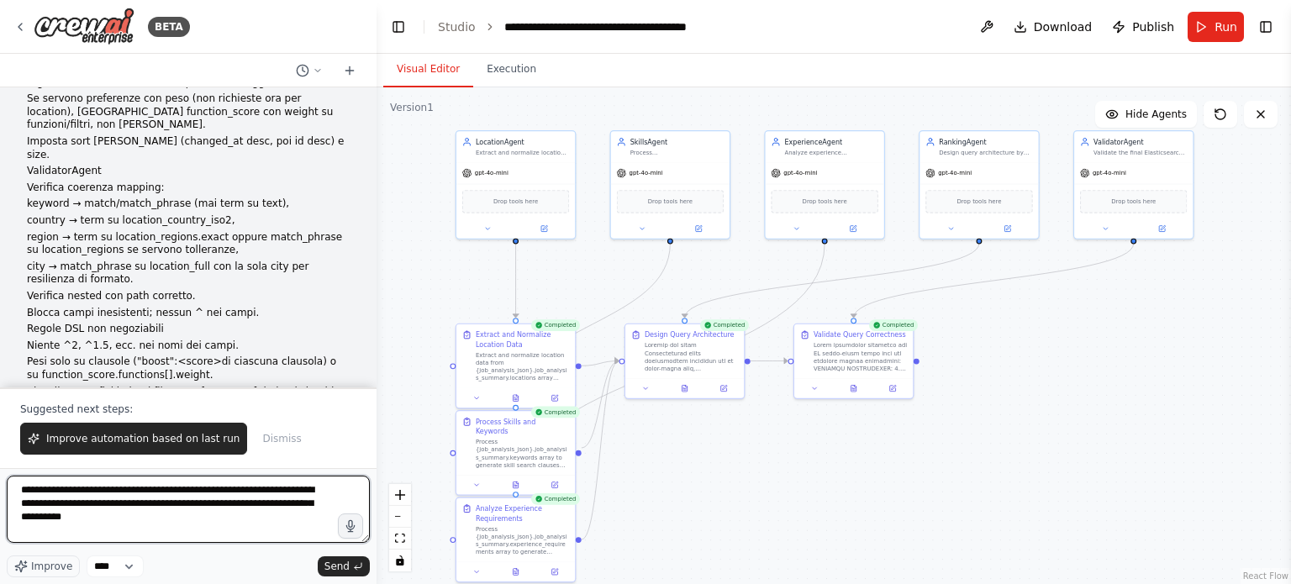
type textarea "**********"
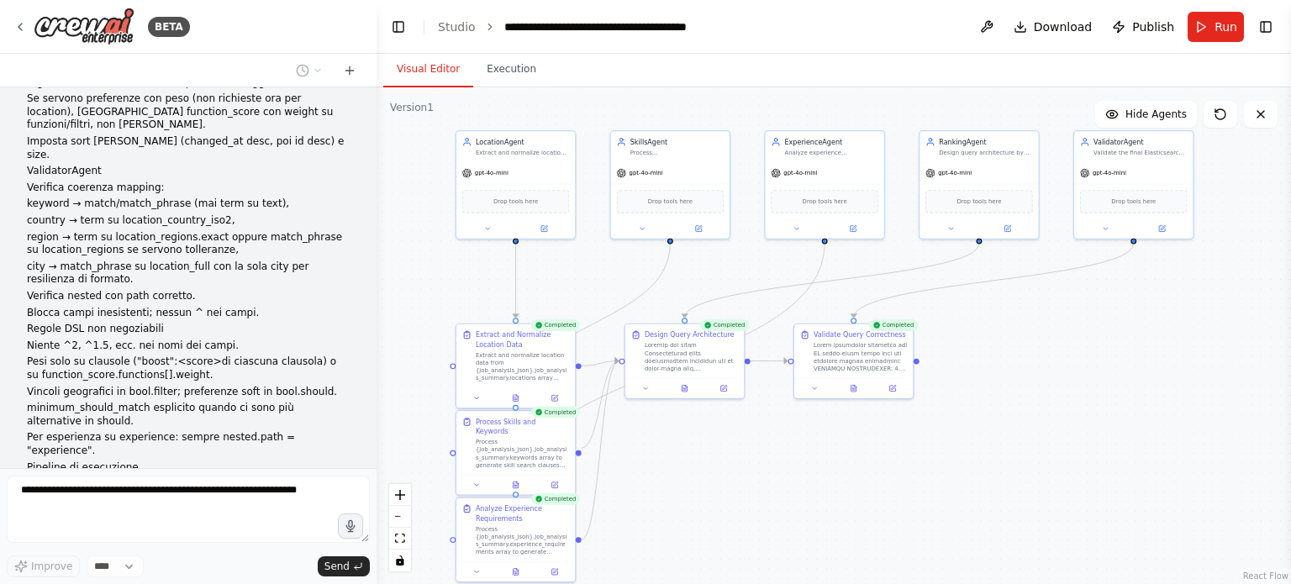
scroll to position [25345, 0]
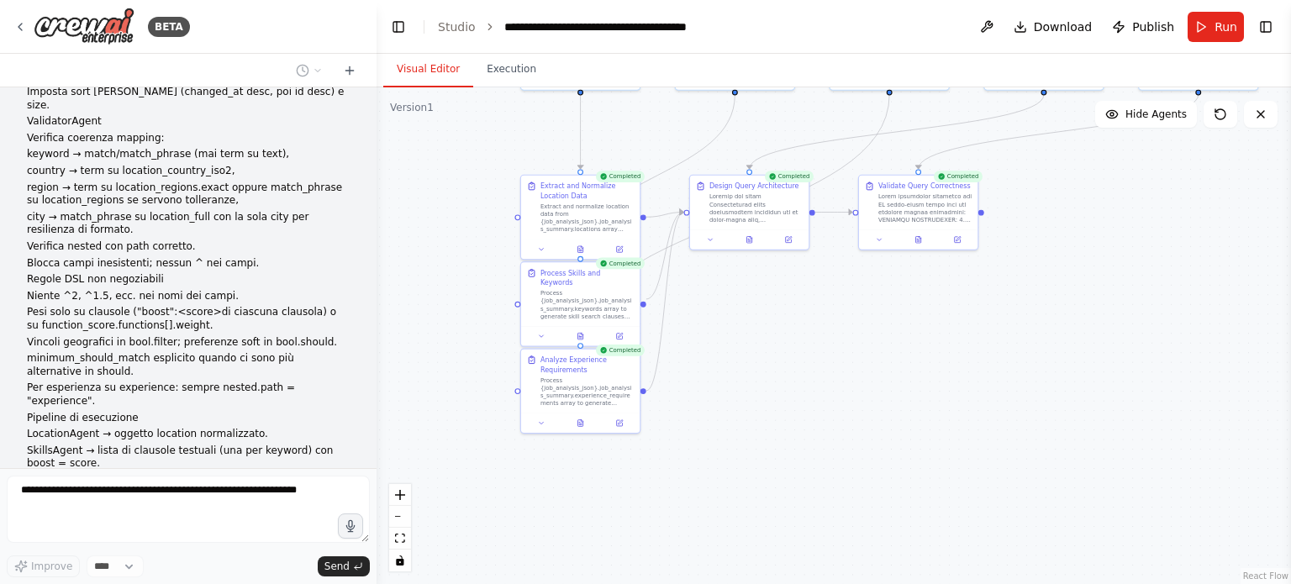
drag, startPoint x: 706, startPoint y: 490, endPoint x: 771, endPoint y: 341, distance: 162.3
click at [771, 341] on div ".deletable-edge-delete-btn { width: 20px; height: 20px; border: 0px solid #ffff…" at bounding box center [834, 335] width 915 height 497
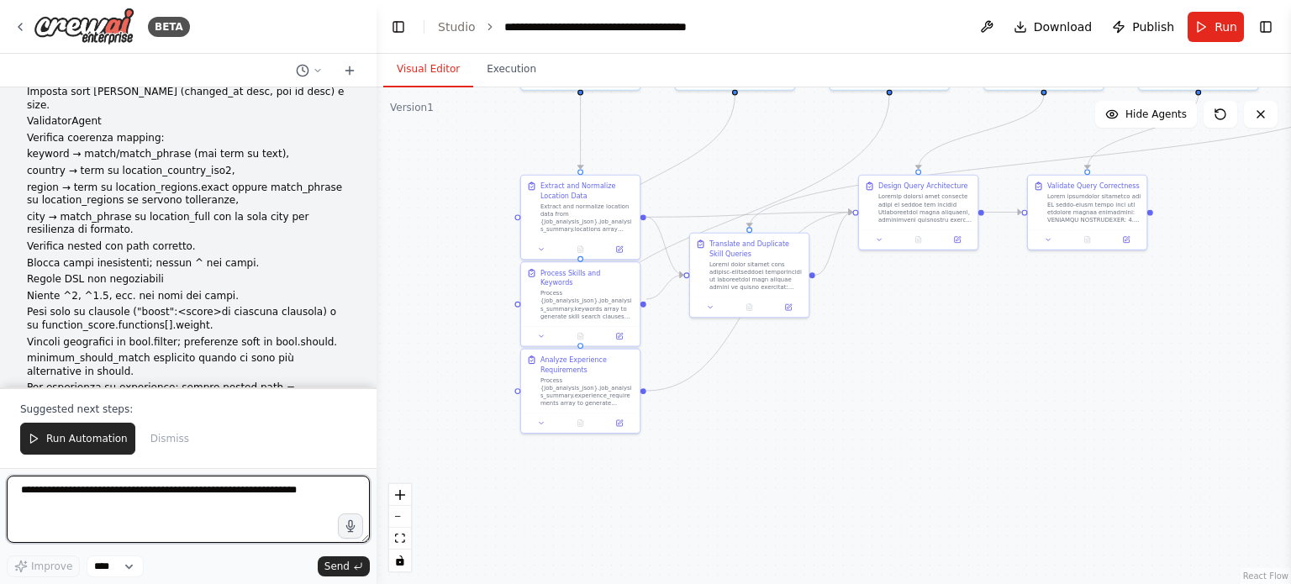
scroll to position [26569, 0]
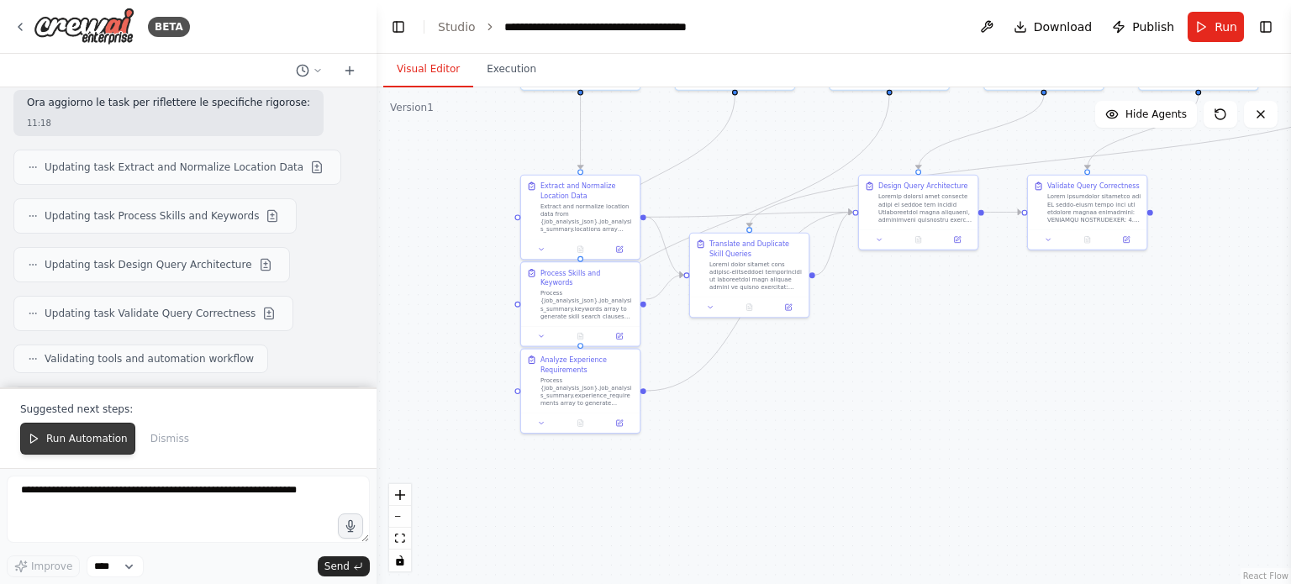
click at [81, 440] on span "Run Automation" at bounding box center [87, 438] width 82 height 13
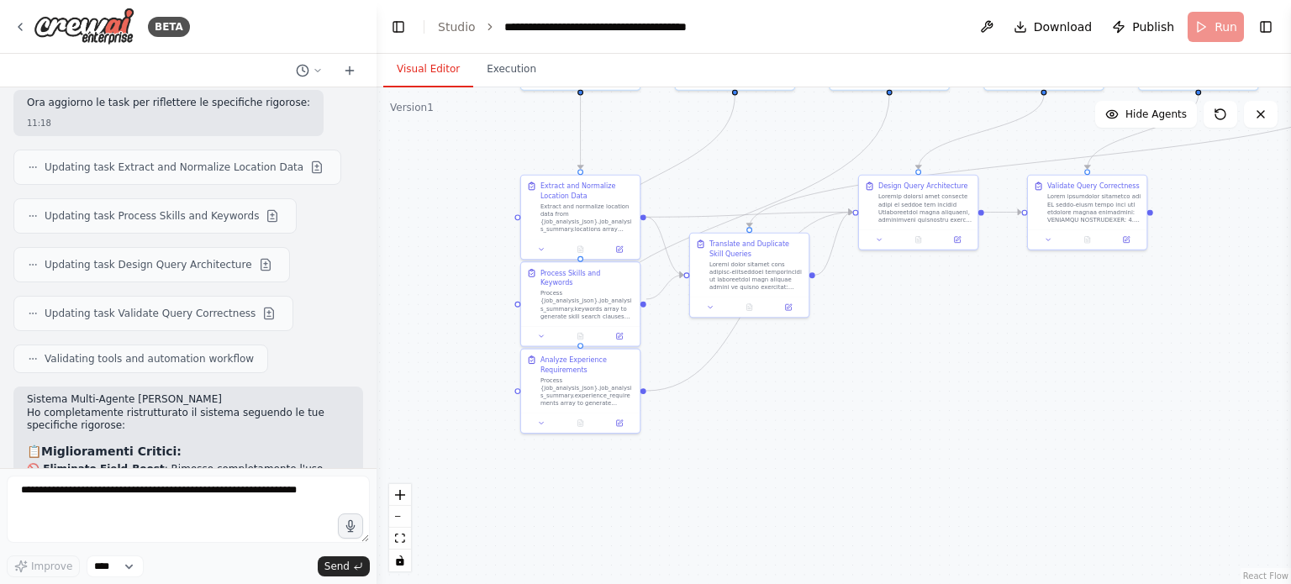
scroll to position [26489, 0]
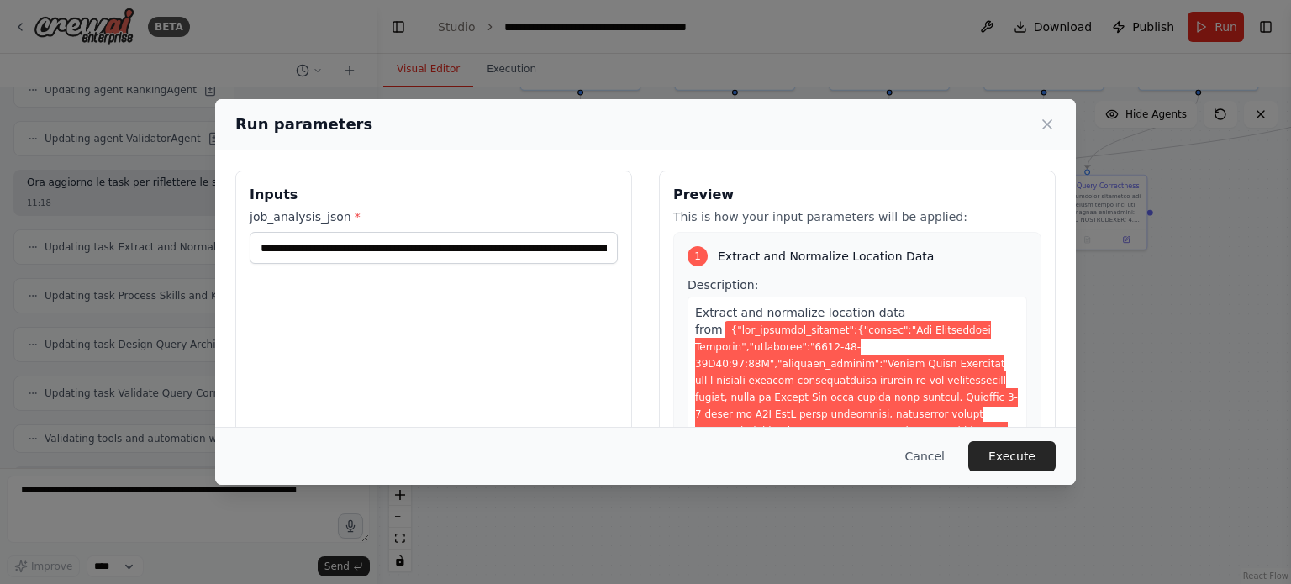
click at [515, 263] on div "Inputs job_analysis_json *" at bounding box center [433, 370] width 397 height 399
click at [514, 251] on input "job_analysis_json *" at bounding box center [434, 248] width 368 height 32
paste input "**********"
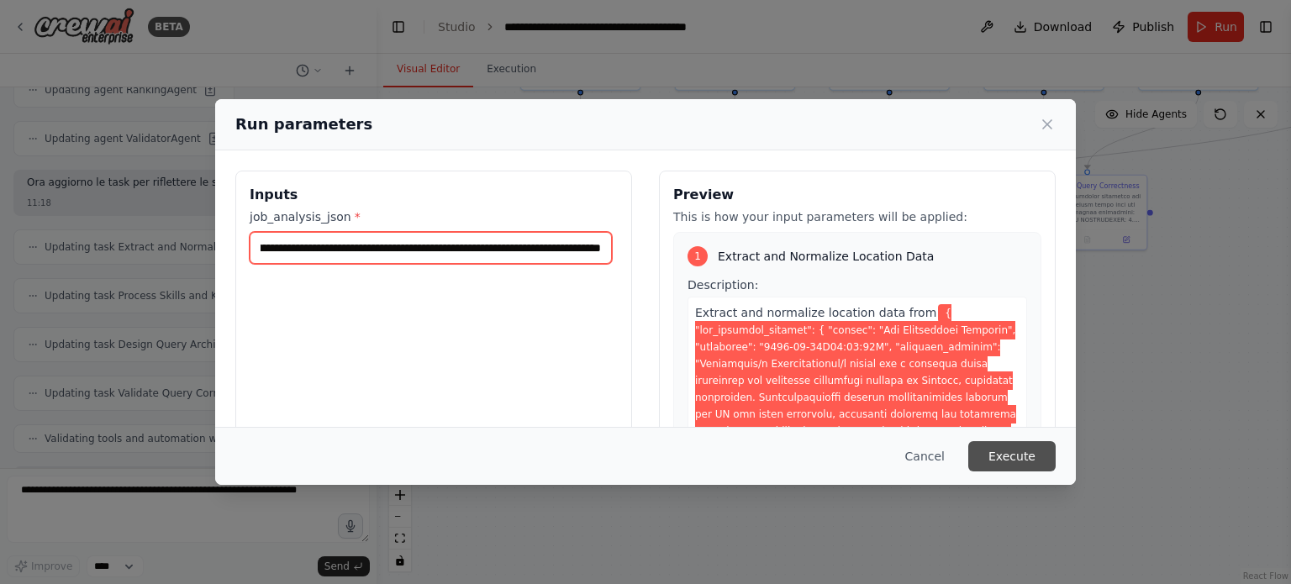
type input "**********"
click at [1038, 451] on button "Execute" at bounding box center [1012, 456] width 87 height 30
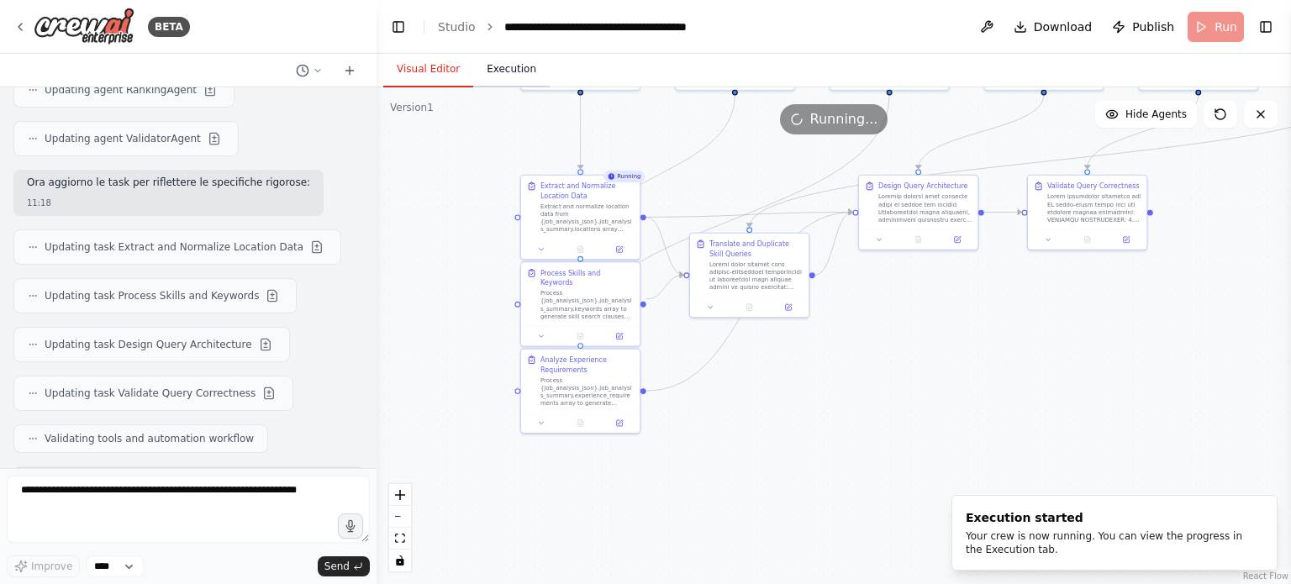
click at [494, 76] on button "Execution" at bounding box center [511, 69] width 77 height 35
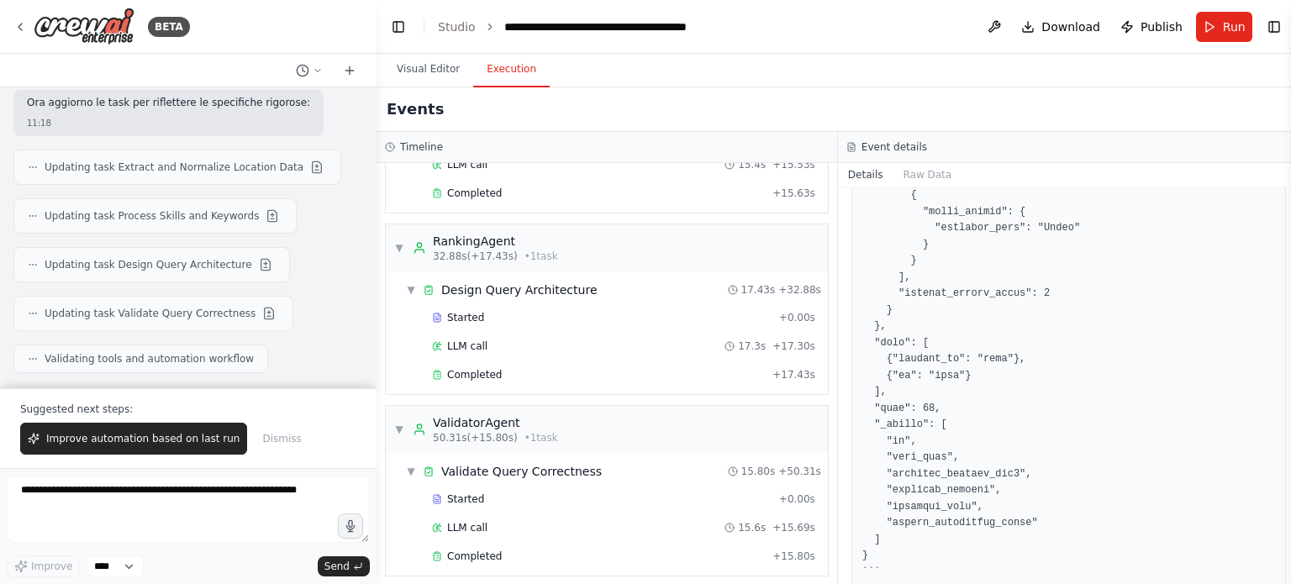
scroll to position [676, 0]
click at [561, 550] on div "Completed" at bounding box center [599, 554] width 334 height 13
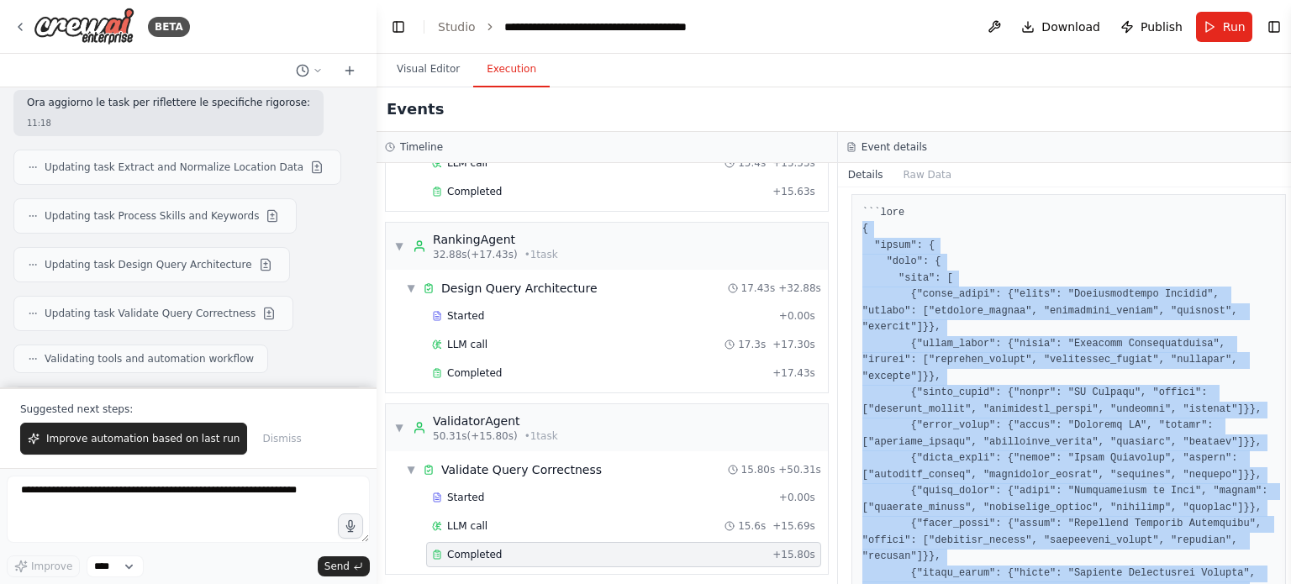
scroll to position [710, 0]
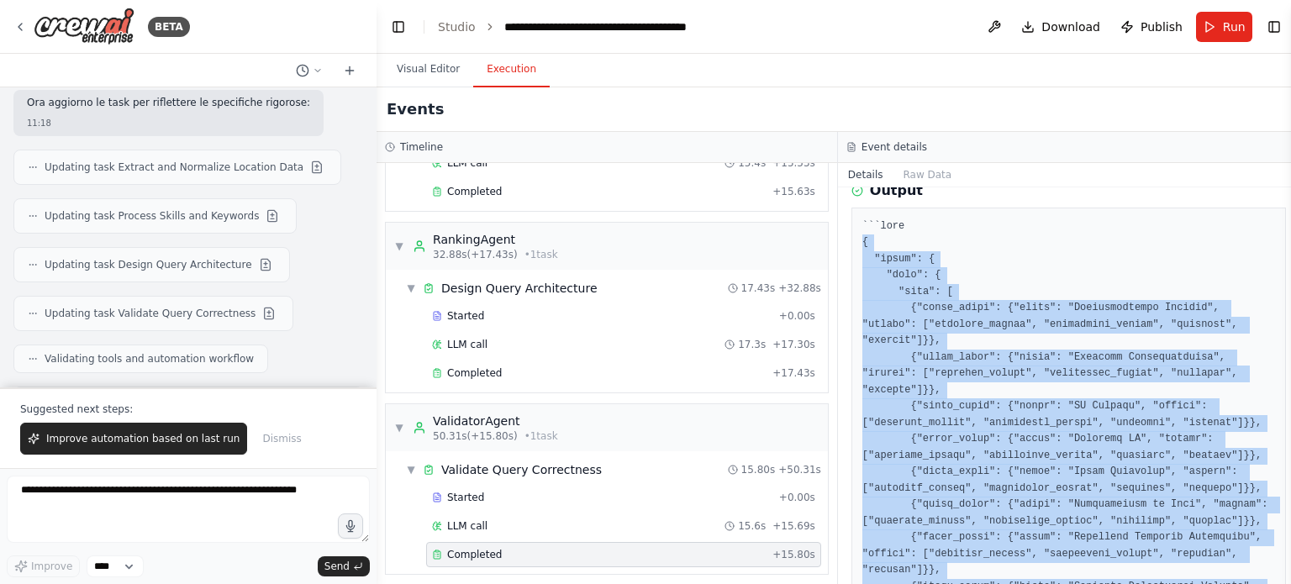
drag, startPoint x: 879, startPoint y: 520, endPoint x: 852, endPoint y: 211, distance: 309.8
copy pre "{ "query": { "bool": { "must": [ {"multi_match": {"query": "Administrative Supp…"
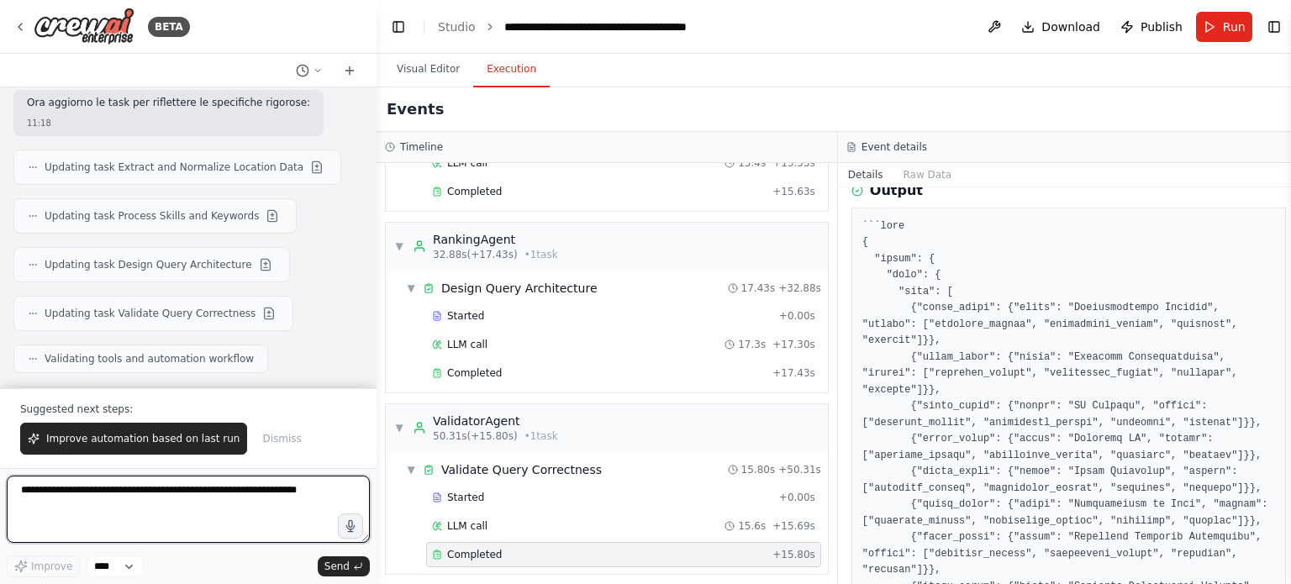
click at [235, 499] on textarea at bounding box center [188, 509] width 363 height 67
paste textarea "**********"
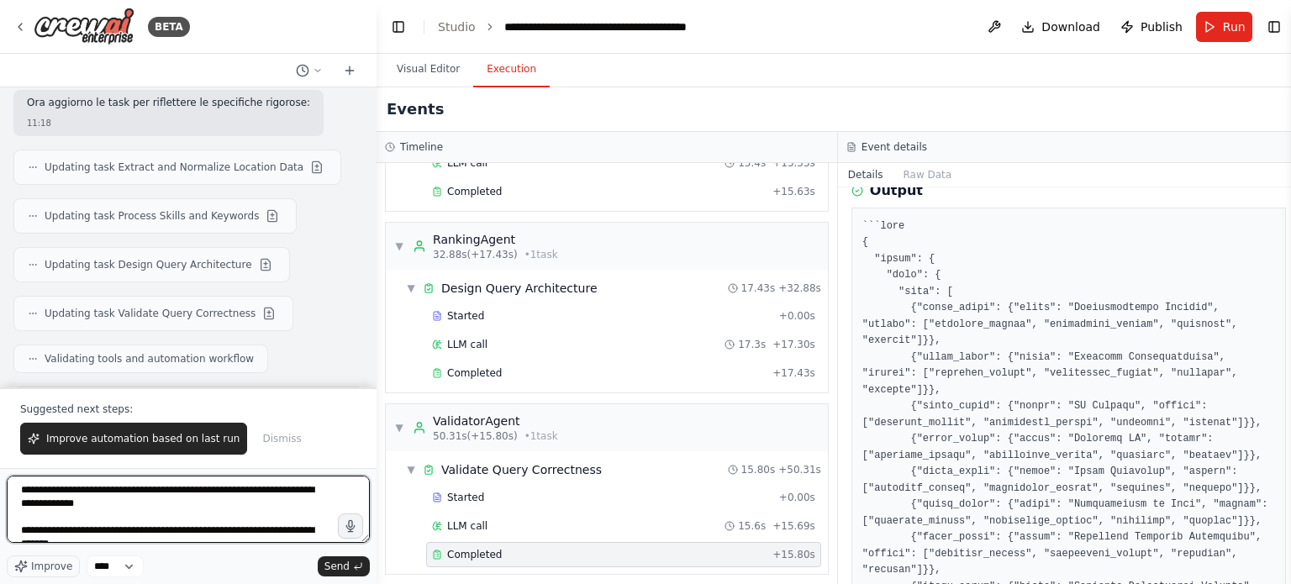
scroll to position [1286, 0]
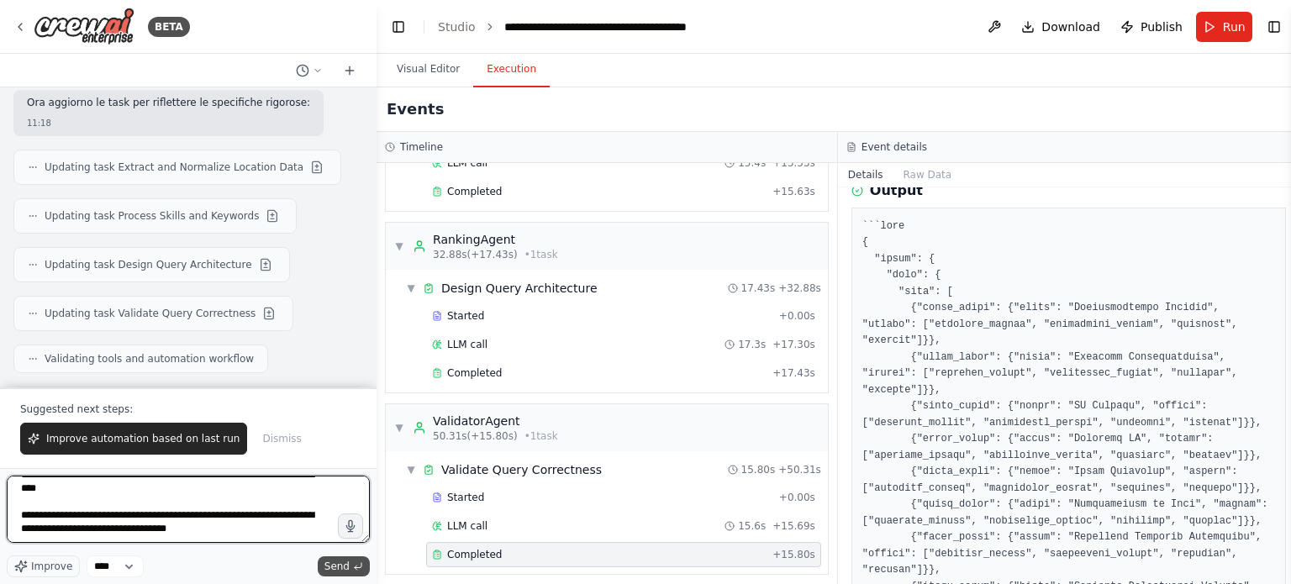
type textarea "**********"
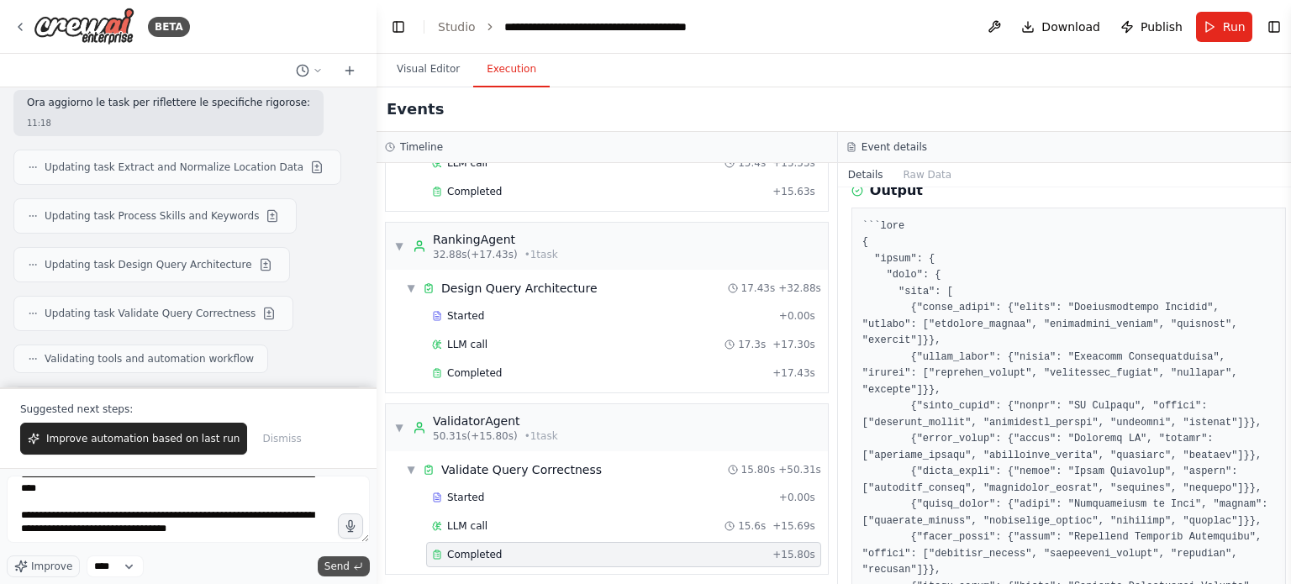
click at [351, 561] on button "Send" at bounding box center [344, 567] width 52 height 20
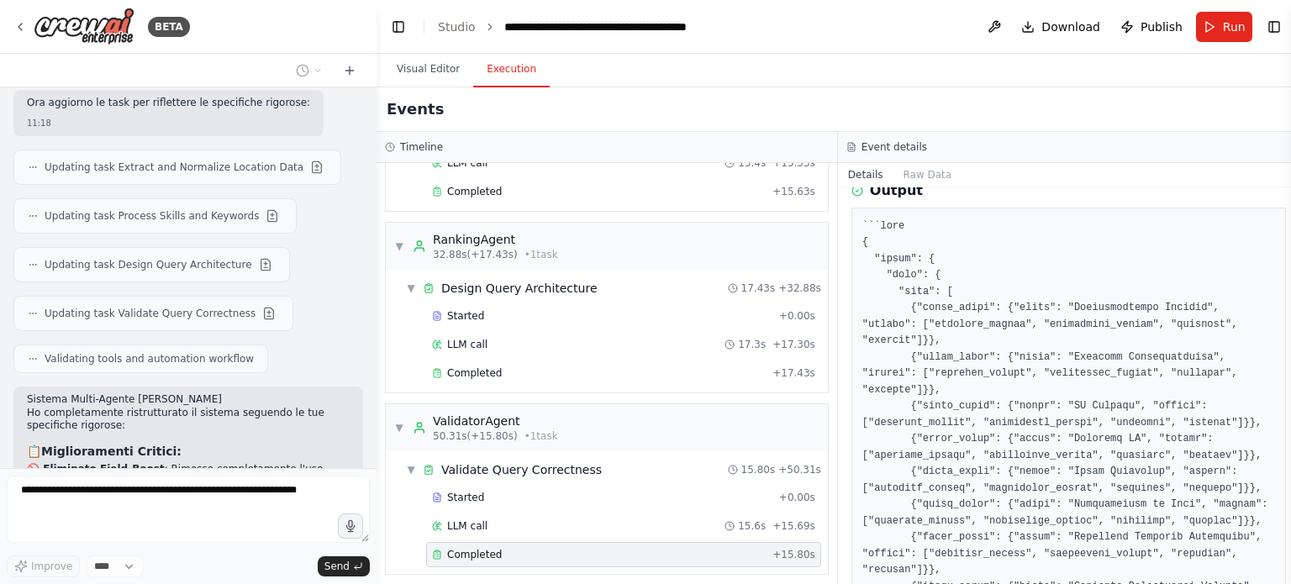
scroll to position [27448, 0]
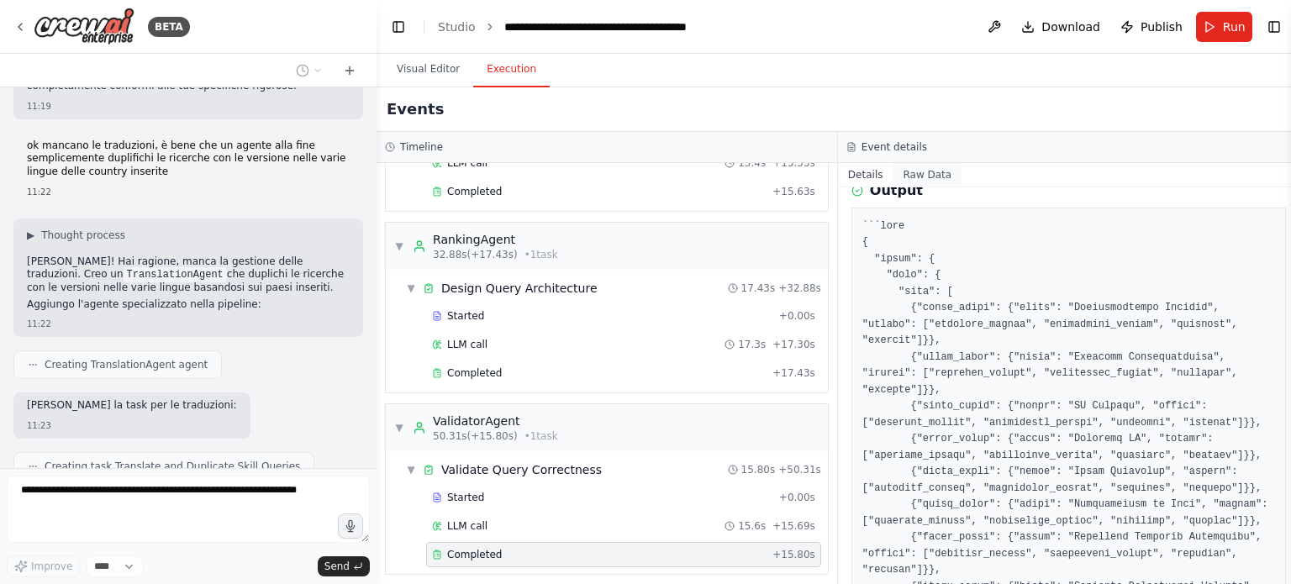
click at [895, 167] on button "Raw Data" at bounding box center [927, 175] width 69 height 24
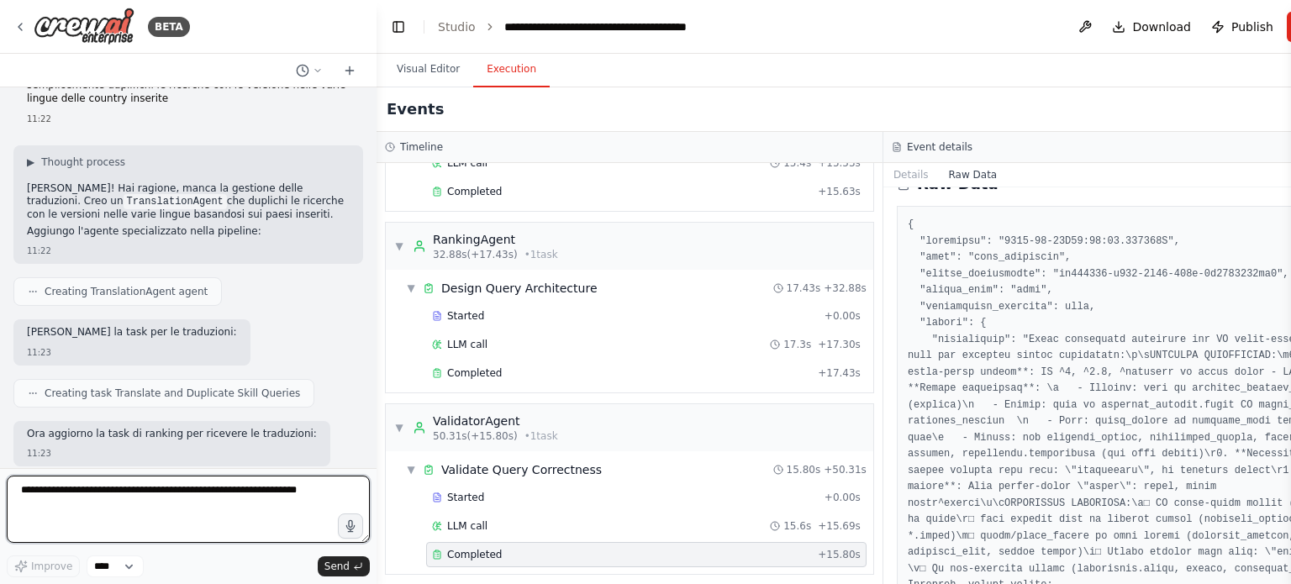
scroll to position [0, 0]
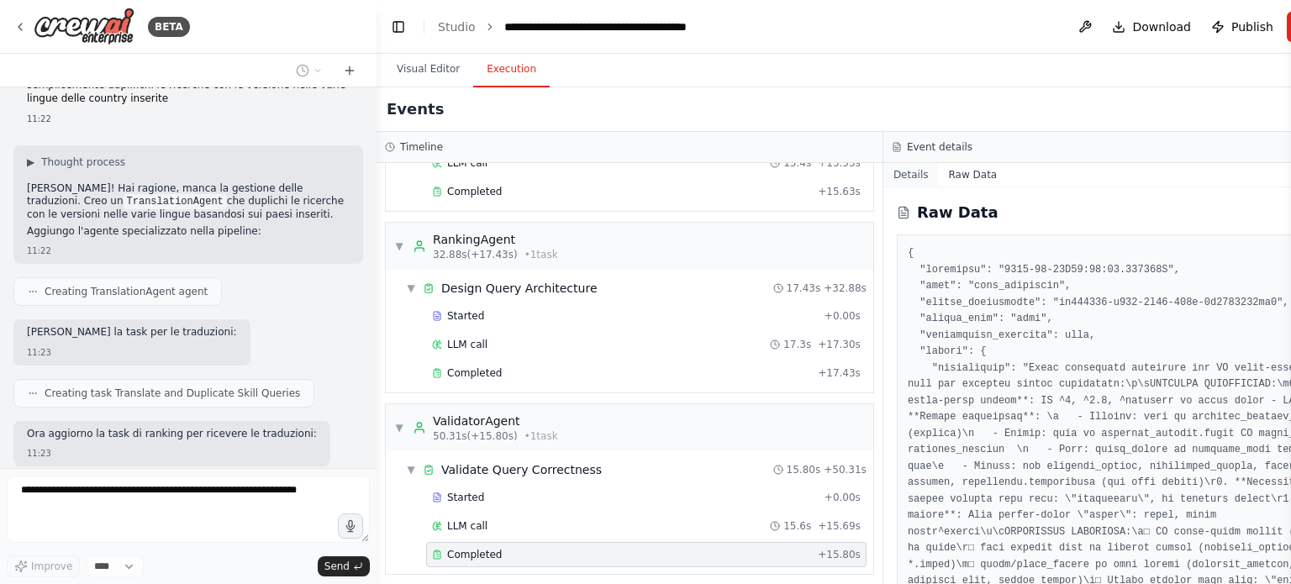
click at [888, 174] on button "Details" at bounding box center [911, 175] width 55 height 24
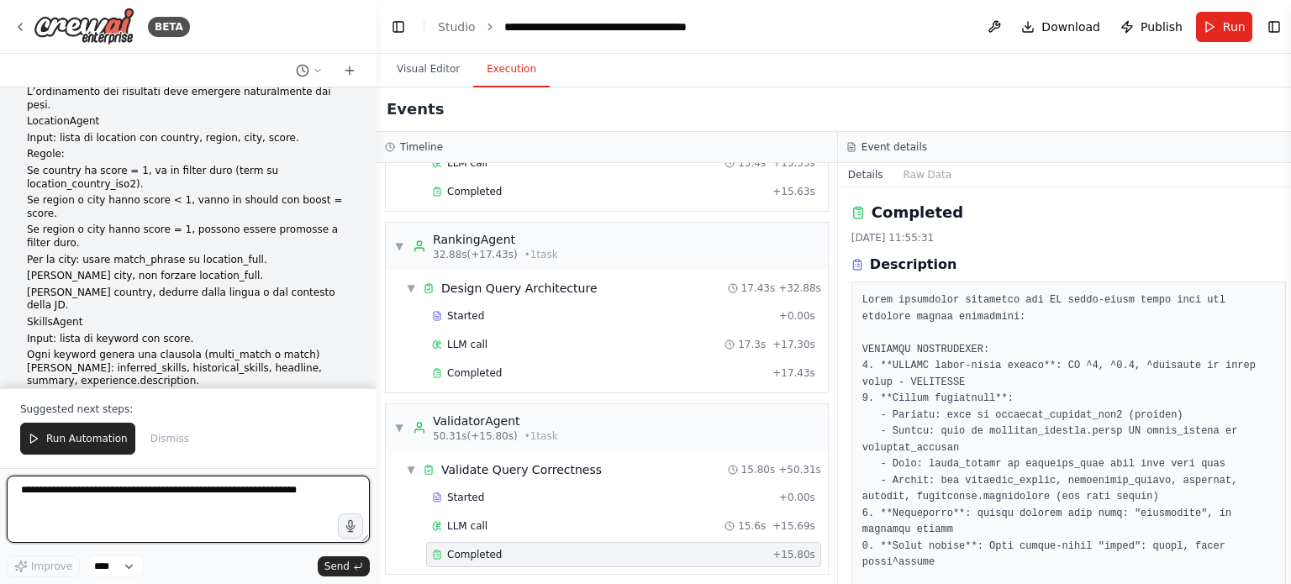
scroll to position [28895, 0]
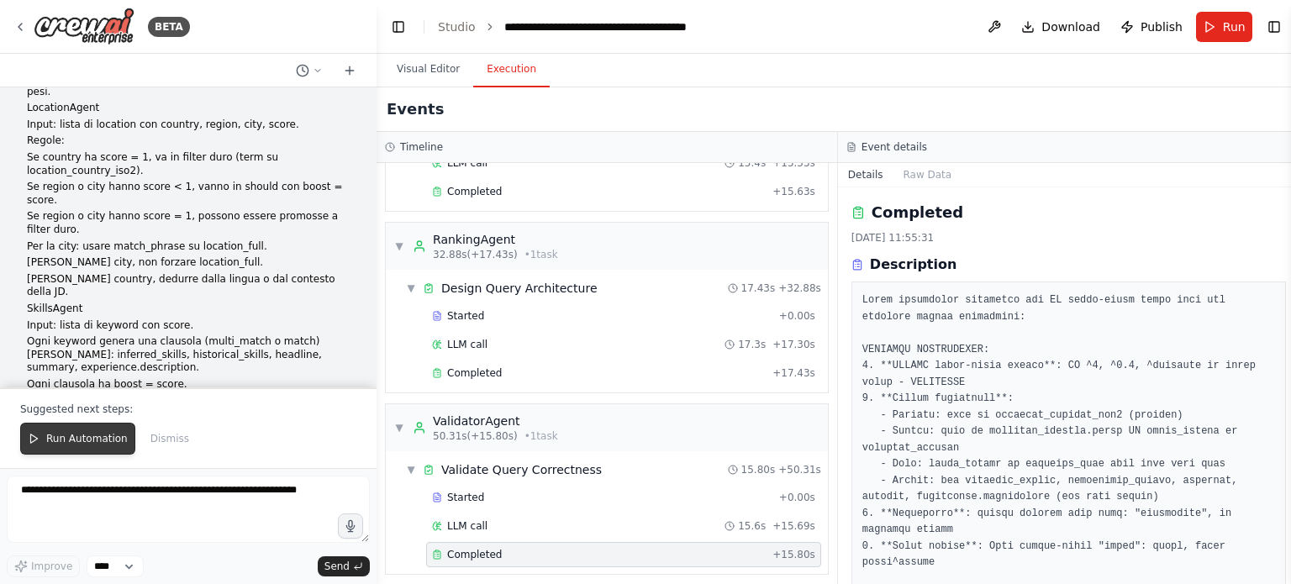
click at [63, 444] on span "Run Automation" at bounding box center [87, 438] width 82 height 13
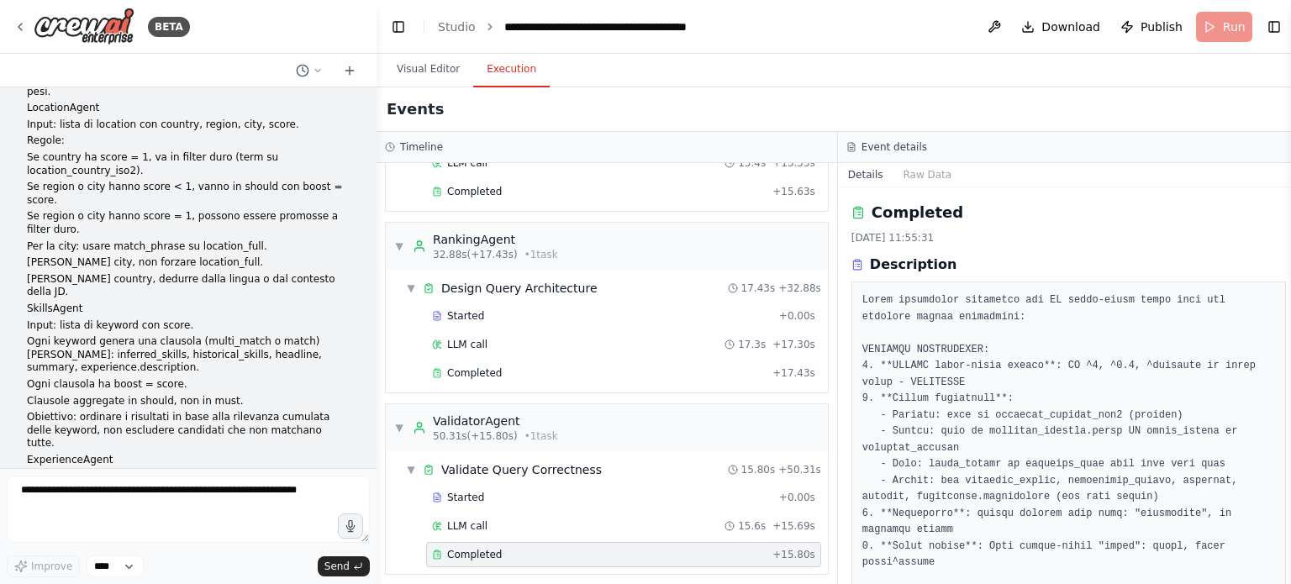
scroll to position [28816, 0]
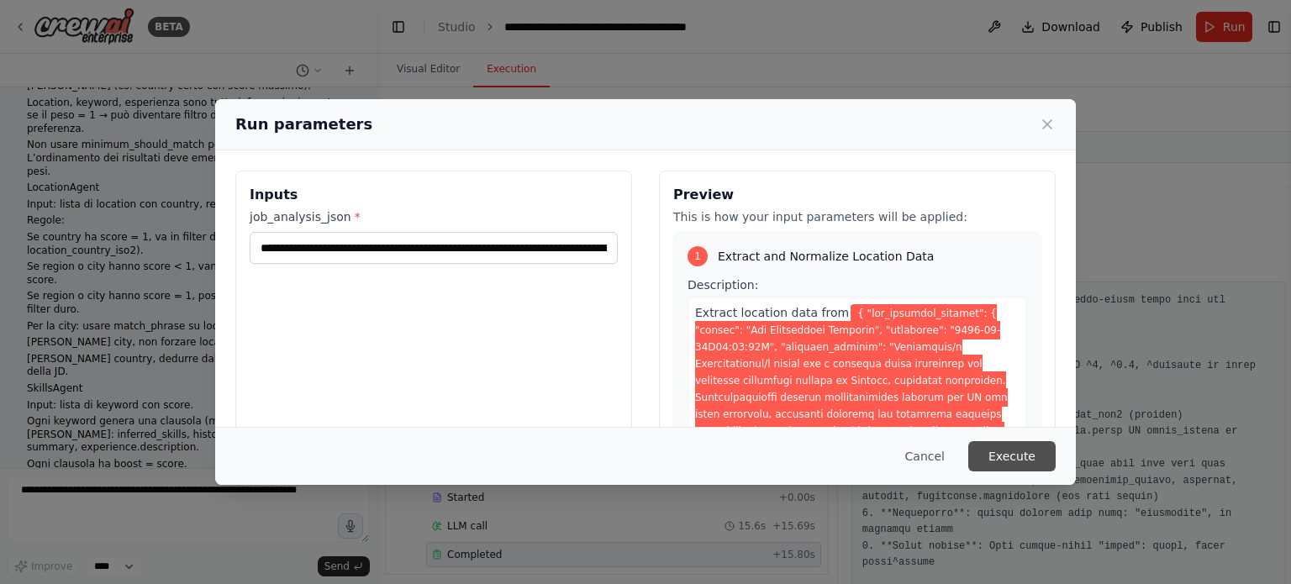
click at [1009, 460] on button "Execute" at bounding box center [1012, 456] width 87 height 30
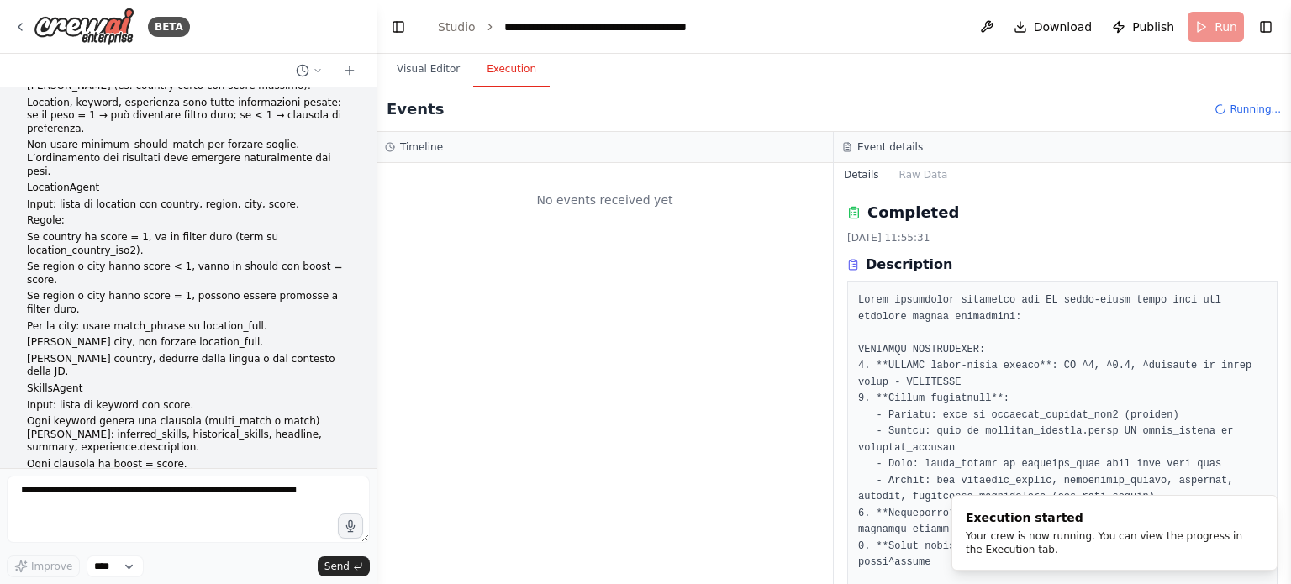
scroll to position [84, 0]
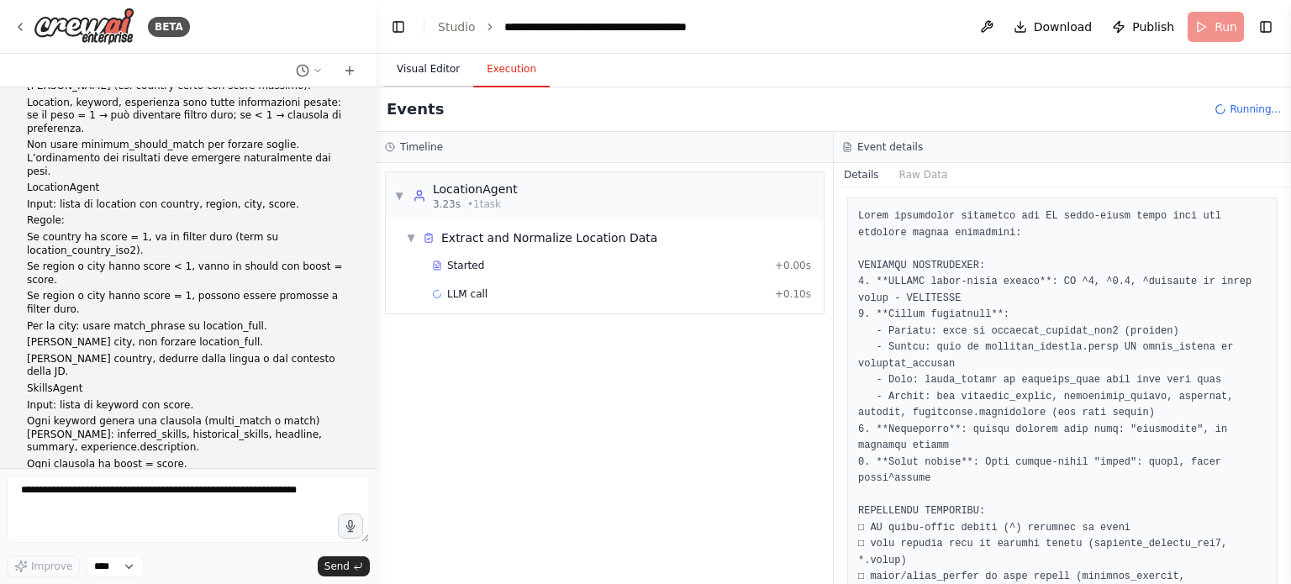
click at [424, 65] on button "Visual Editor" at bounding box center [428, 69] width 90 height 35
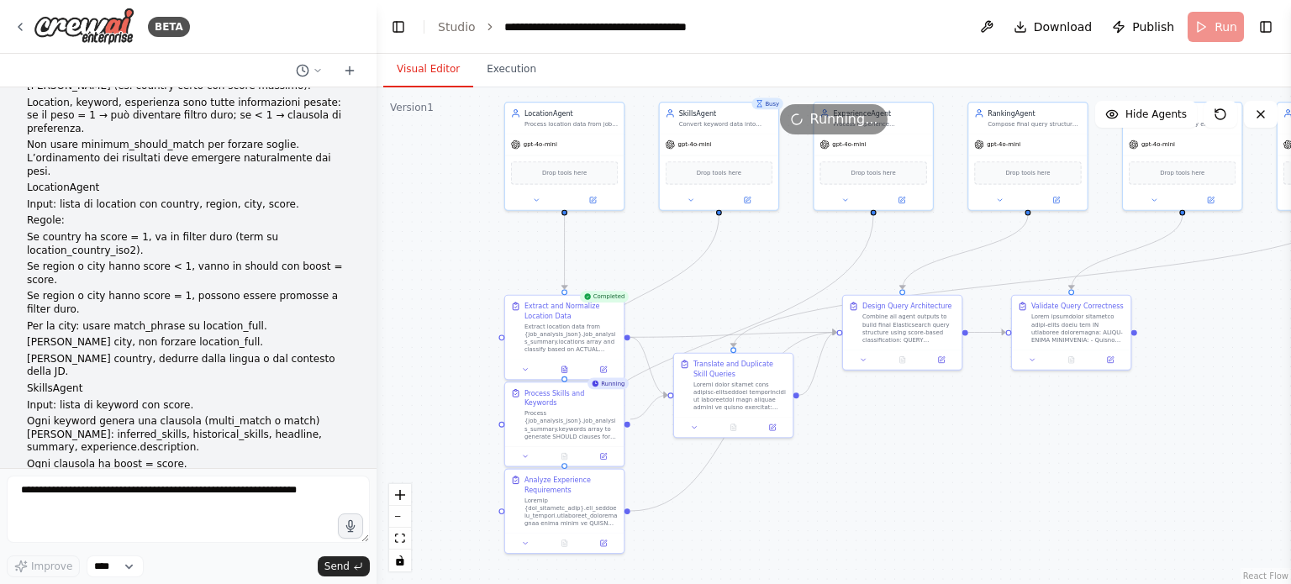
drag, startPoint x: 915, startPoint y: 369, endPoint x: 891, endPoint y: 463, distance: 97.1
click at [892, 465] on div ".deletable-edge-delete-btn { width: 20px; height: 20px; border: 0px solid #ffff…" at bounding box center [834, 335] width 915 height 497
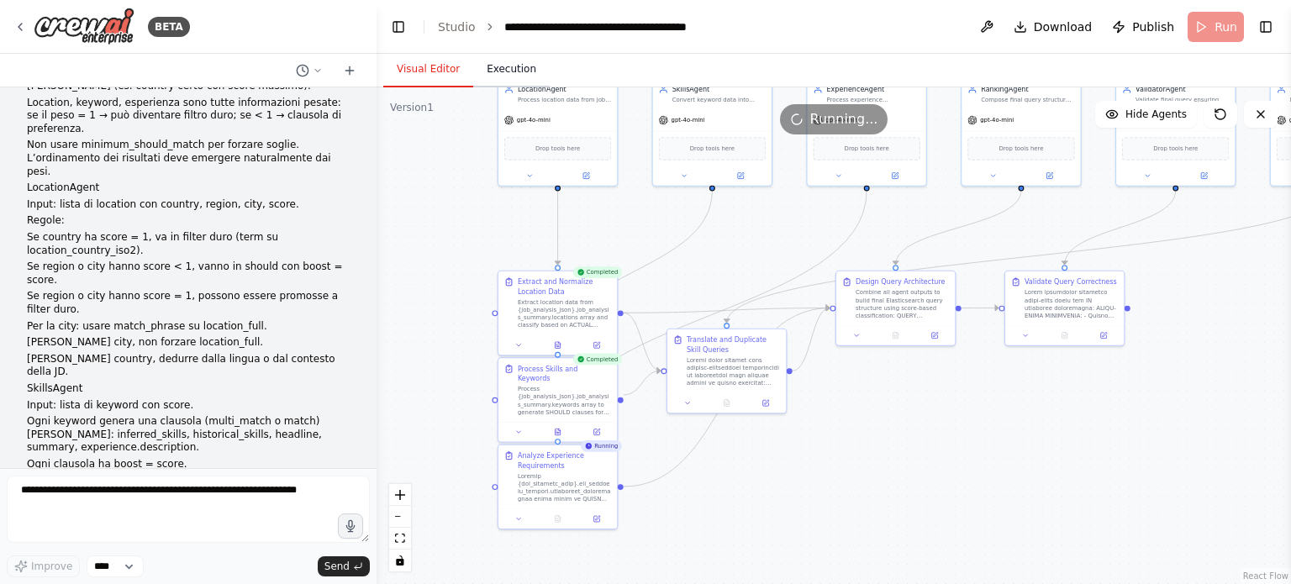
click at [490, 75] on button "Execution" at bounding box center [511, 69] width 77 height 35
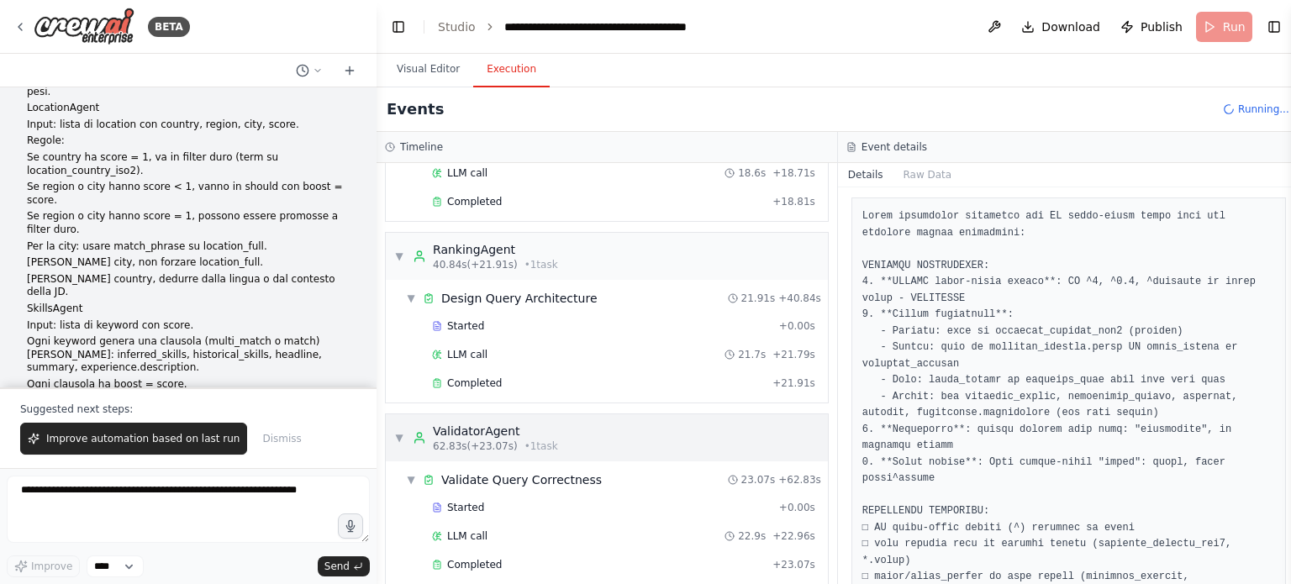
scroll to position [676, 0]
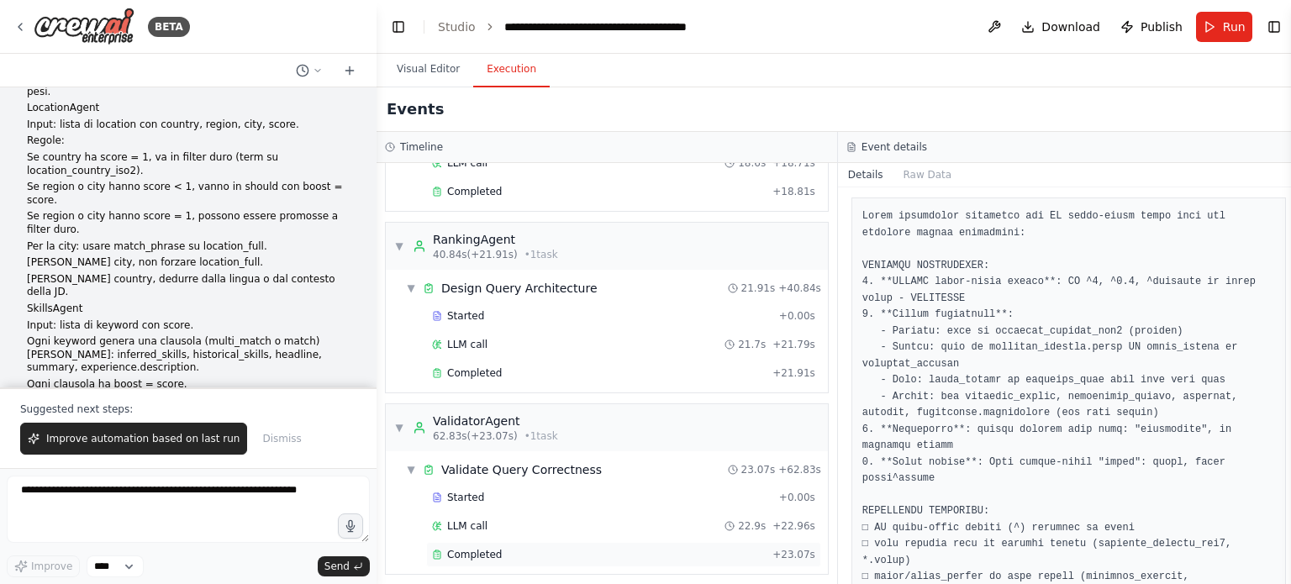
click at [541, 551] on div "Completed" at bounding box center [599, 554] width 334 height 13
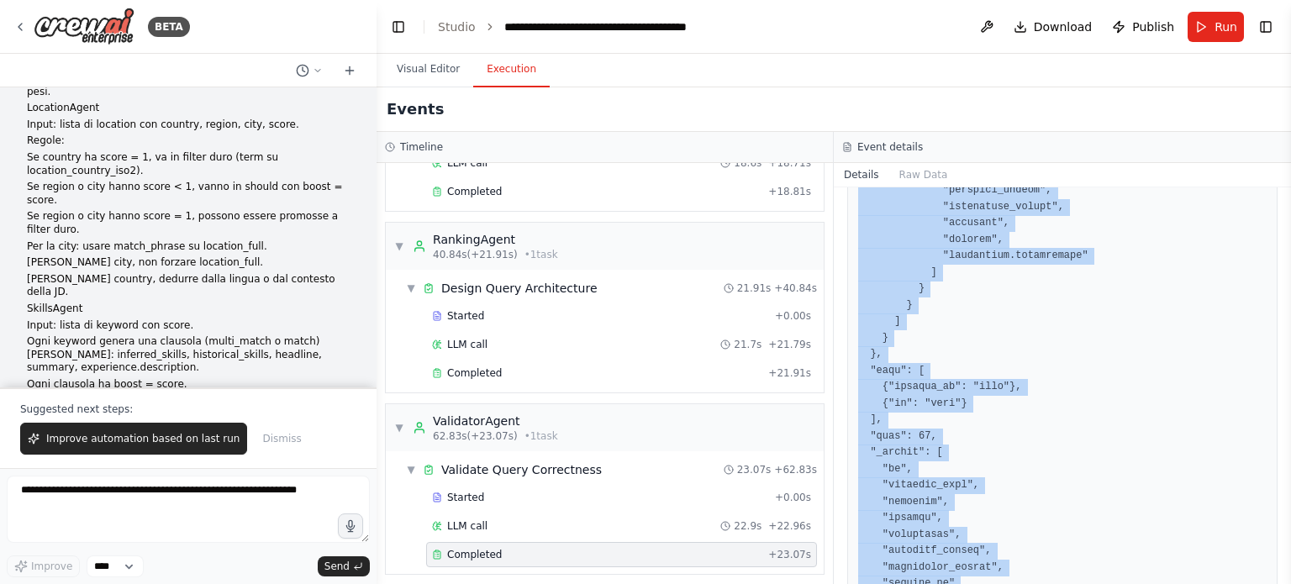
scroll to position [4660, 0]
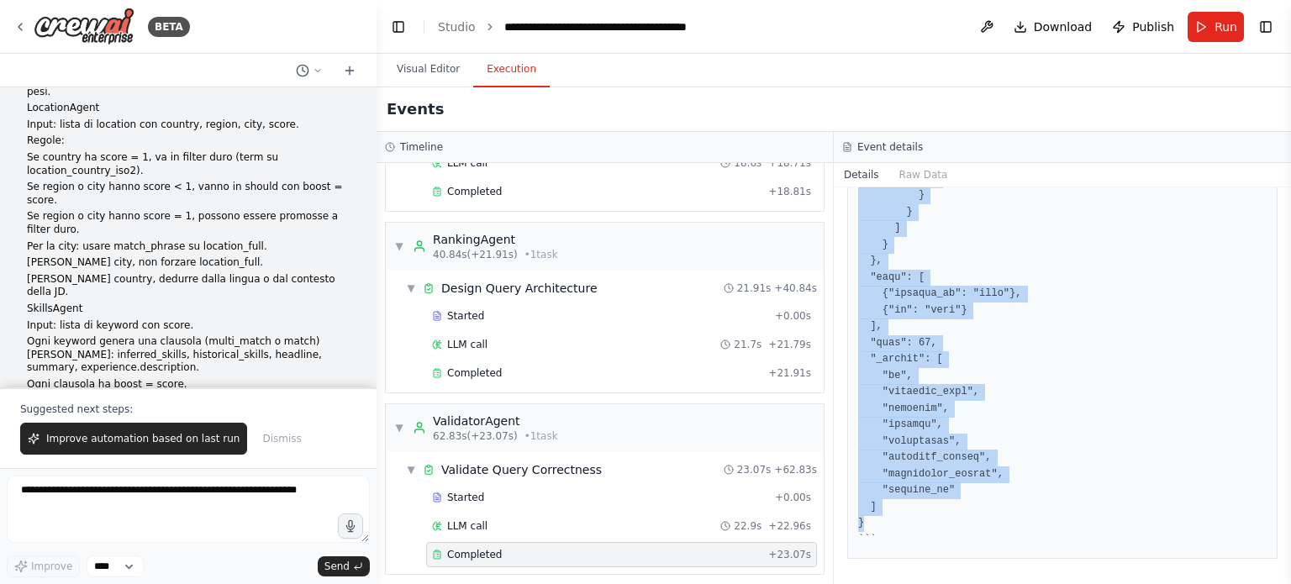
drag, startPoint x: 852, startPoint y: 295, endPoint x: 926, endPoint y: 524, distance: 240.4
copy pre "{ "query": { "bool": { "filter": [ { "term": { "location_country_iso2": "IT" } …"
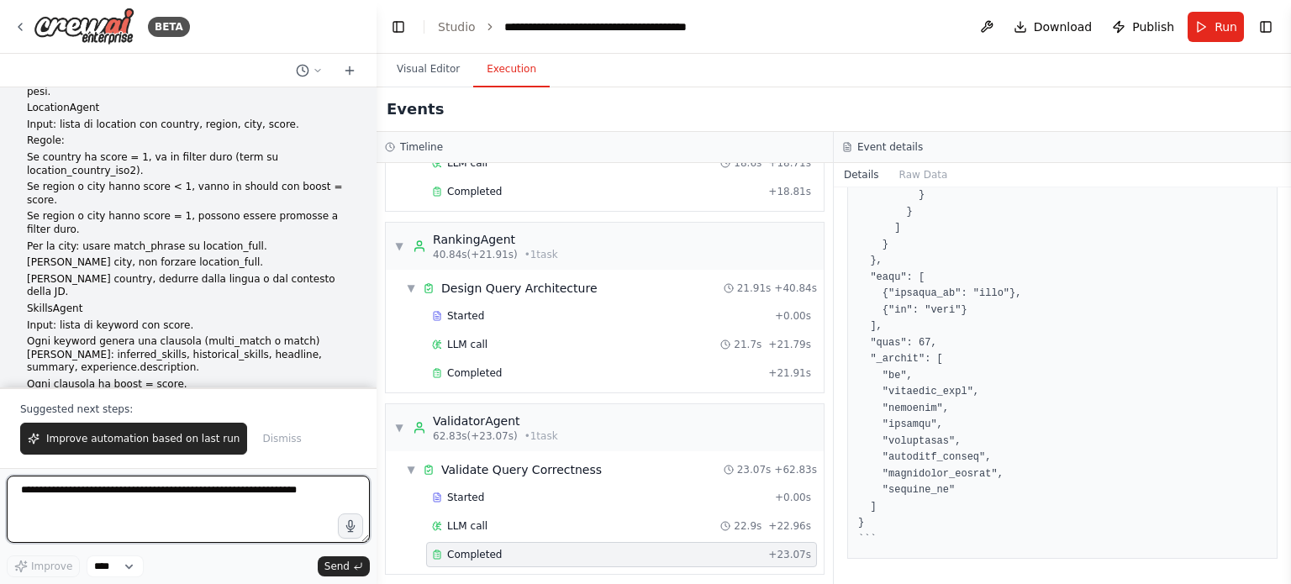
click at [81, 499] on textarea at bounding box center [188, 509] width 363 height 67
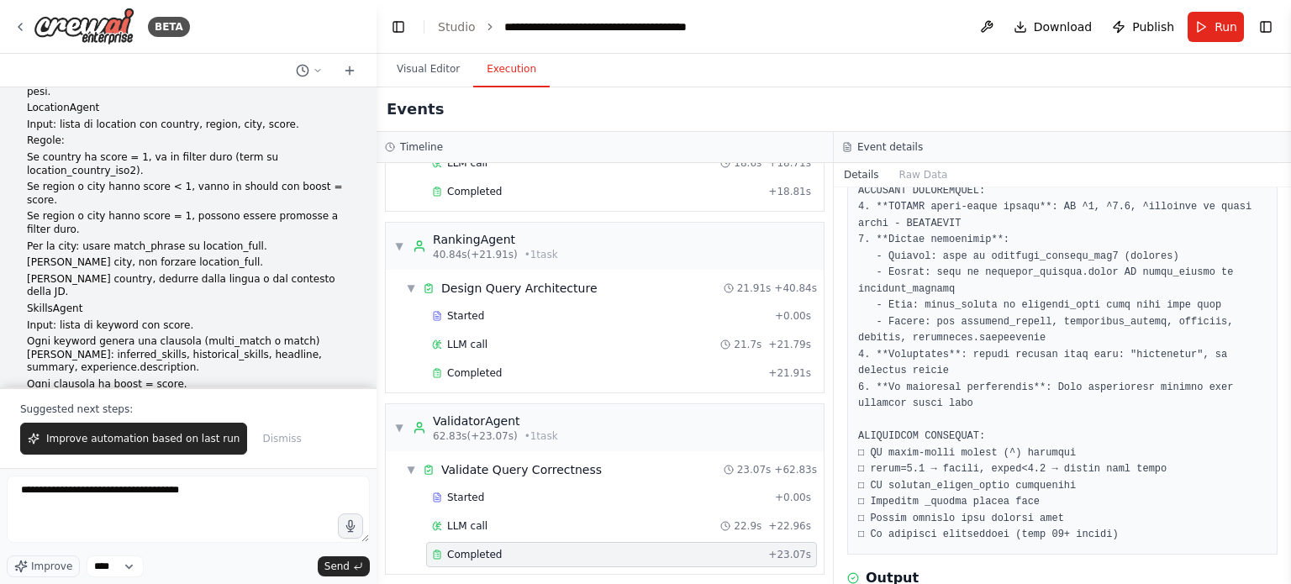
scroll to position [504, 0]
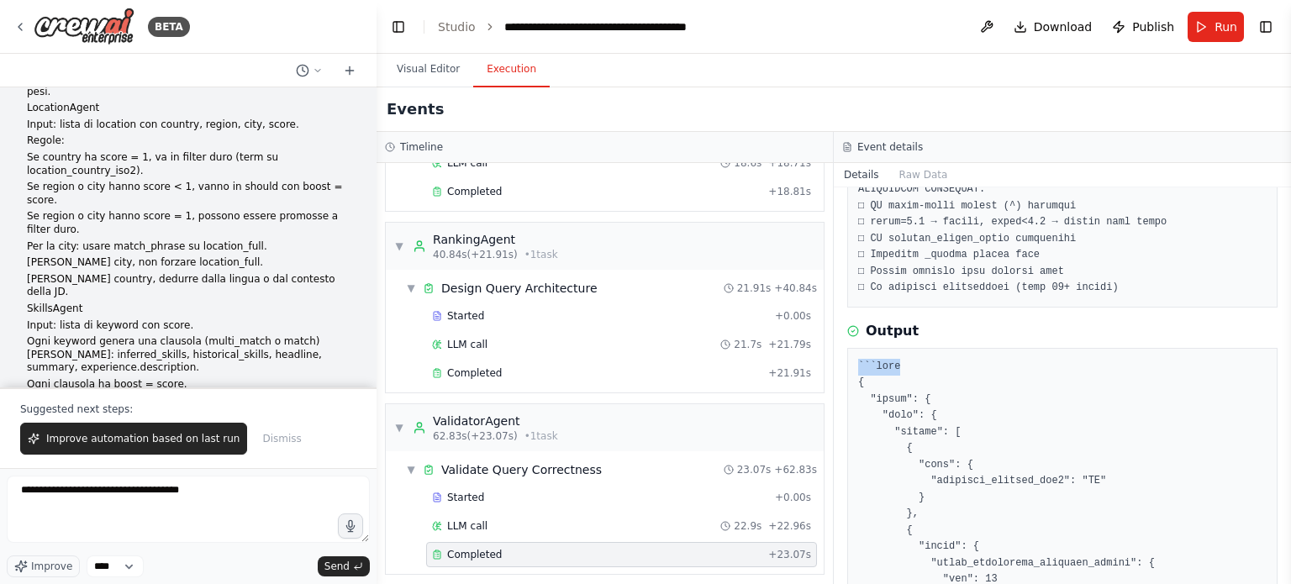
drag, startPoint x: 890, startPoint y: 367, endPoint x: 855, endPoint y: 369, distance: 35.4
copy pre "```json"
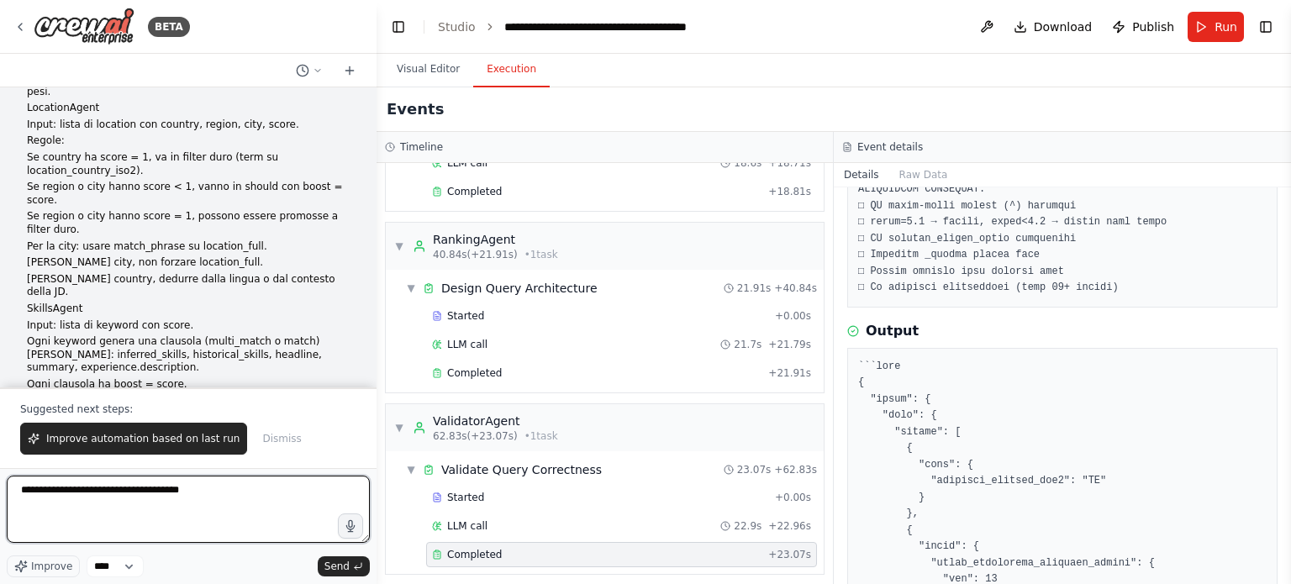
drag, startPoint x: 213, startPoint y: 492, endPoint x: 235, endPoint y: 491, distance: 22.7
click at [214, 492] on textarea "**********" at bounding box center [188, 509] width 363 height 67
paste textarea "********"
type textarea "**********"
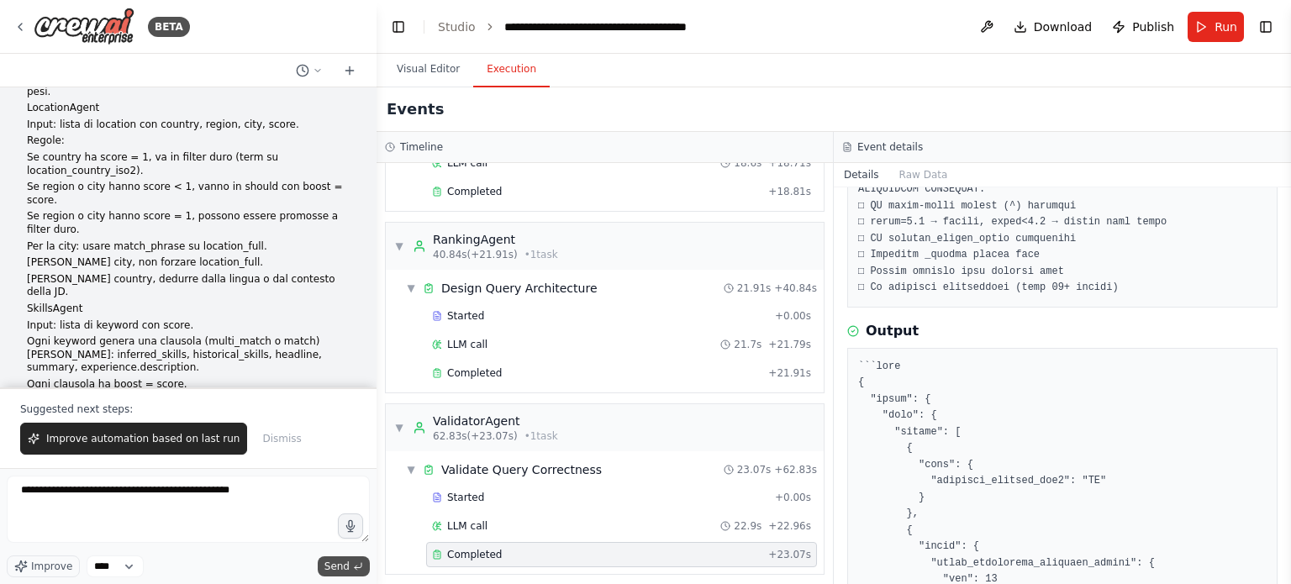
click at [343, 562] on span "Send" at bounding box center [337, 566] width 25 height 13
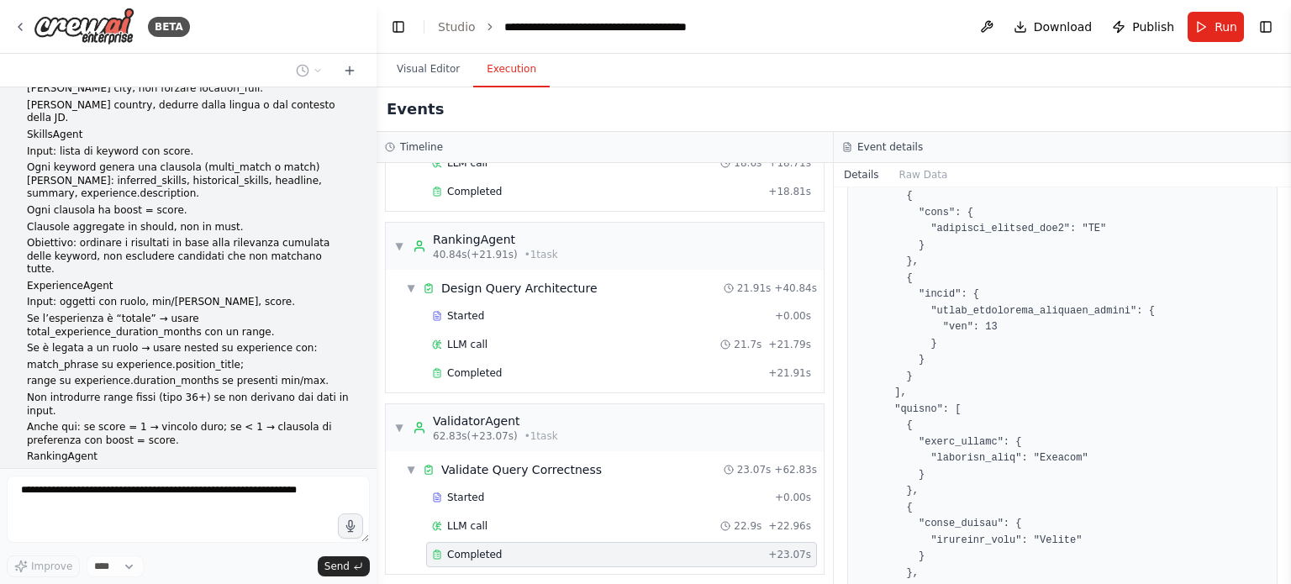
scroll to position [29112, 0]
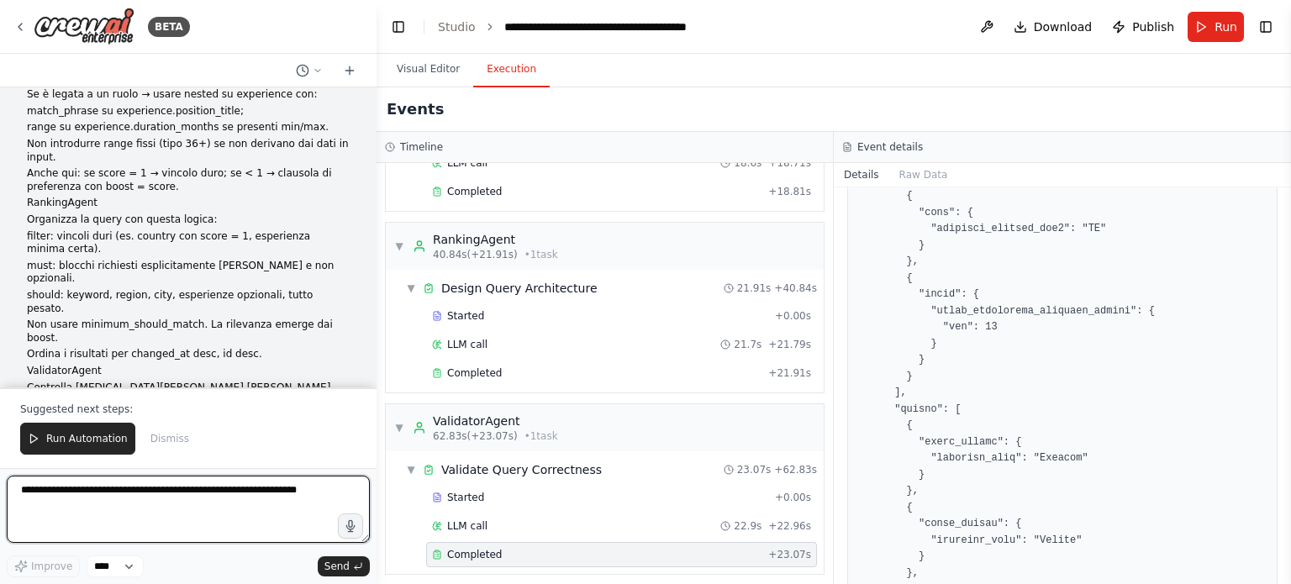
click at [217, 497] on textarea at bounding box center [188, 509] width 363 height 67
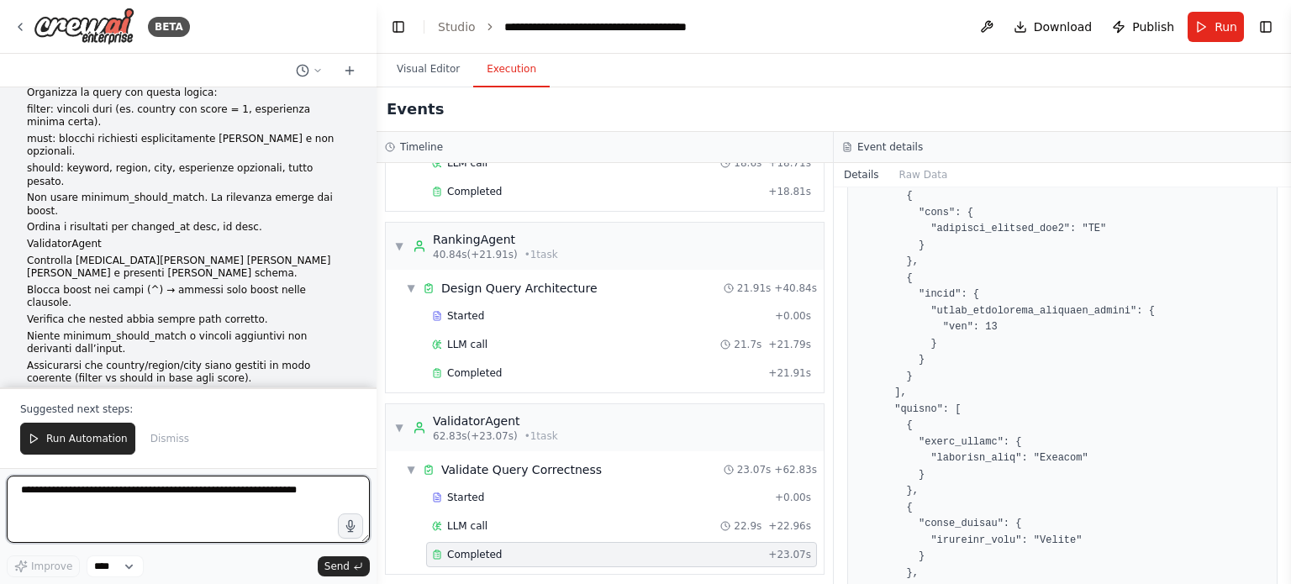
paste textarea "**********"
type textarea "**********"
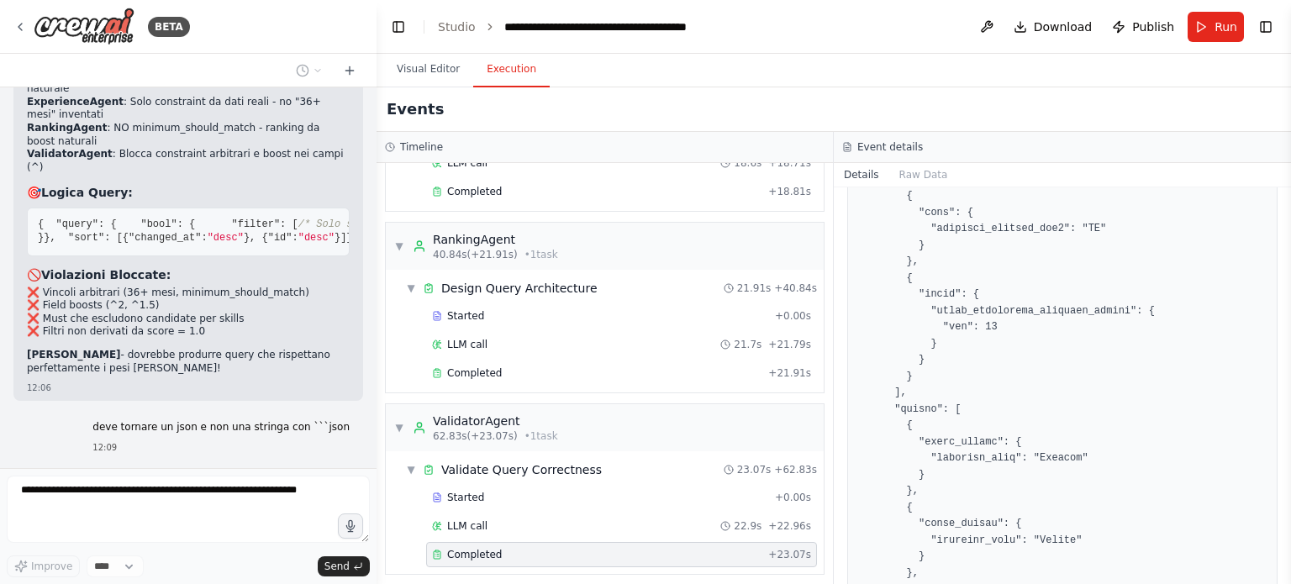
scroll to position [30834, 0]
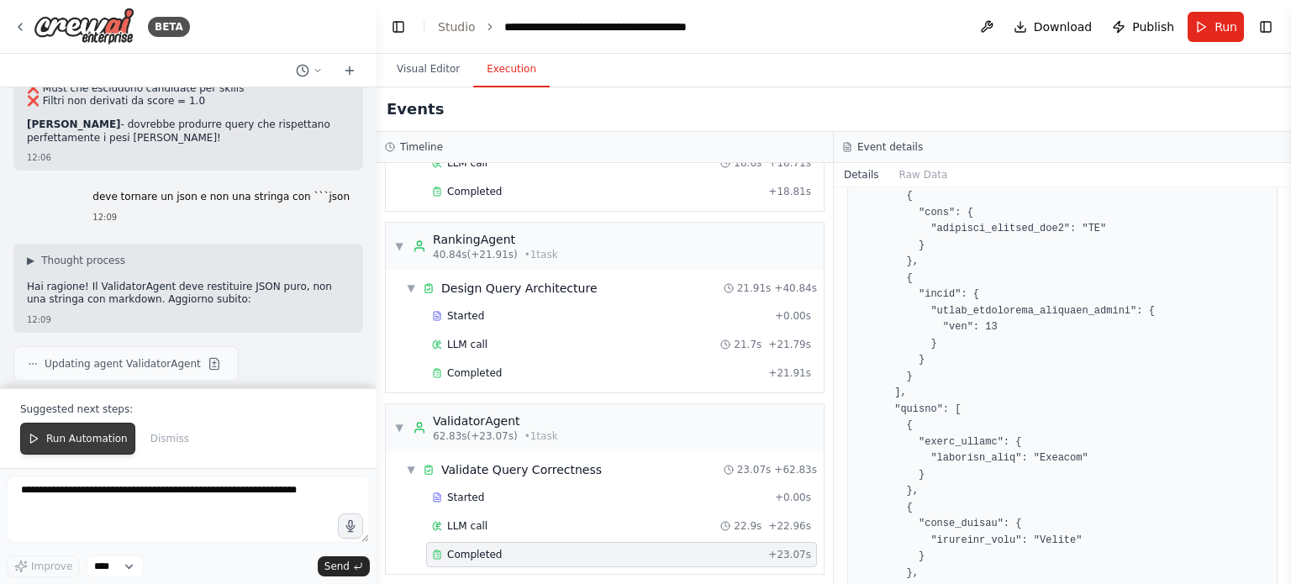
click at [92, 436] on span "Run Automation" at bounding box center [87, 438] width 82 height 13
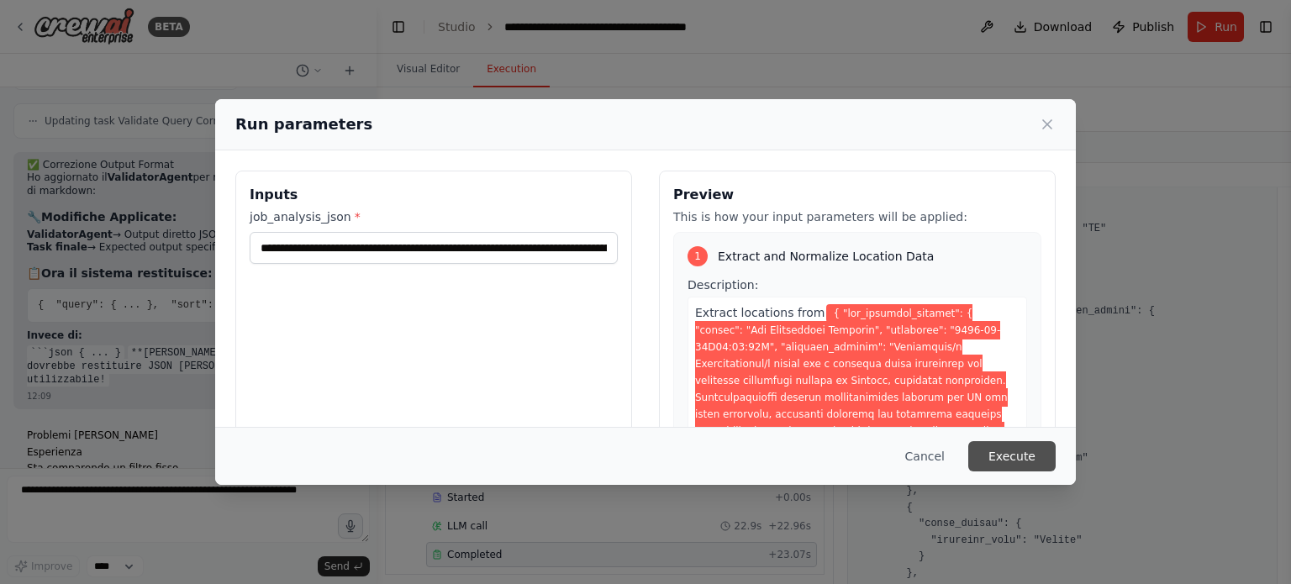
scroll to position [31320, 0]
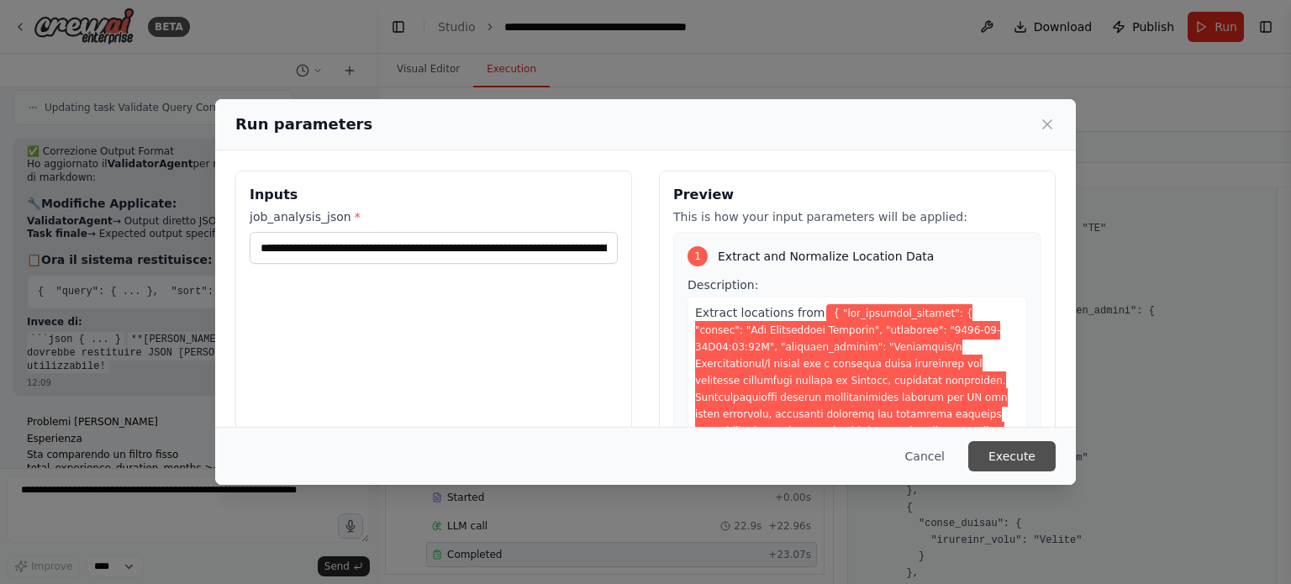
click at [999, 457] on button "Execute" at bounding box center [1012, 456] width 87 height 30
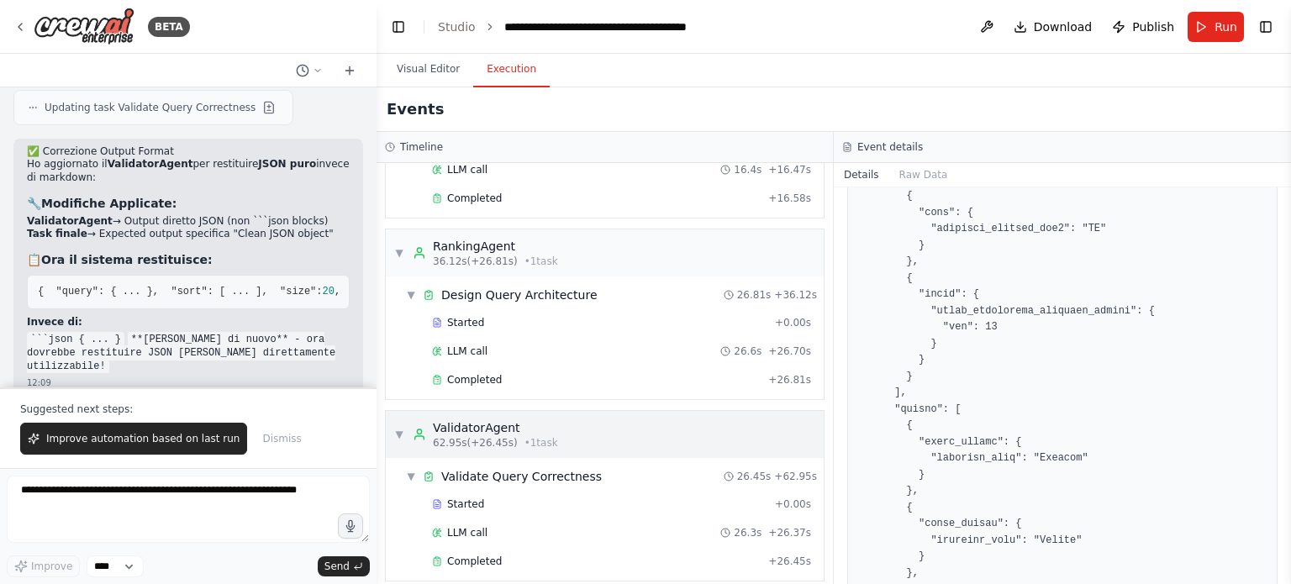
scroll to position [676, 0]
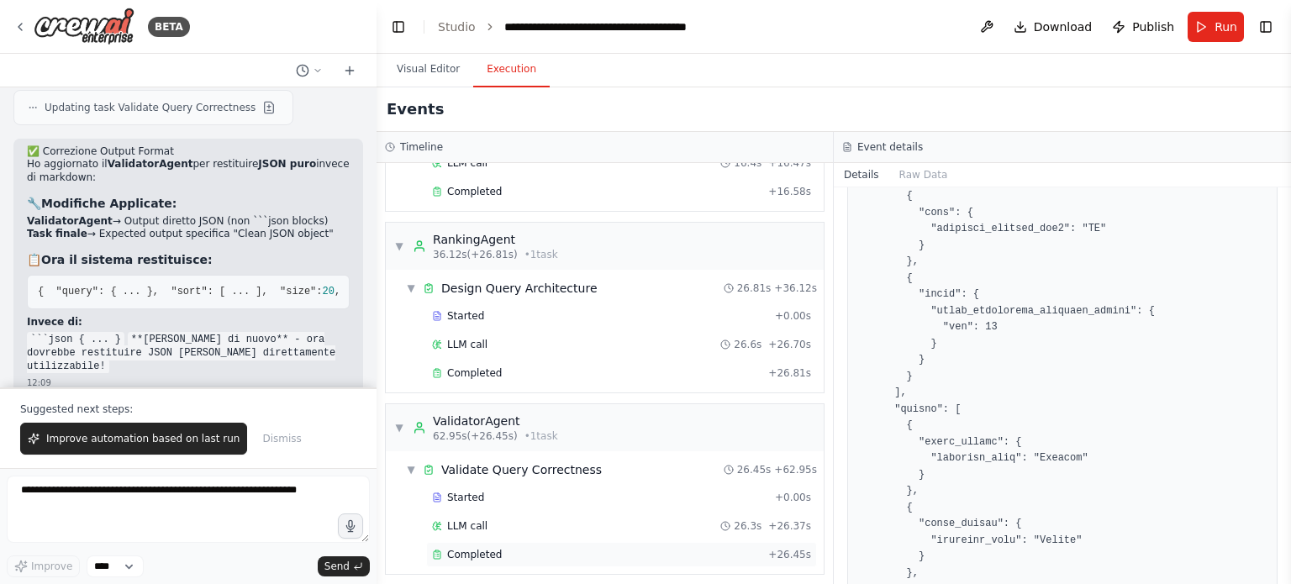
click at [499, 548] on div "Completed" at bounding box center [597, 554] width 330 height 13
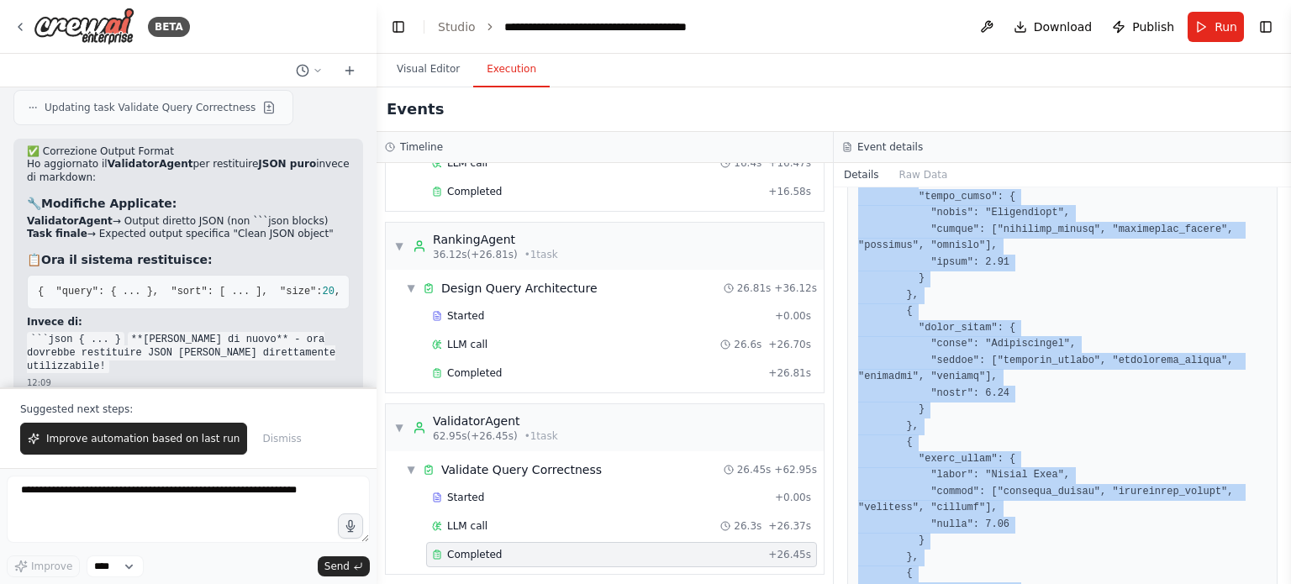
scroll to position [4037, 0]
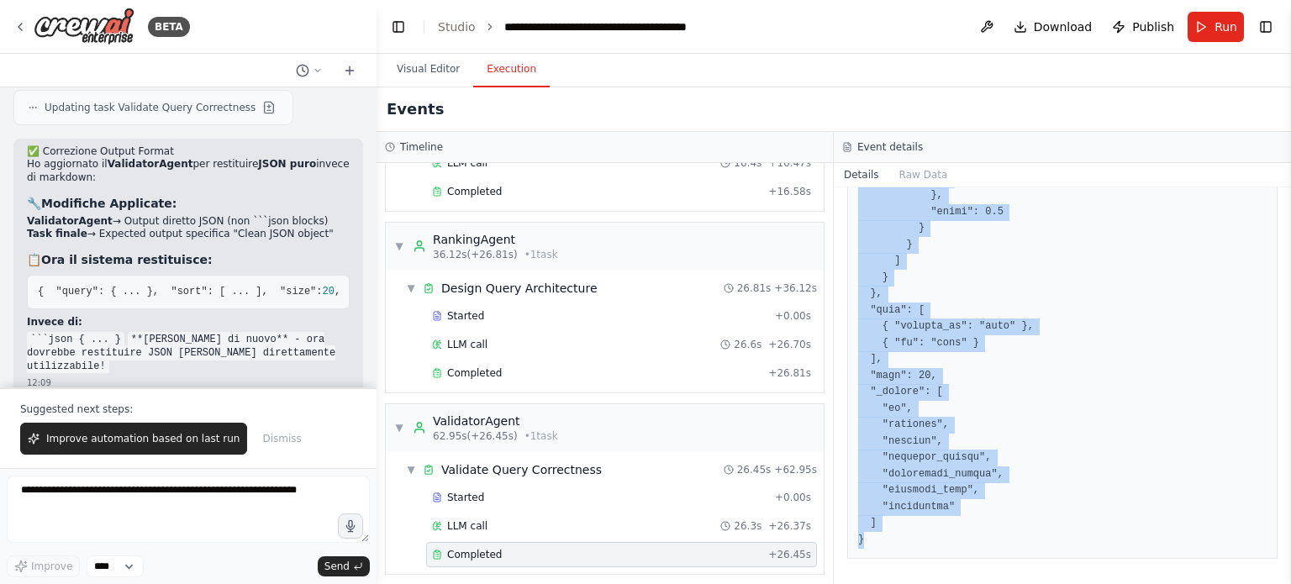
drag, startPoint x: 854, startPoint y: 362, endPoint x: 995, endPoint y: 618, distance: 292.8
click at [995, 584] on html "BETA Hello! I'm the CrewAI assistant. What kind of automation do you want to bu…" at bounding box center [645, 292] width 1291 height 584
copy pre "{ "query": { "bool": { "filter": [ { "term": { "location_country_iso2": "IT" } …"
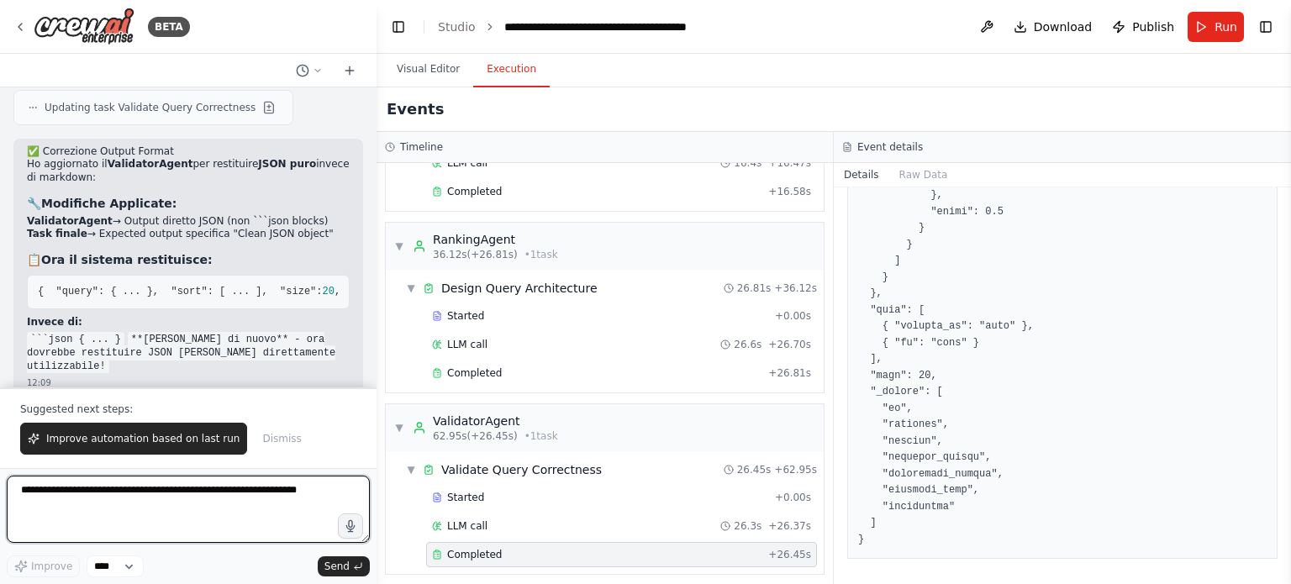
click at [265, 492] on textarea at bounding box center [188, 509] width 363 height 67
paste textarea "**********"
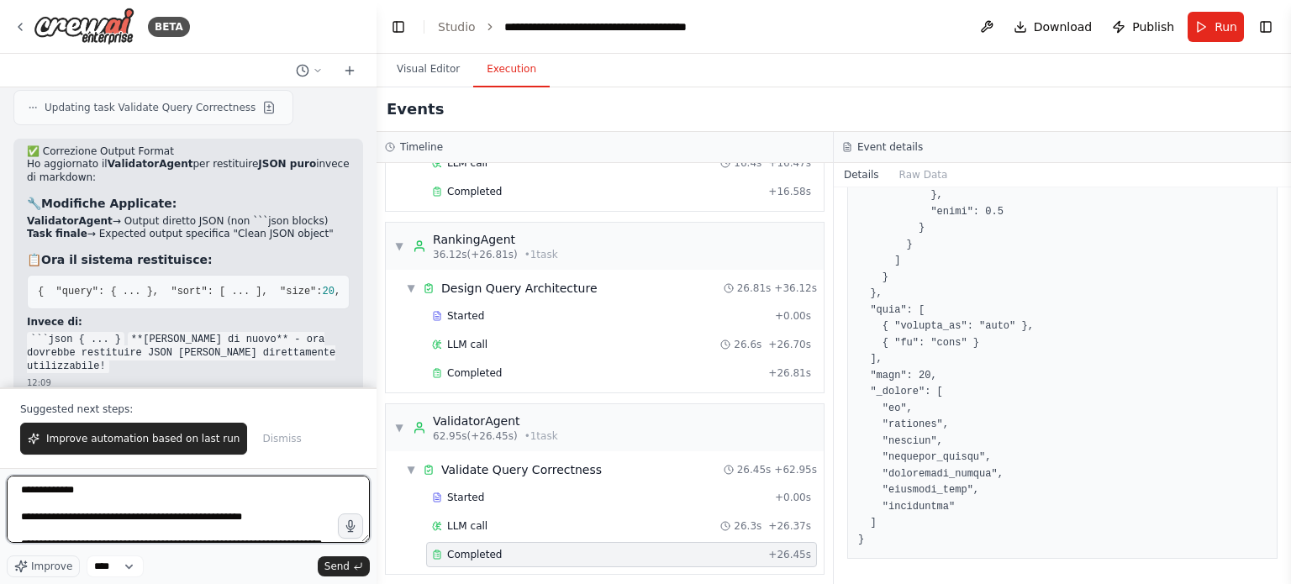
scroll to position [909, 0]
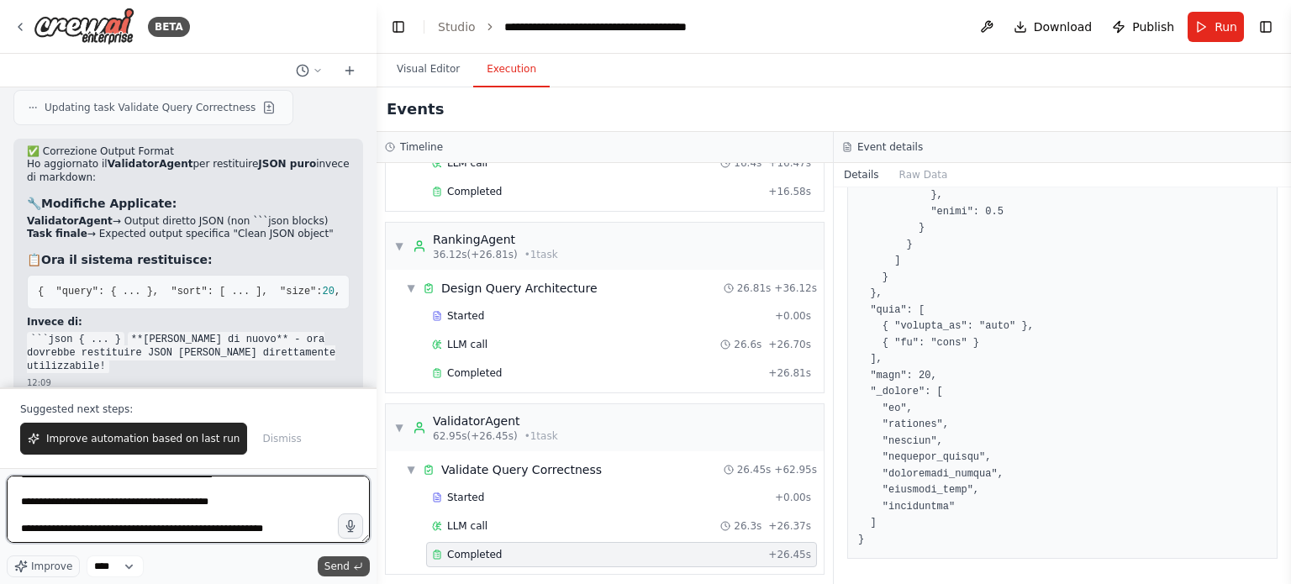
type textarea "**********"
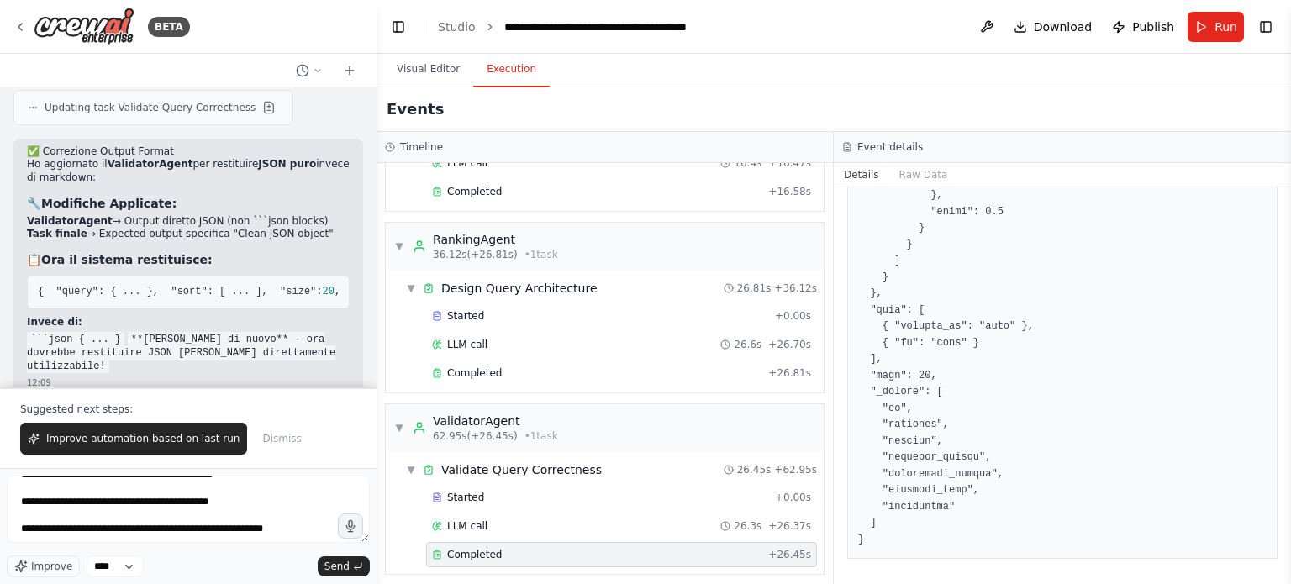
drag, startPoint x: 352, startPoint y: 563, endPoint x: 361, endPoint y: 547, distance: 18.1
click at [353, 563] on button "Send" at bounding box center [344, 567] width 52 height 20
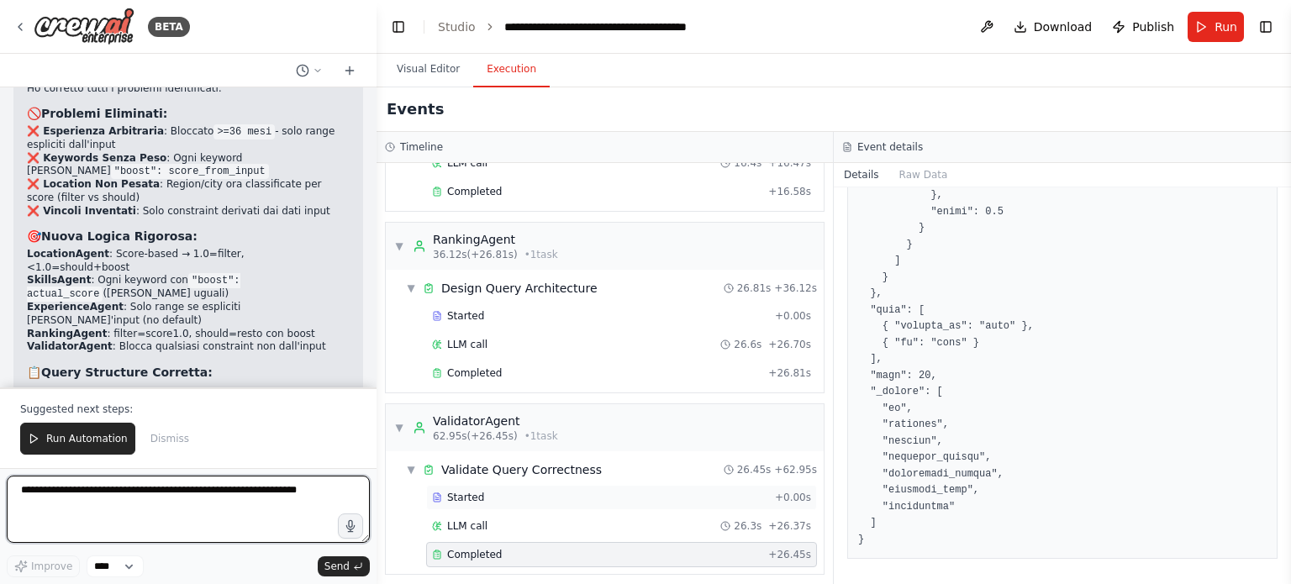
scroll to position [33152, 0]
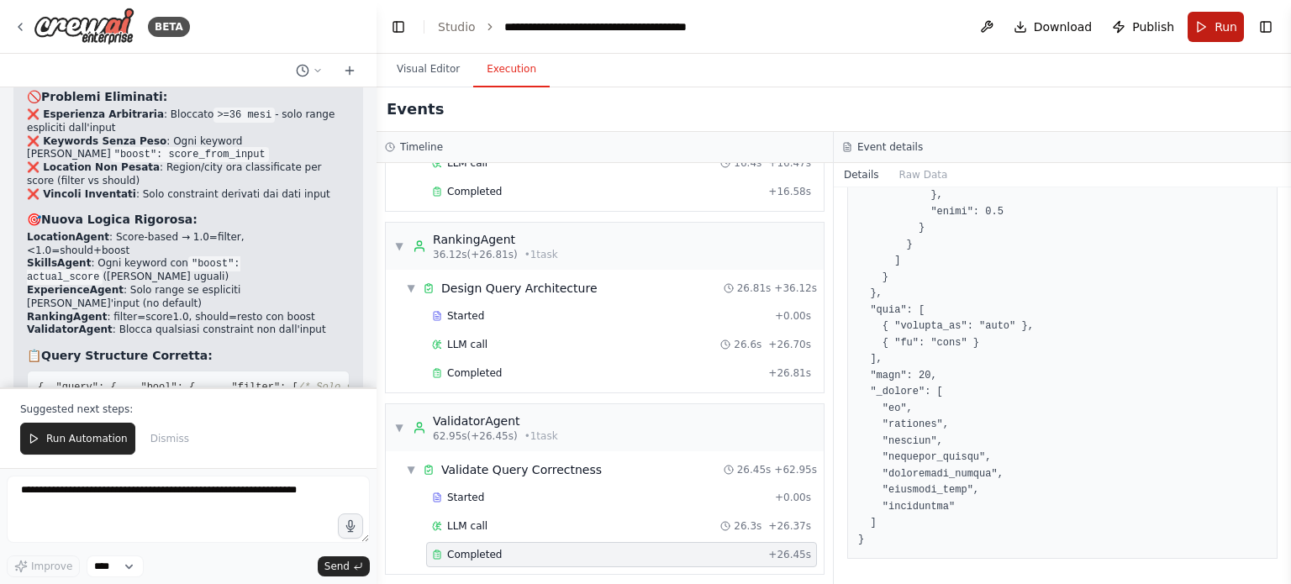
click at [1209, 33] on button "Run" at bounding box center [1216, 27] width 56 height 30
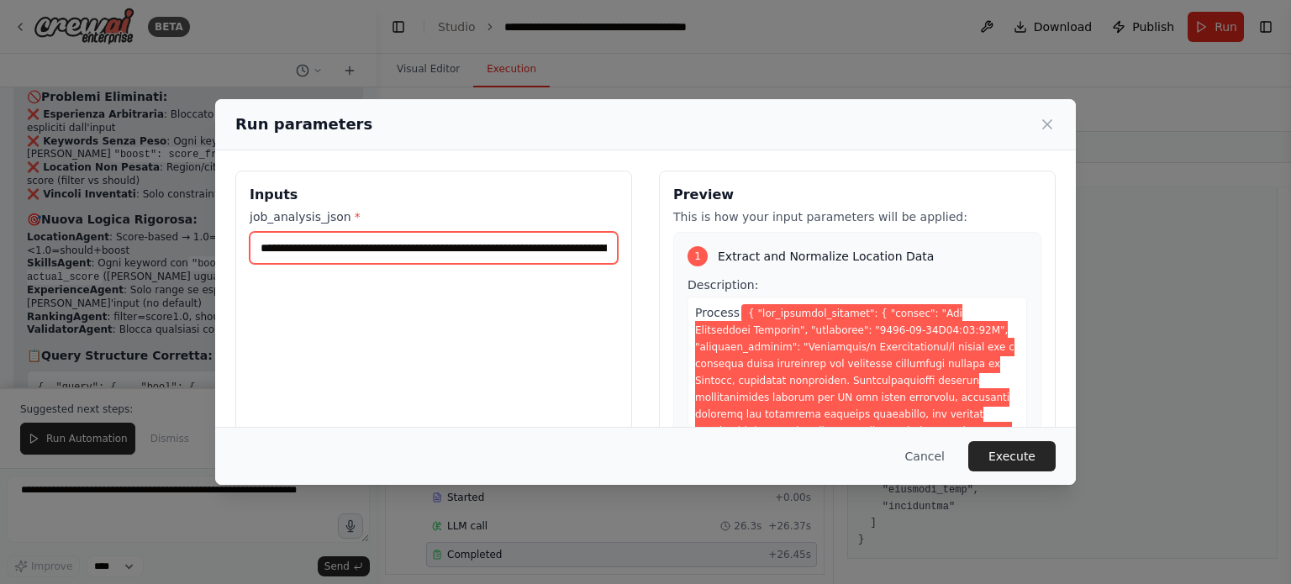
click at [393, 235] on input "job_analysis_json *" at bounding box center [434, 248] width 368 height 32
paste input "text"
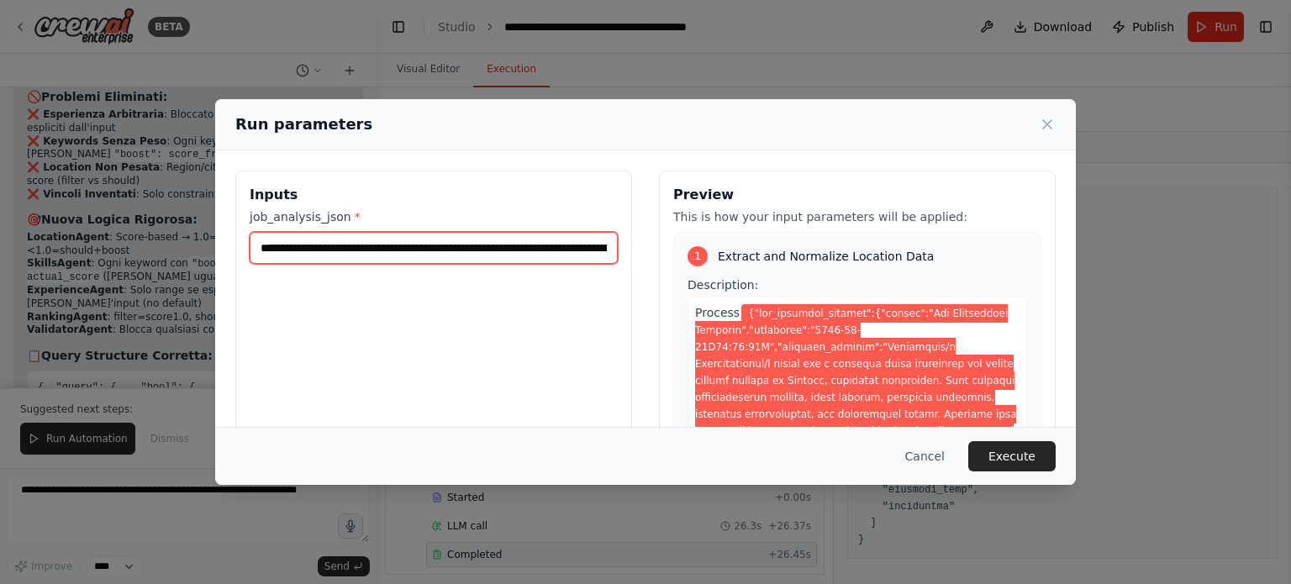
scroll to position [0, 11224]
type input "**********"
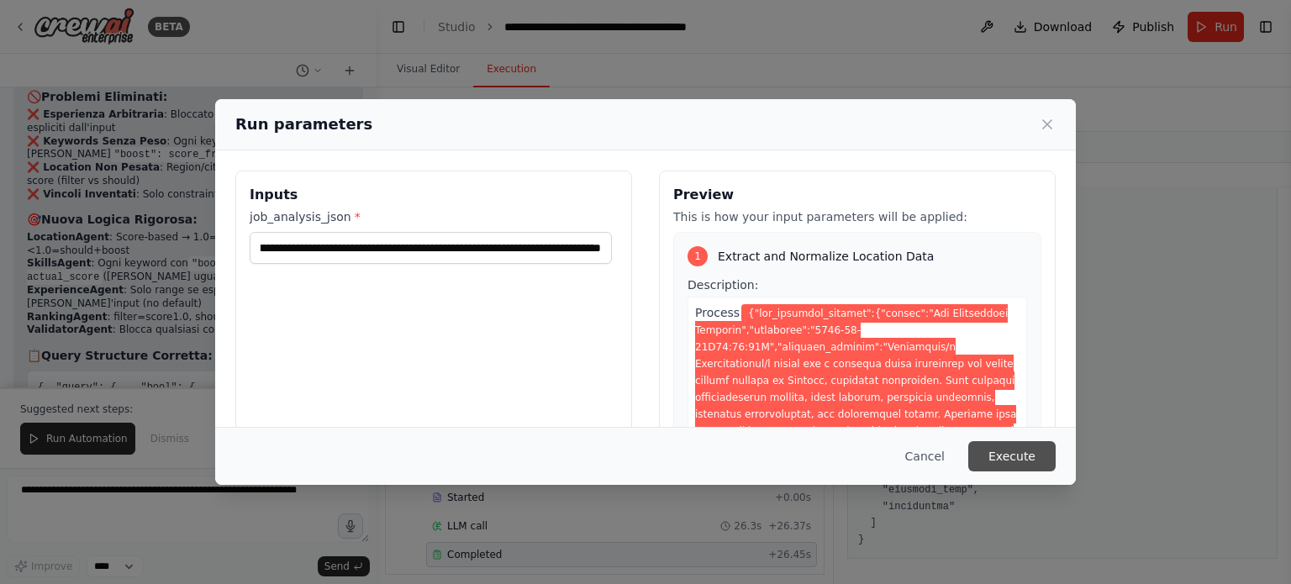
click at [1016, 455] on button "Execute" at bounding box center [1012, 456] width 87 height 30
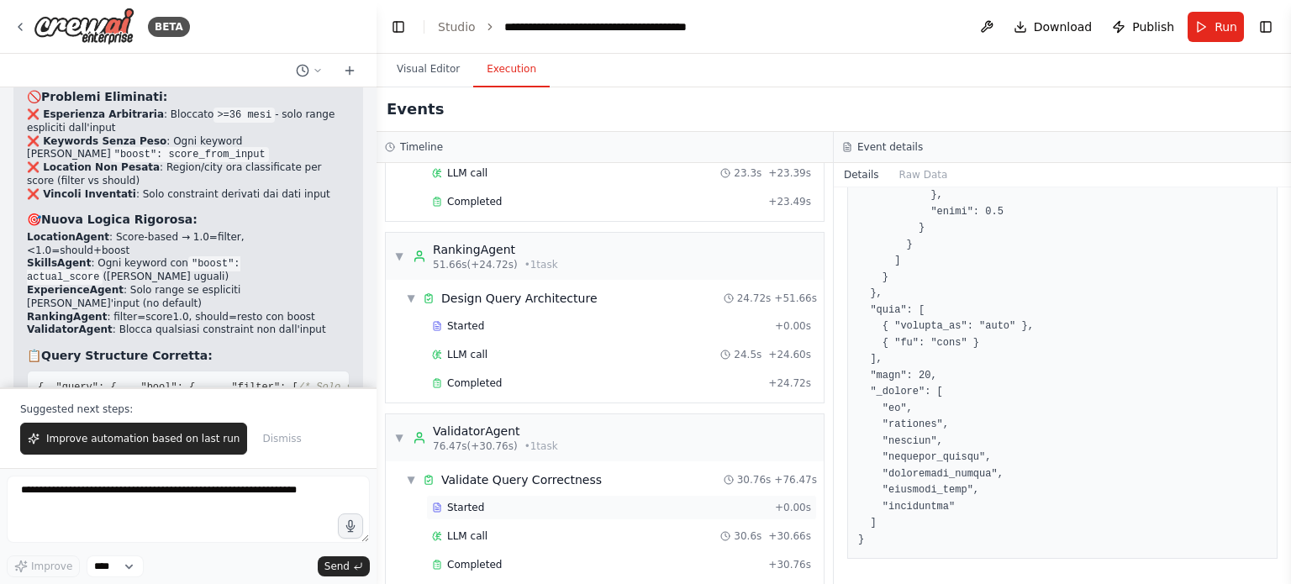
scroll to position [676, 0]
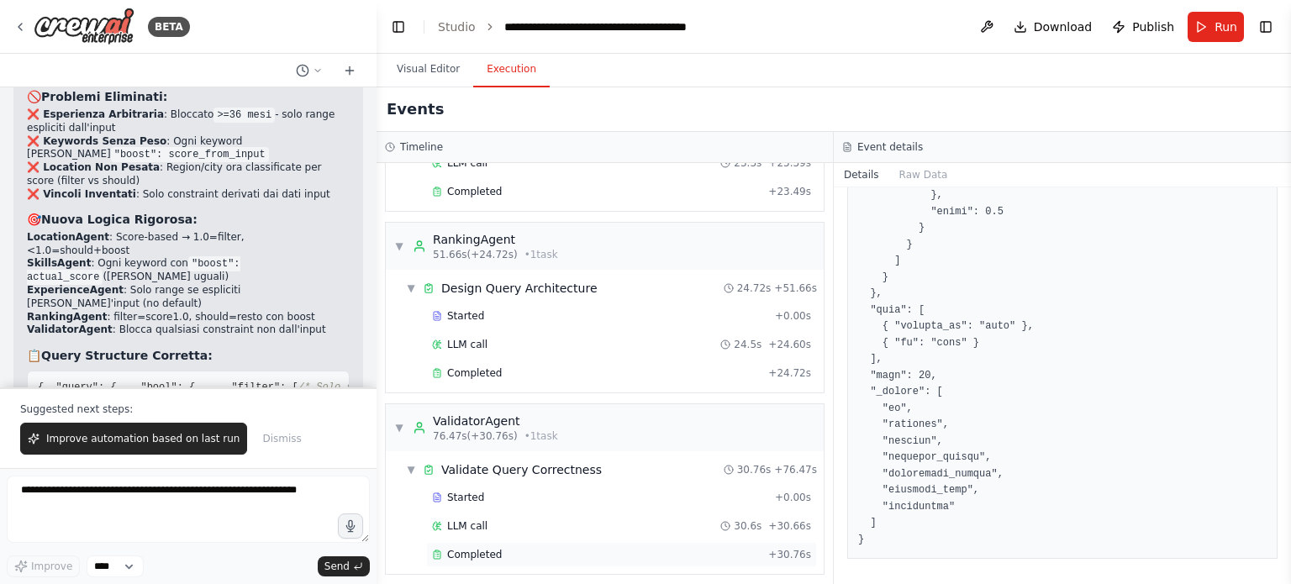
click at [510, 542] on div "Completed + 30.76s" at bounding box center [621, 554] width 391 height 25
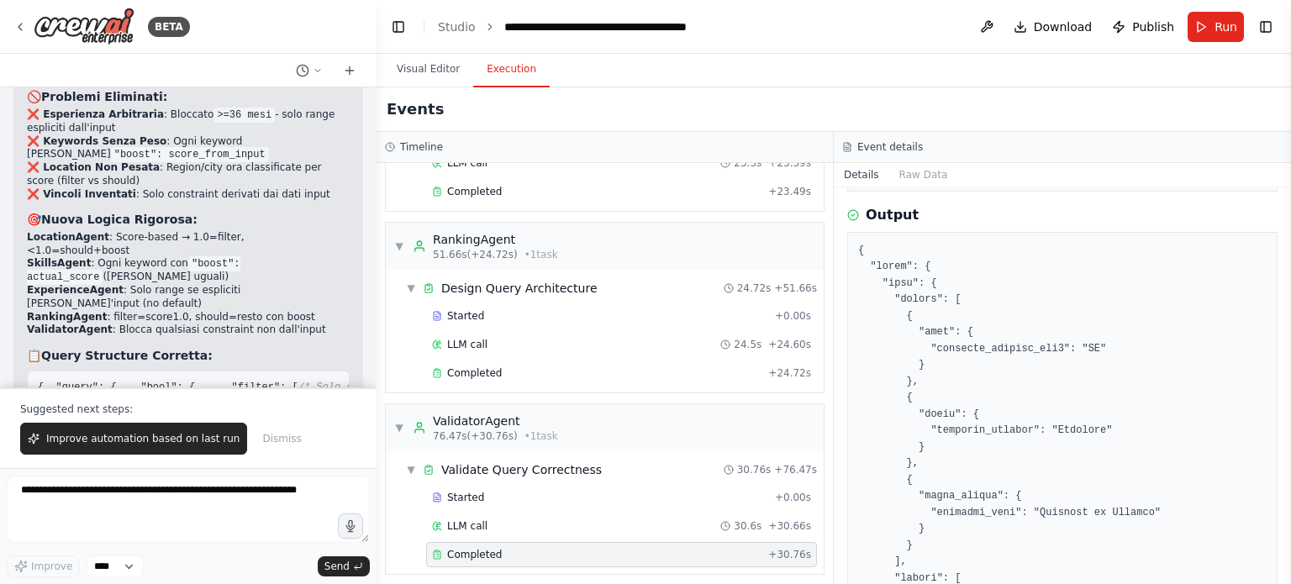
scroll to position [591, 0]
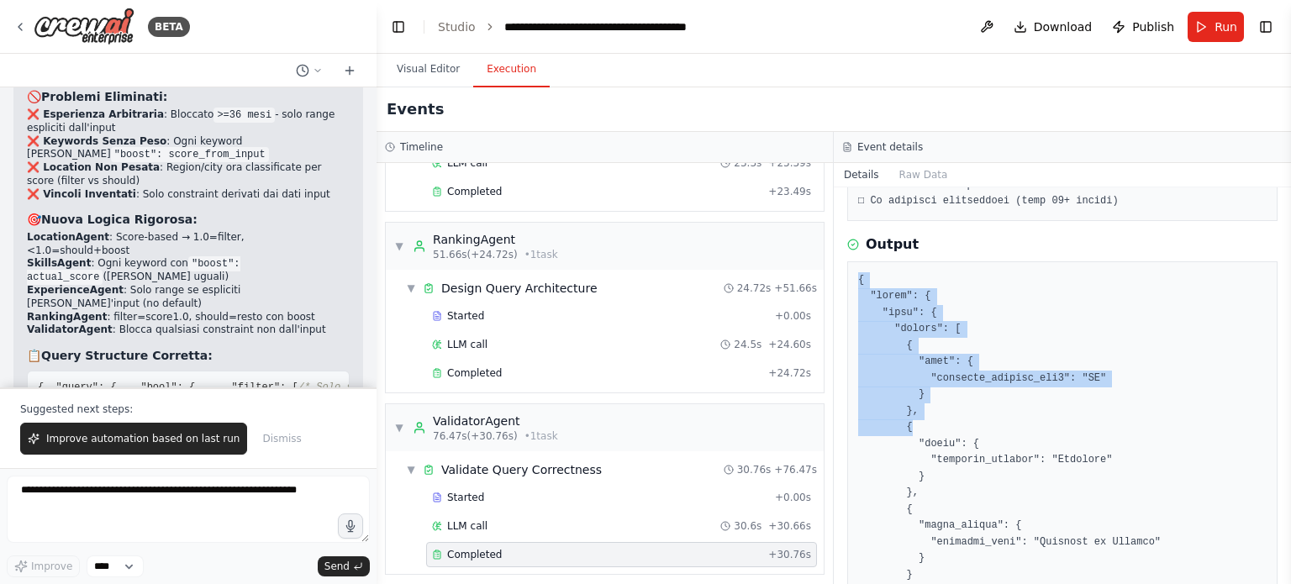
drag, startPoint x: 853, startPoint y: 272, endPoint x: 911, endPoint y: 425, distance: 164.4
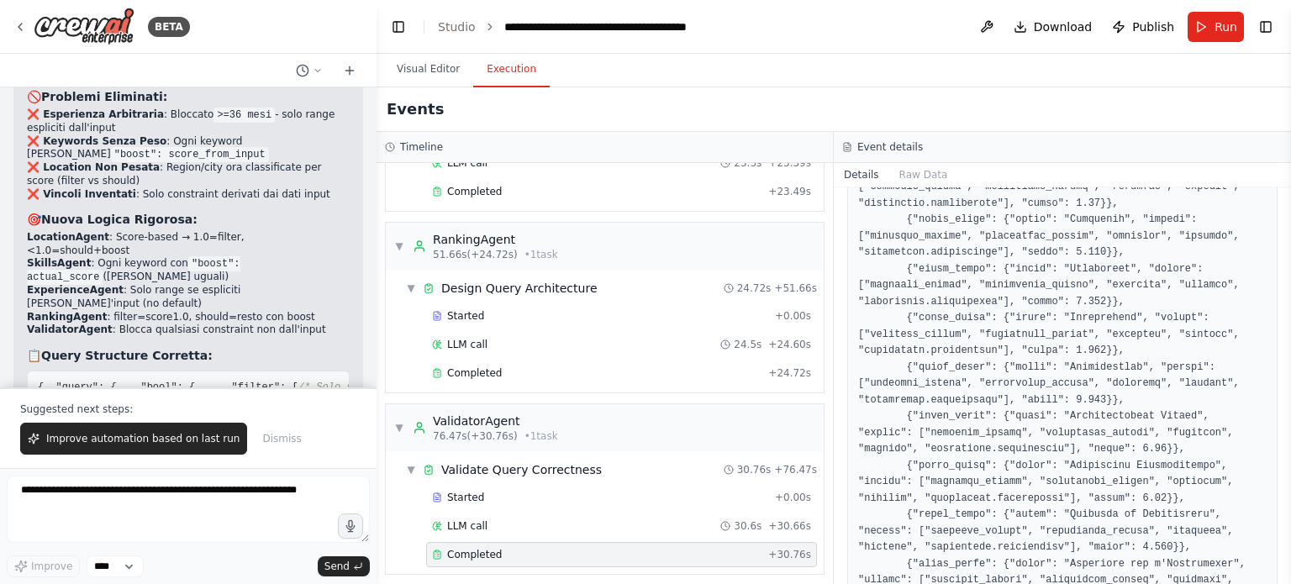
scroll to position [2020, 0]
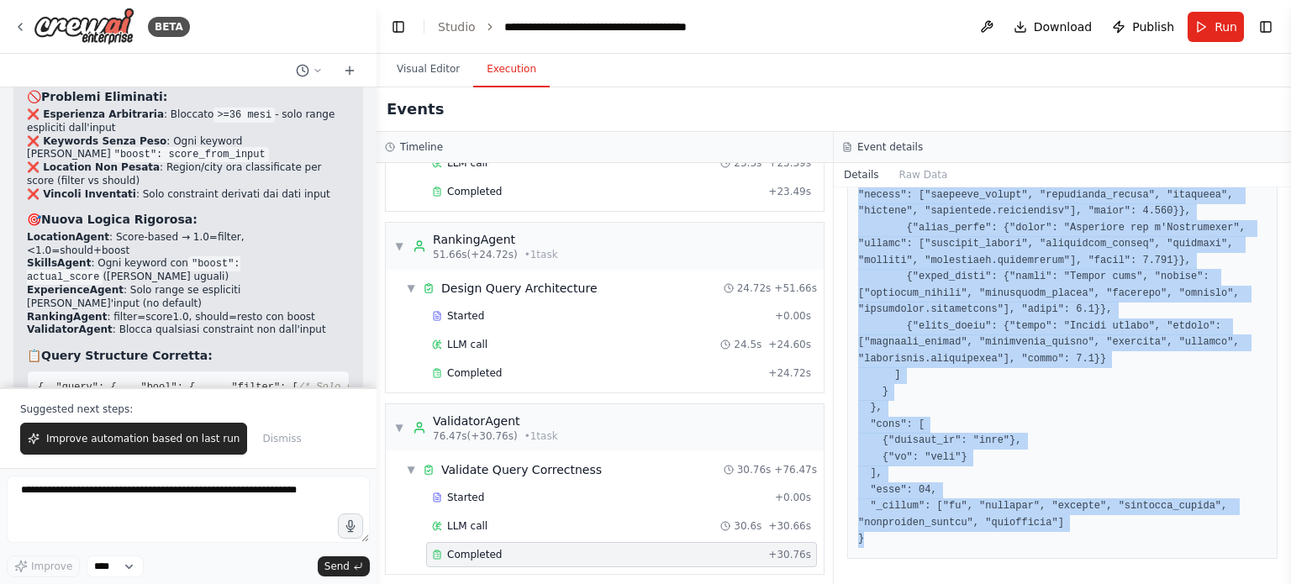
copy pre "{ "query": { "bool": { "filter": [ { "term": { "location_country_iso2": "IT" } …"
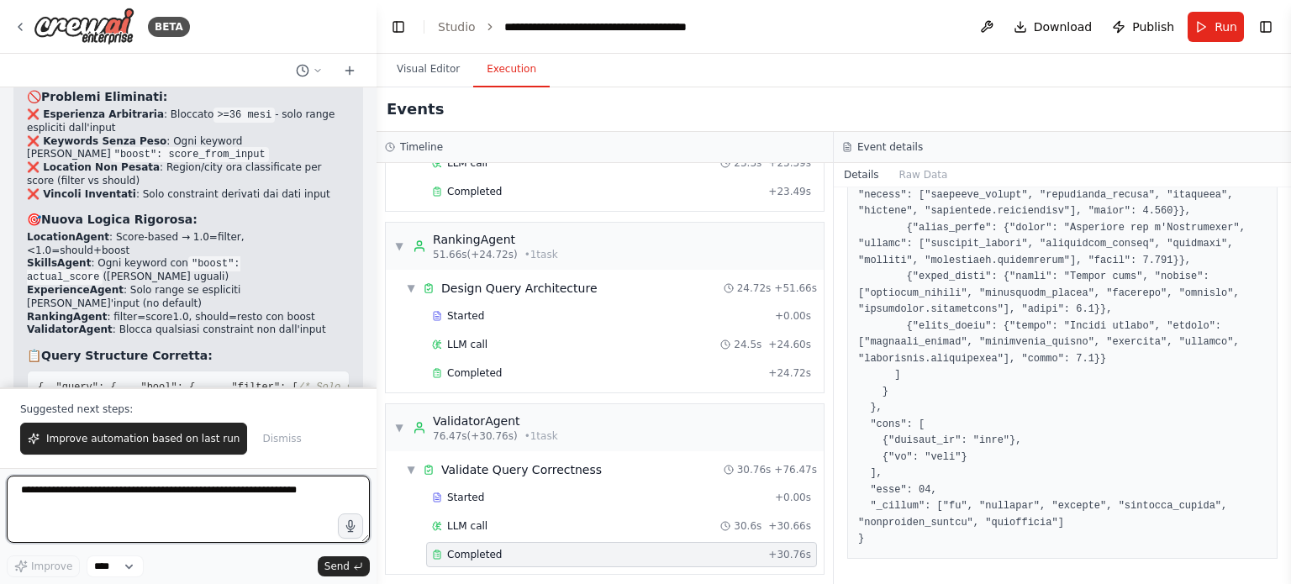
click at [213, 500] on textarea at bounding box center [188, 509] width 363 height 67
type textarea "*******"
paste textarea "**********"
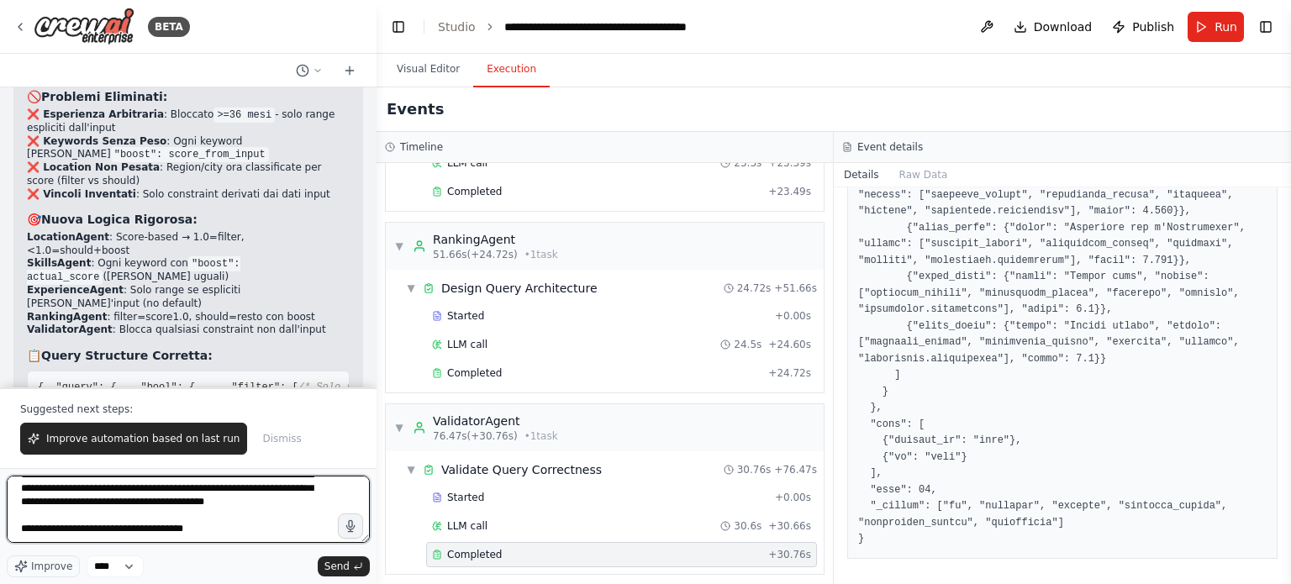
scroll to position [573, 0]
paste textarea "**********"
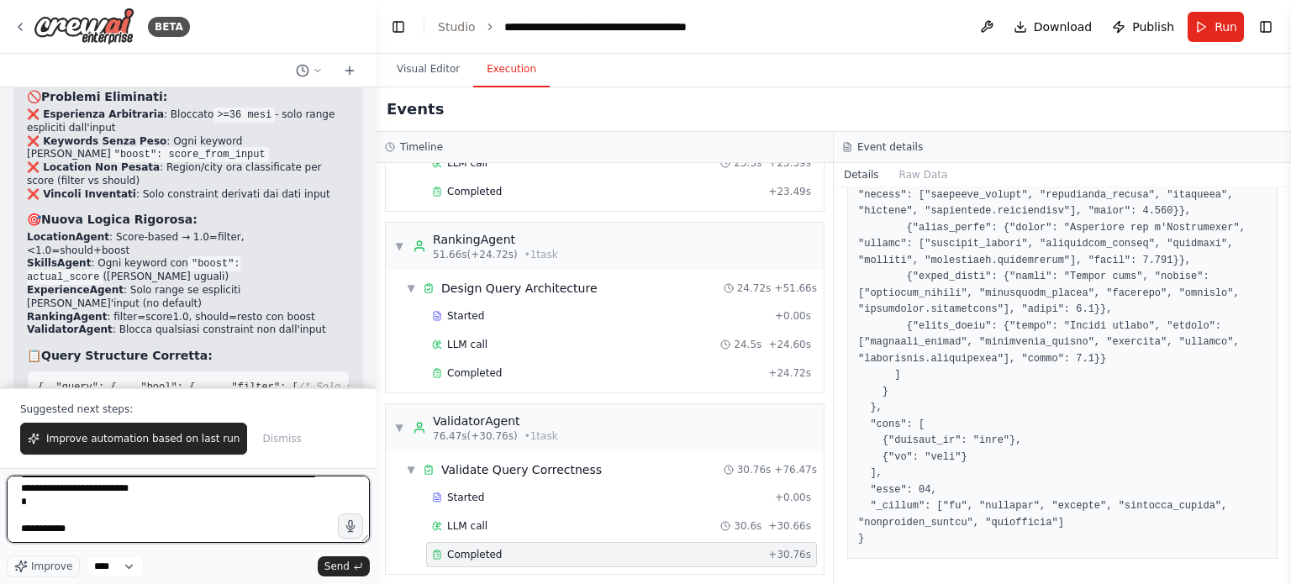
scroll to position [2012, 0]
paste textarea "**********"
type textarea "**********"
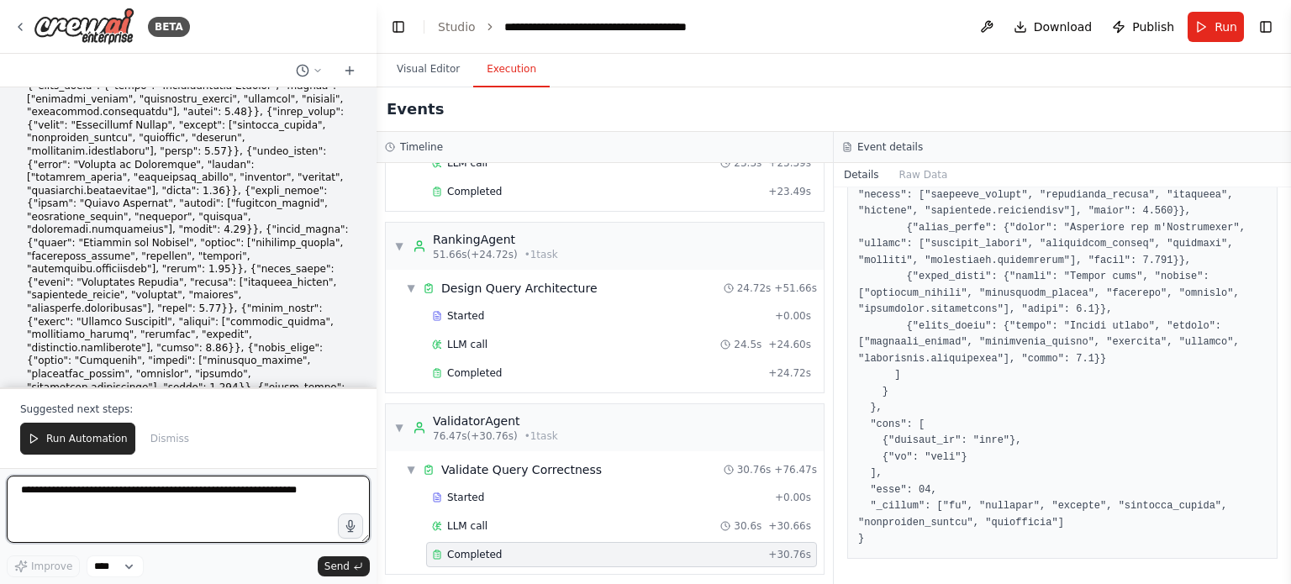
scroll to position [36410, 0]
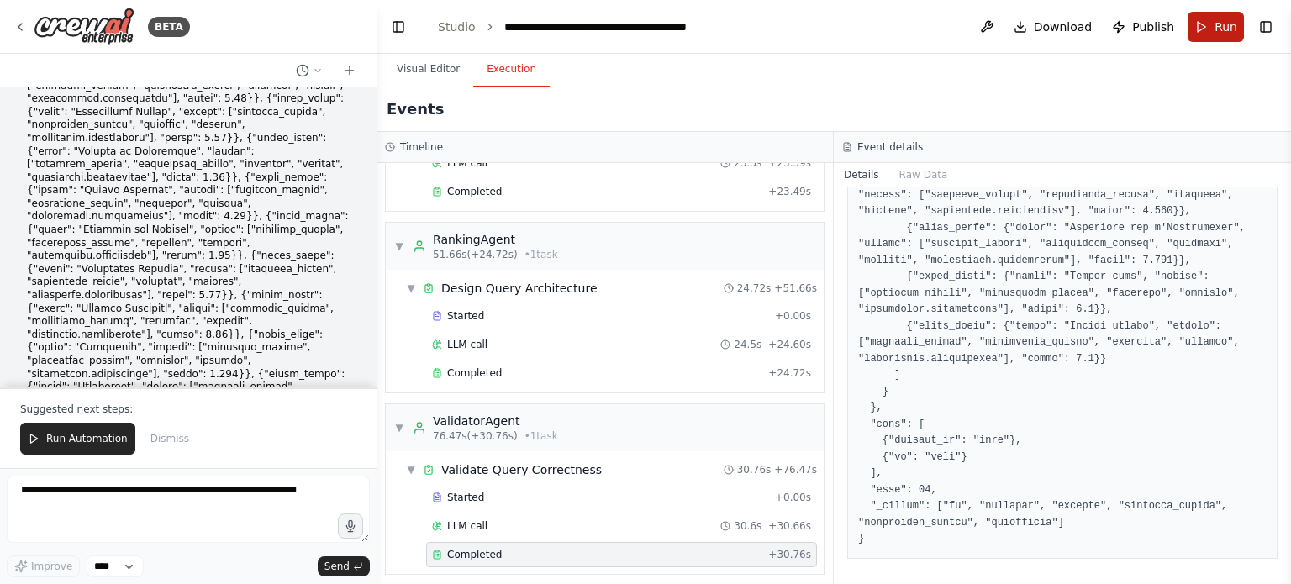
click at [1199, 29] on button "Run" at bounding box center [1216, 27] width 56 height 30
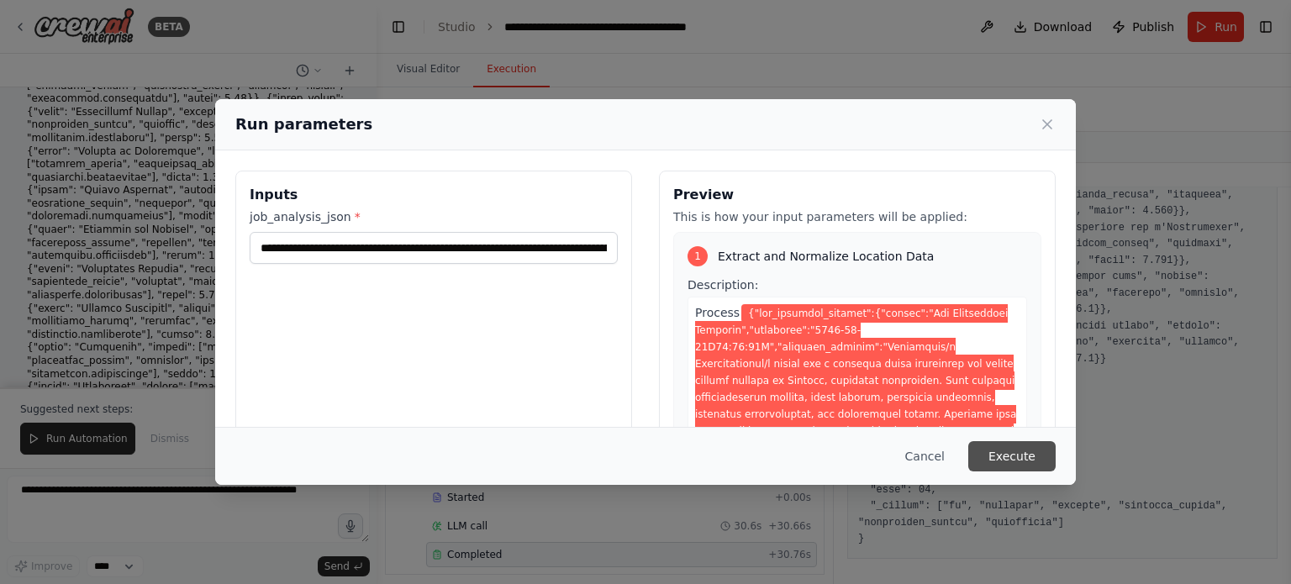
click at [995, 453] on button "Execute" at bounding box center [1012, 456] width 87 height 30
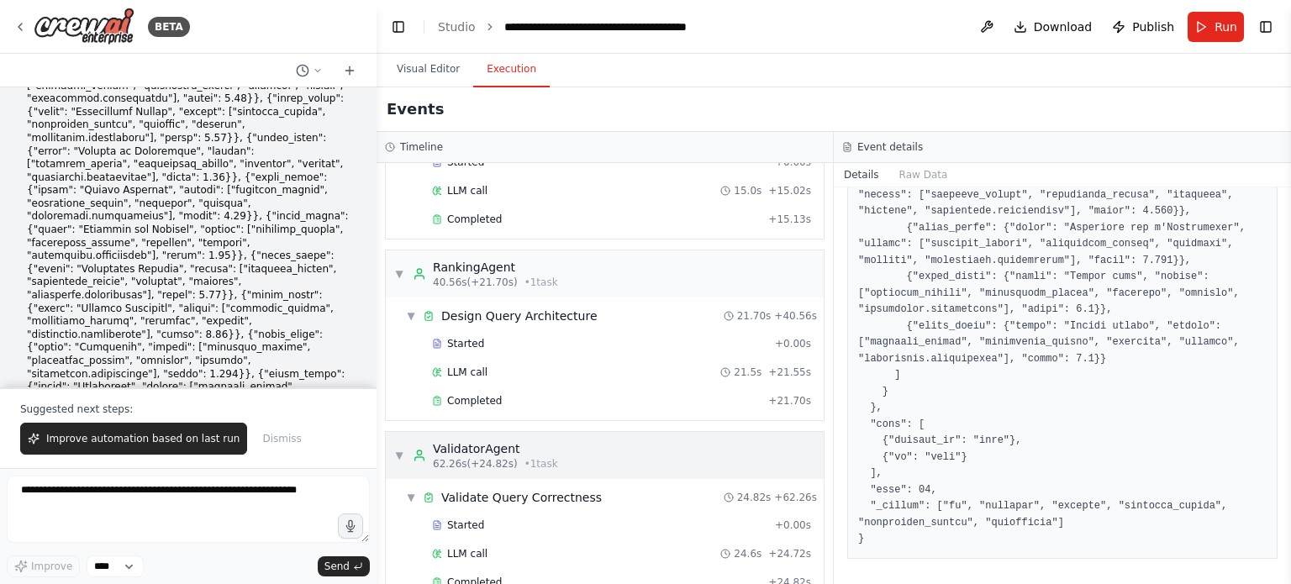
scroll to position [676, 0]
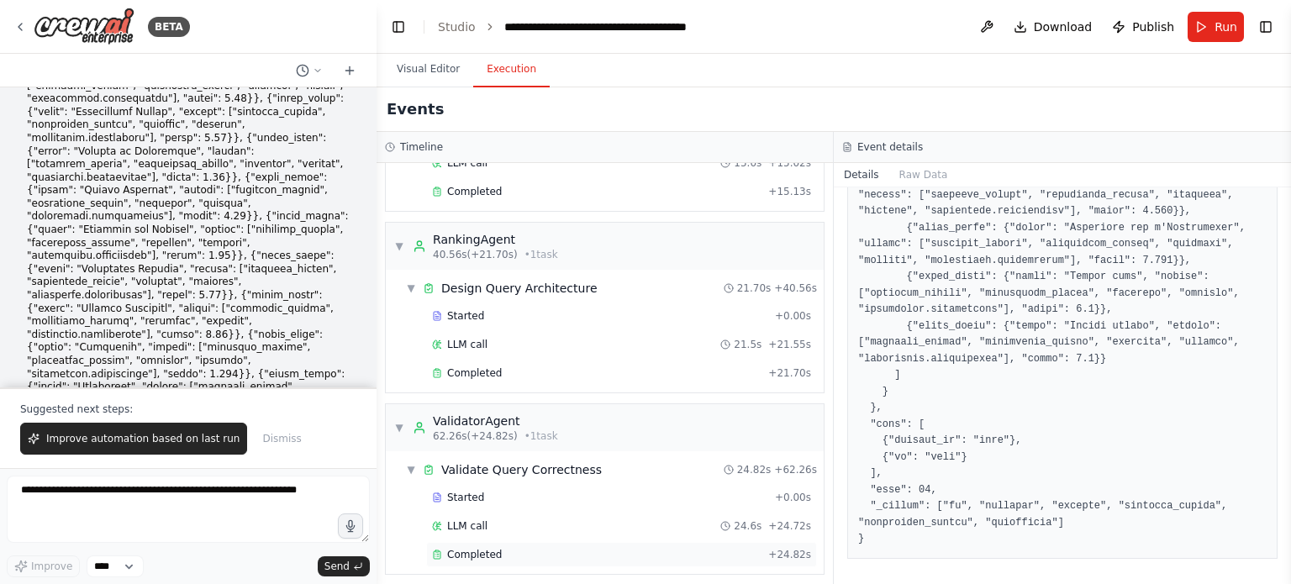
click at [483, 551] on span "Completed" at bounding box center [474, 554] width 55 height 13
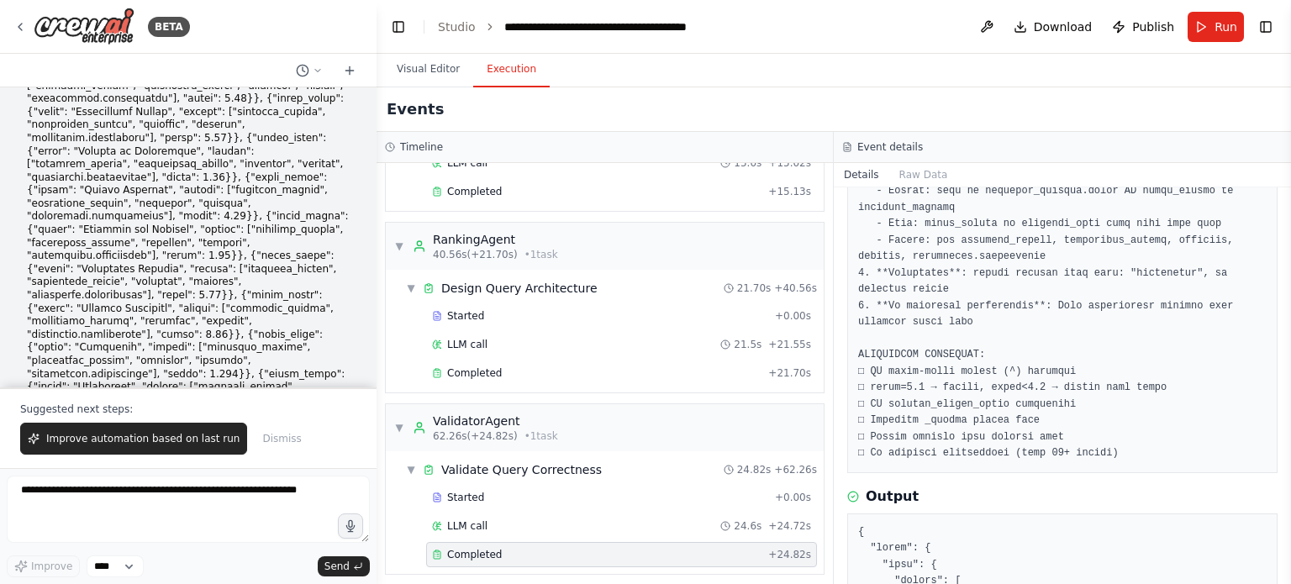
scroll to position [675, 0]
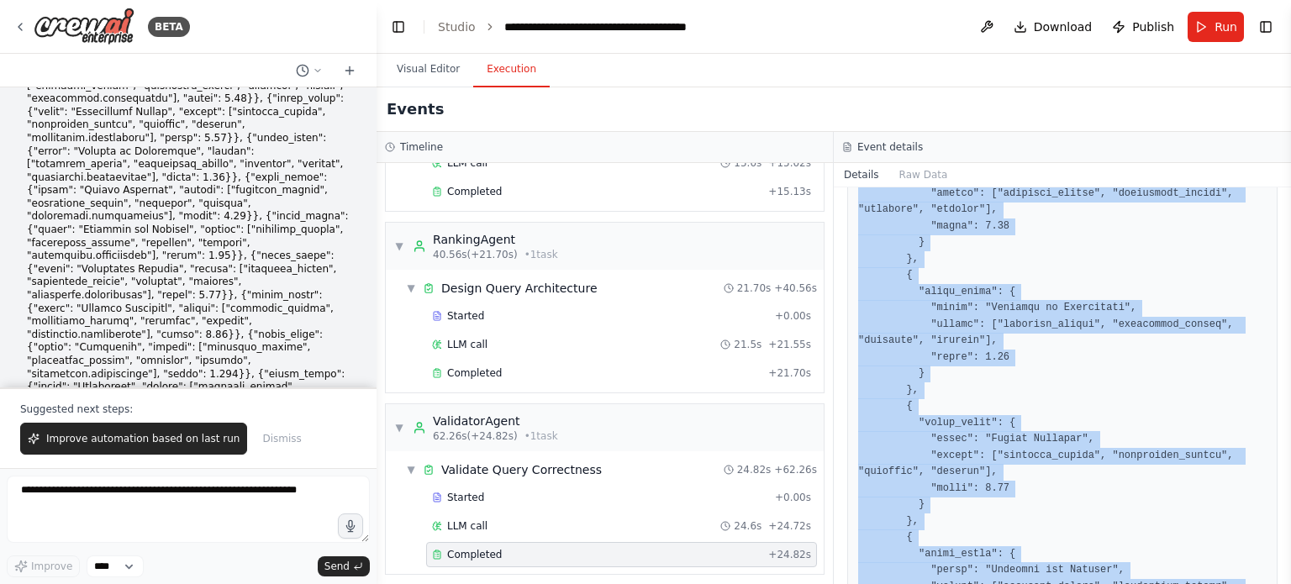
drag, startPoint x: 848, startPoint y: 193, endPoint x: 1023, endPoint y: 589, distance: 434.0
click at [1023, 584] on html "BETA Hello! I'm the CrewAI assistant. What kind of automation do you want to bu…" at bounding box center [645, 292] width 1291 height 584
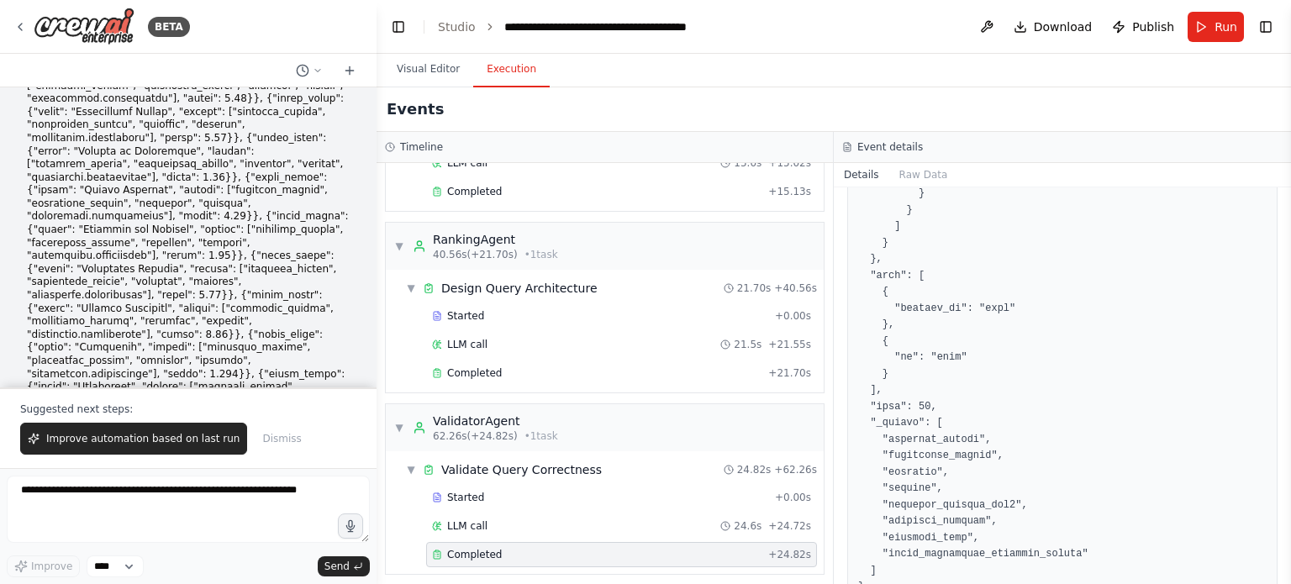
scroll to position [3921, 0]
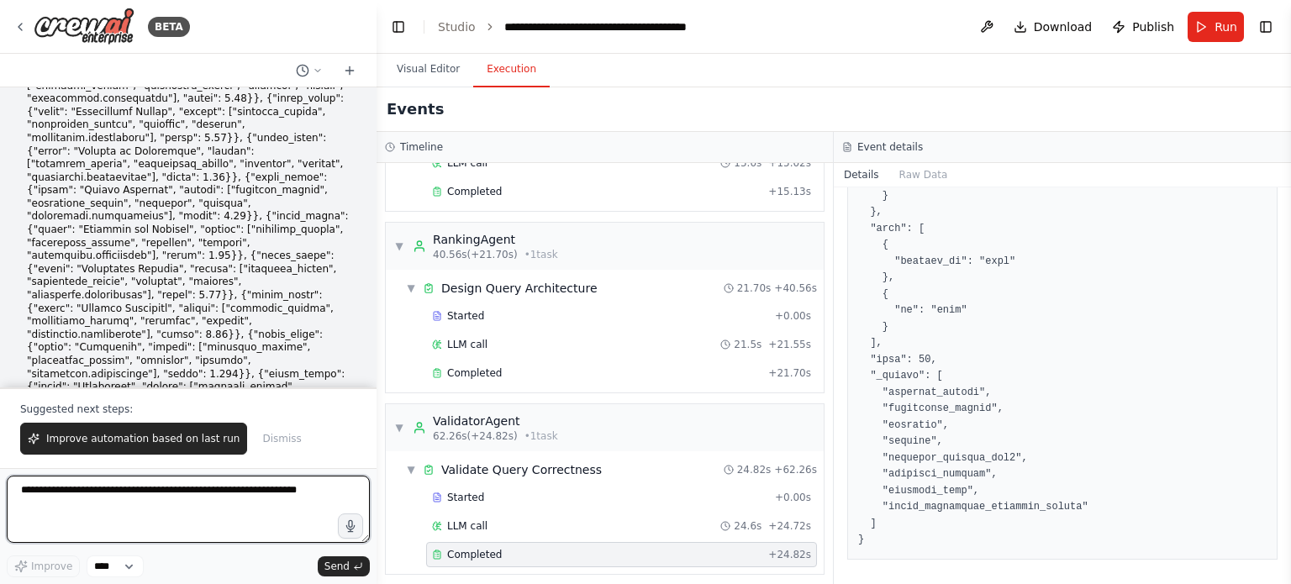
click at [214, 492] on textarea at bounding box center [188, 509] width 363 height 67
paste textarea "**********"
type textarea "**********"
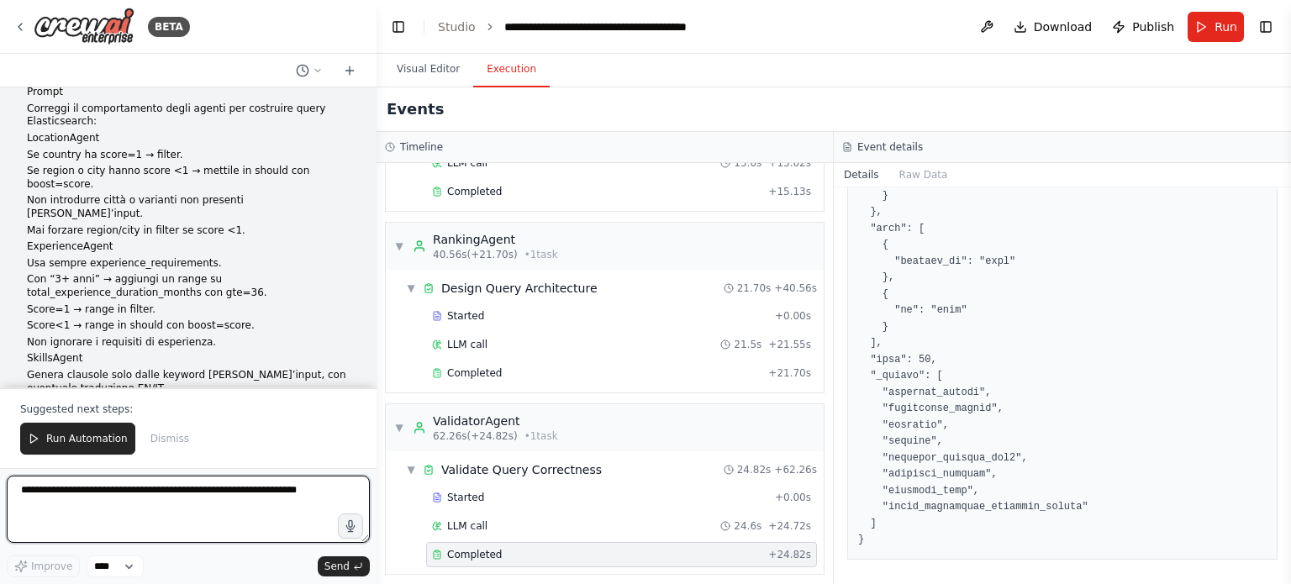
scroll to position [37477, 0]
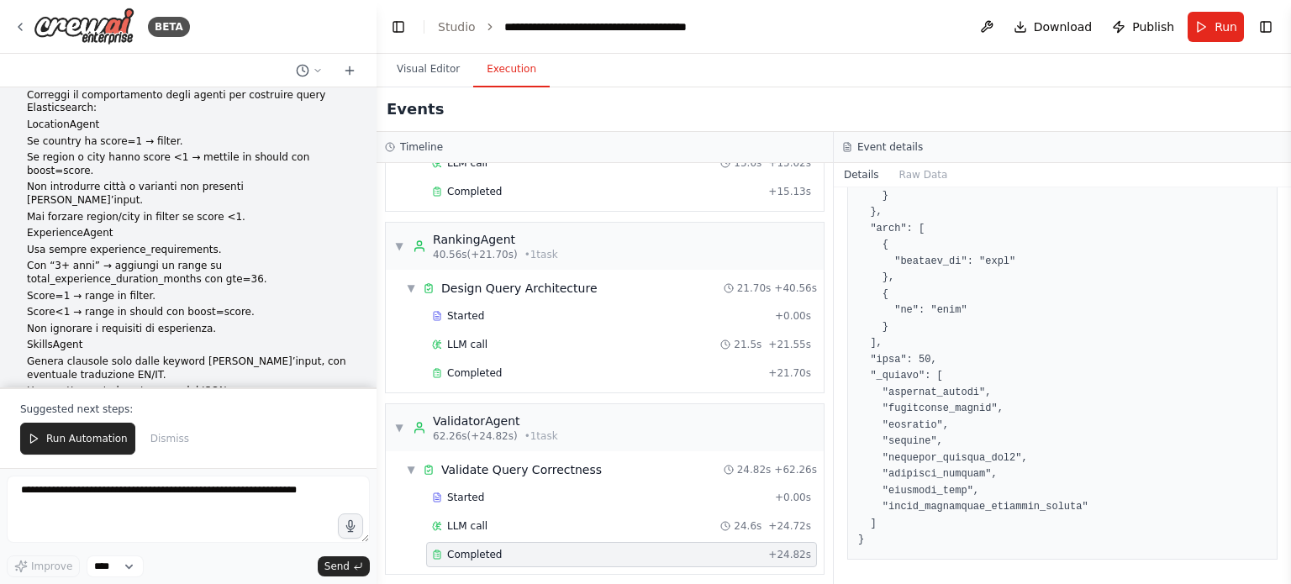
click at [552, 552] on div "Completed" at bounding box center [597, 554] width 330 height 13
click at [99, 440] on span "Run Automation" at bounding box center [87, 438] width 82 height 13
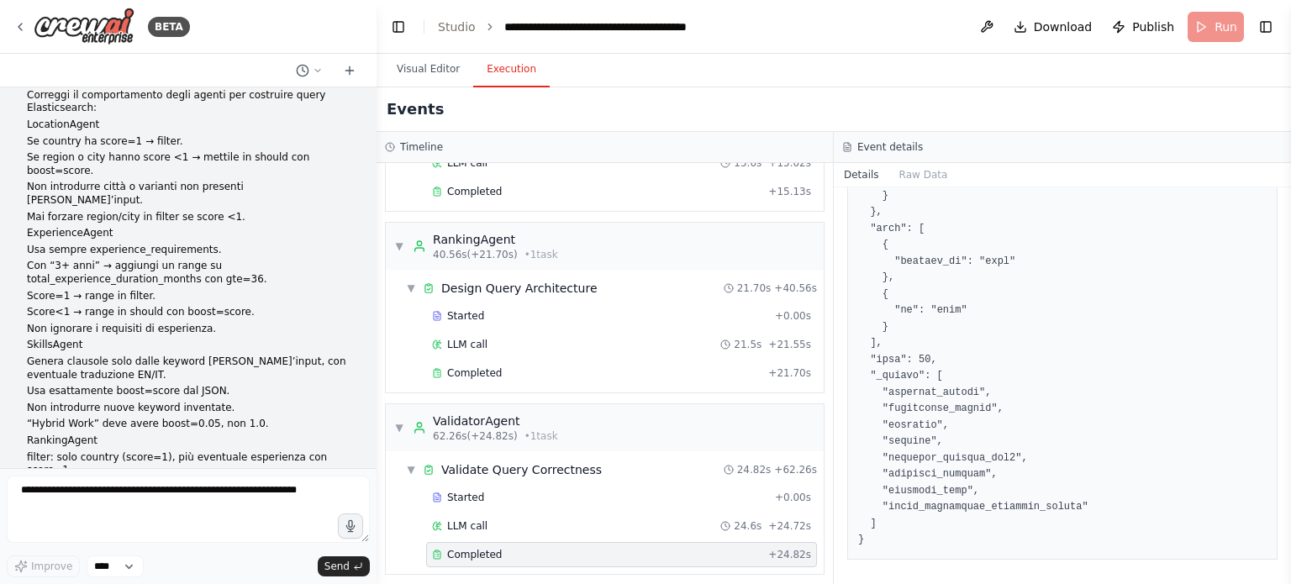
scroll to position [37397, 0]
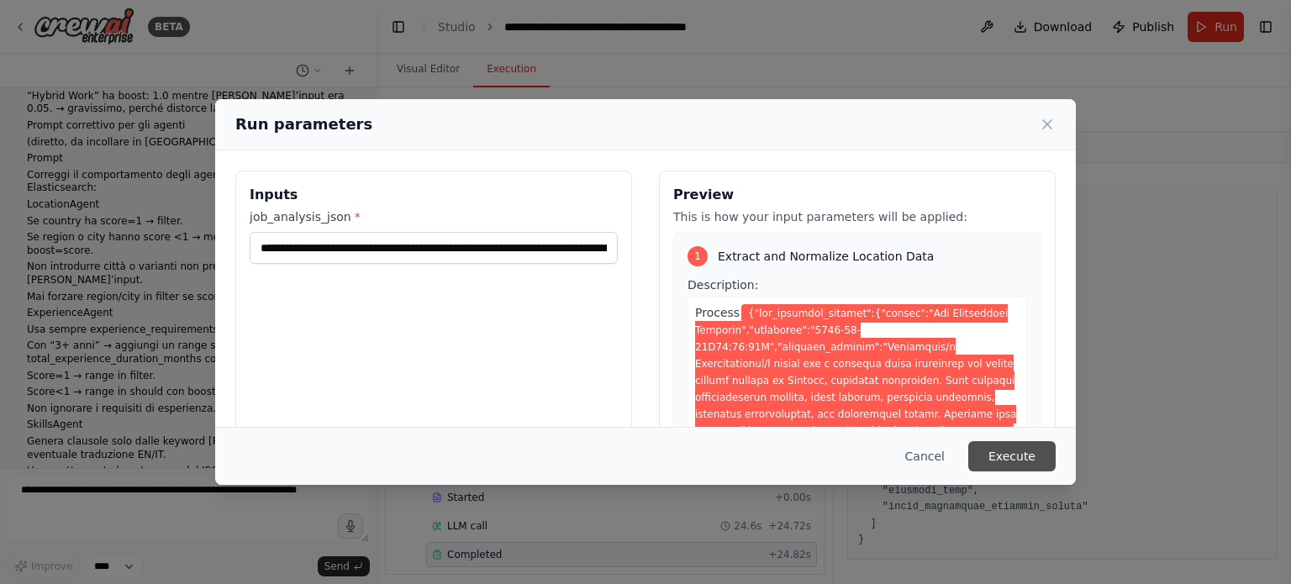
click at [1051, 452] on button "Execute" at bounding box center [1012, 456] width 87 height 30
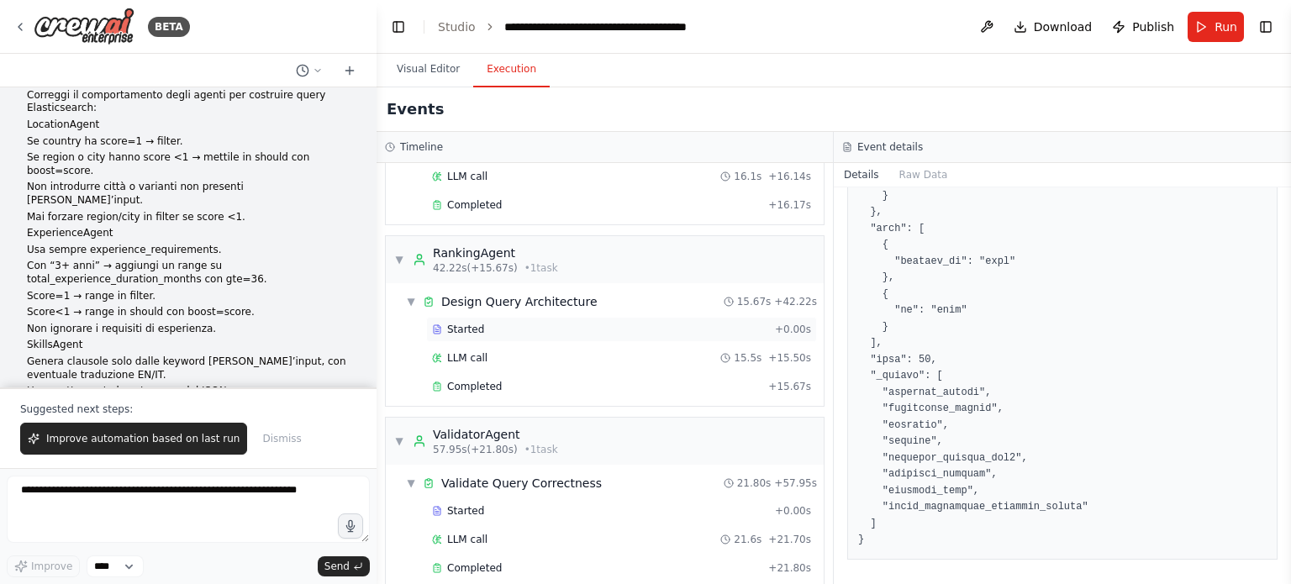
scroll to position [676, 0]
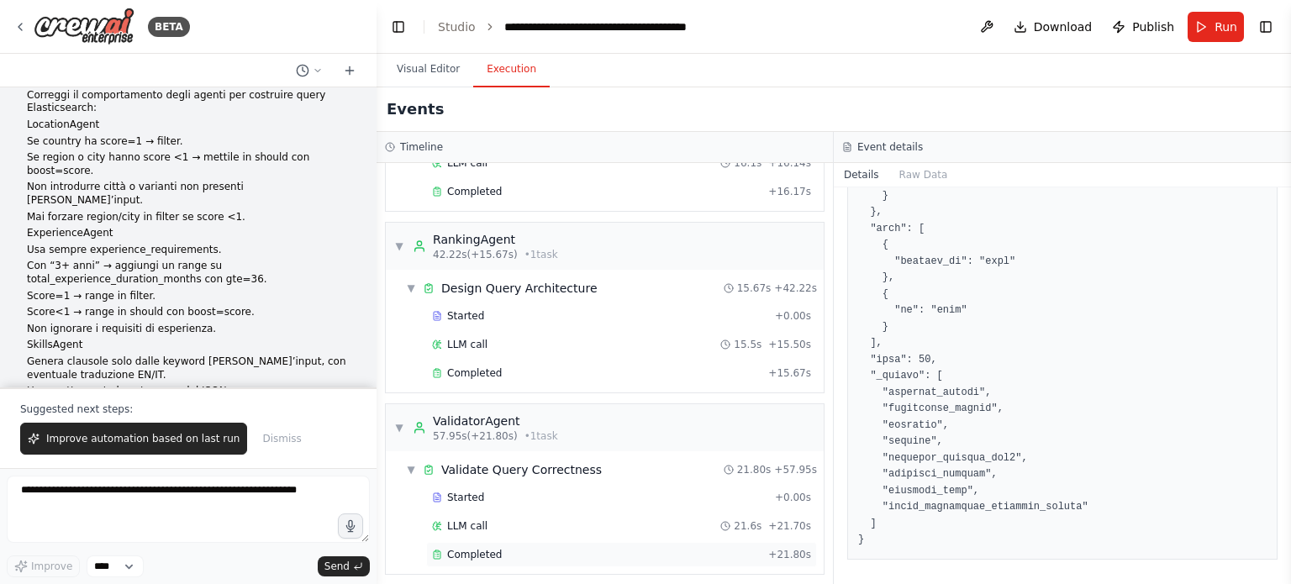
click at [568, 548] on div "Completed" at bounding box center [597, 554] width 330 height 13
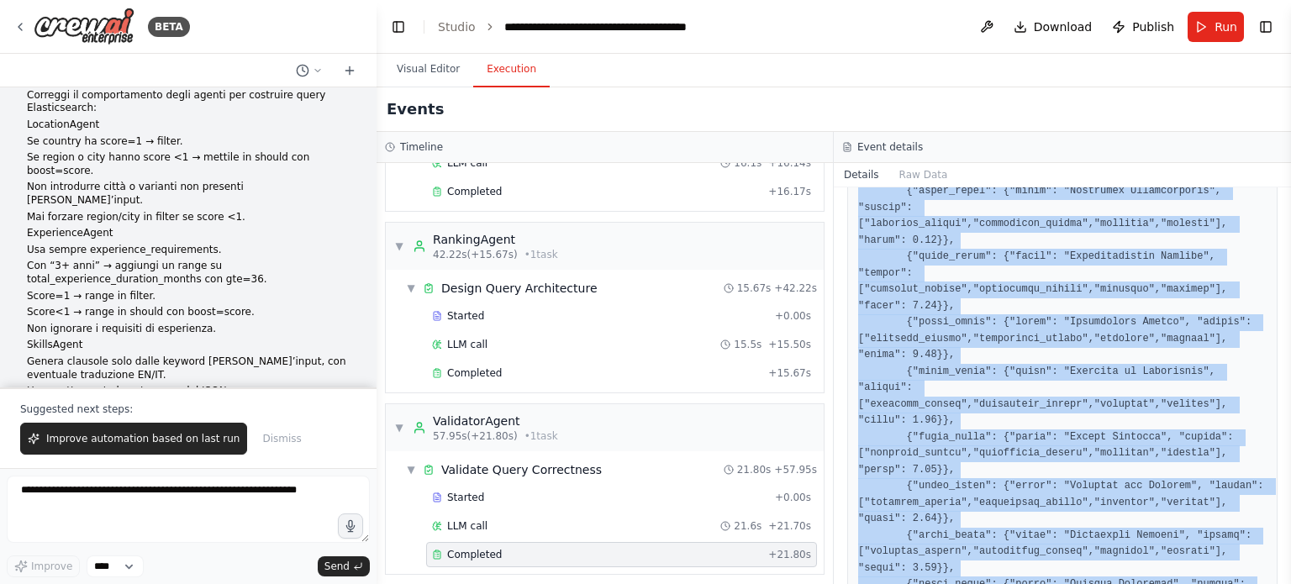
scroll to position [2036, 0]
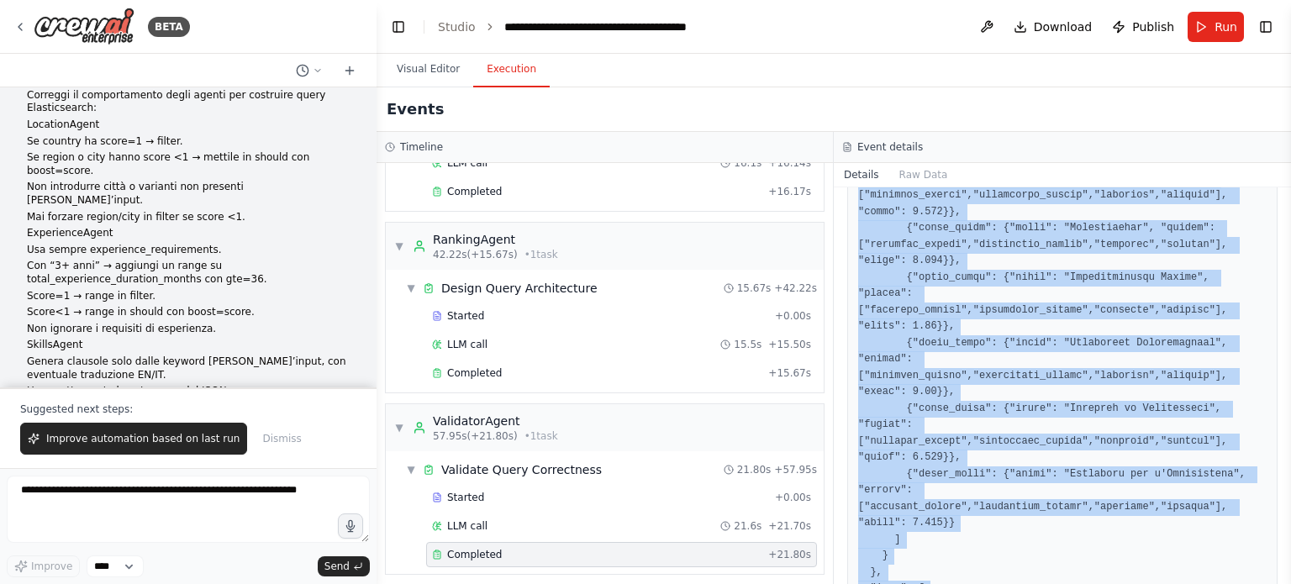
drag, startPoint x: 859, startPoint y: 346, endPoint x: 951, endPoint y: 544, distance: 218.6
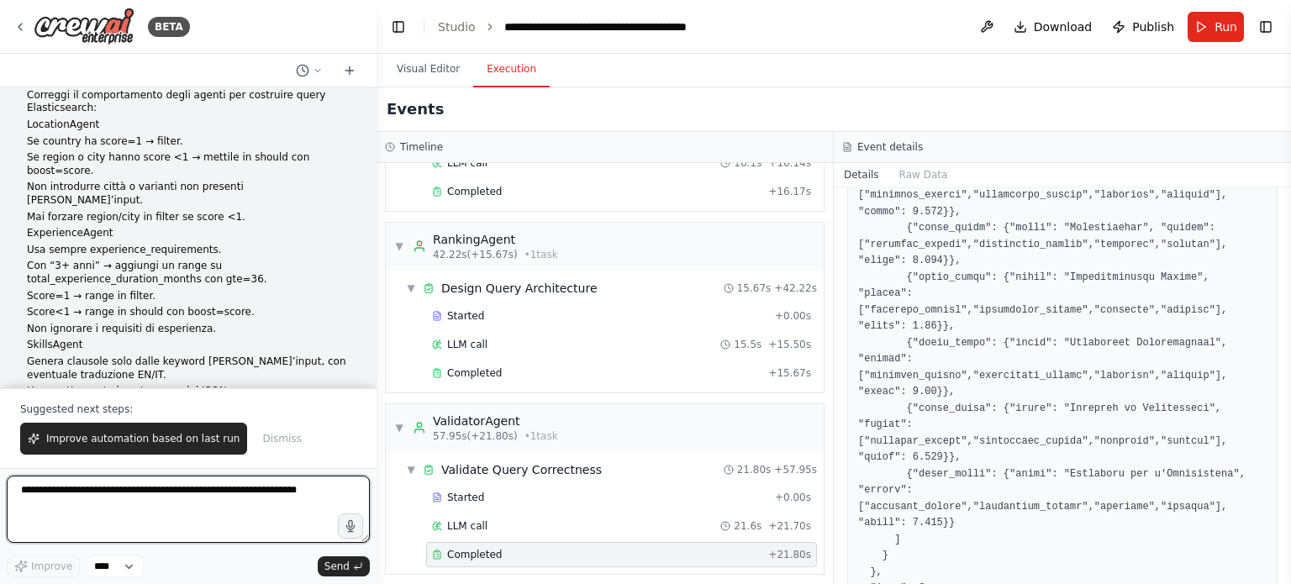
click at [277, 497] on textarea at bounding box center [188, 509] width 363 height 67
paste textarea "**********"
type textarea "**********"
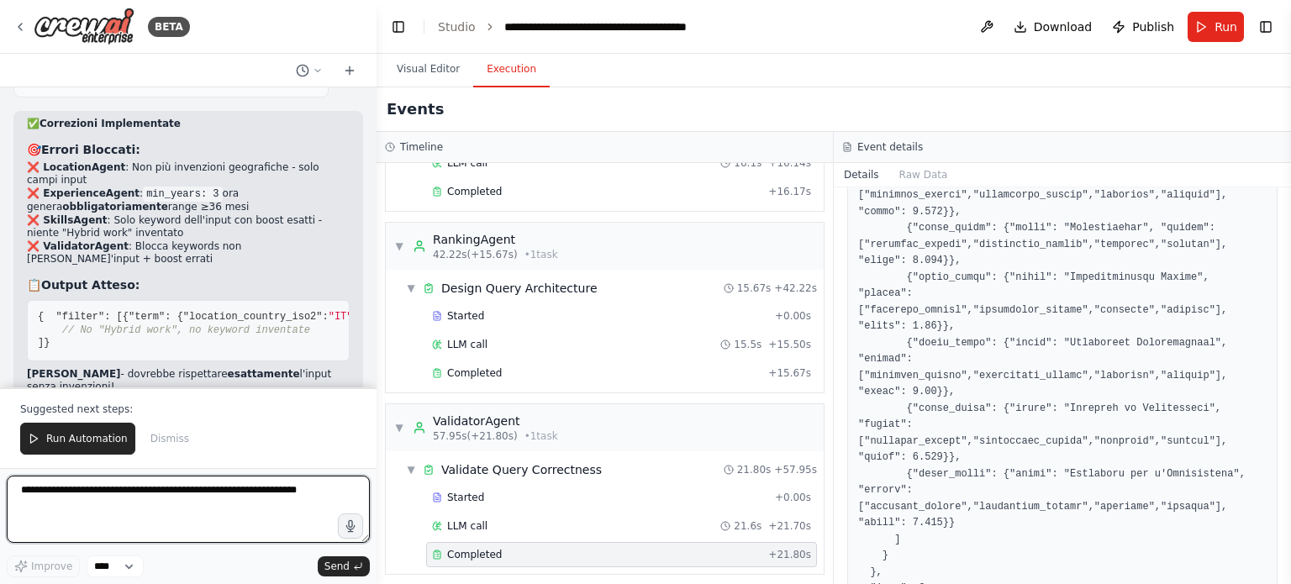
scroll to position [38642, 0]
